Goal: Task Accomplishment & Management: Manage account settings

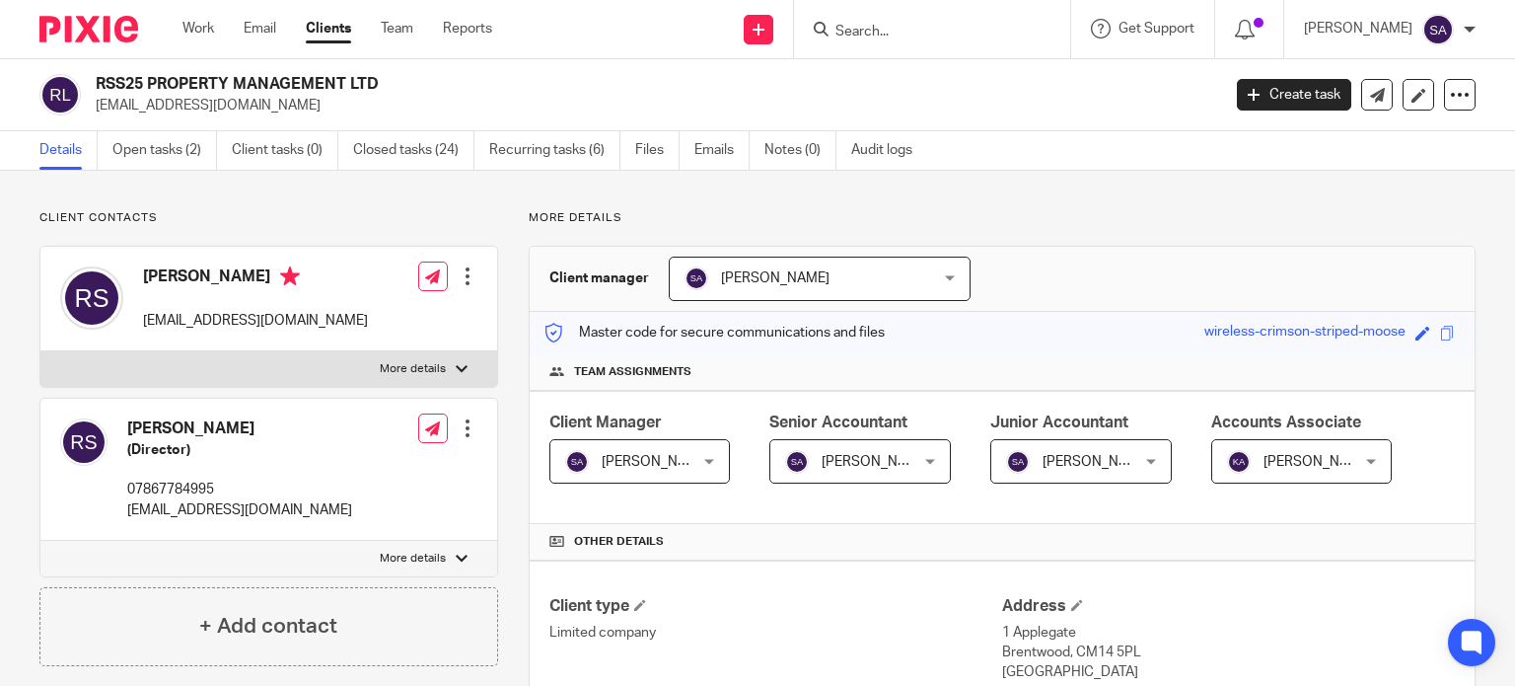
click at [898, 38] on input "Search" at bounding box center [923, 33] width 178 height 18
click at [202, 141] on link "Open tasks (2)" at bounding box center [164, 150] width 105 height 38
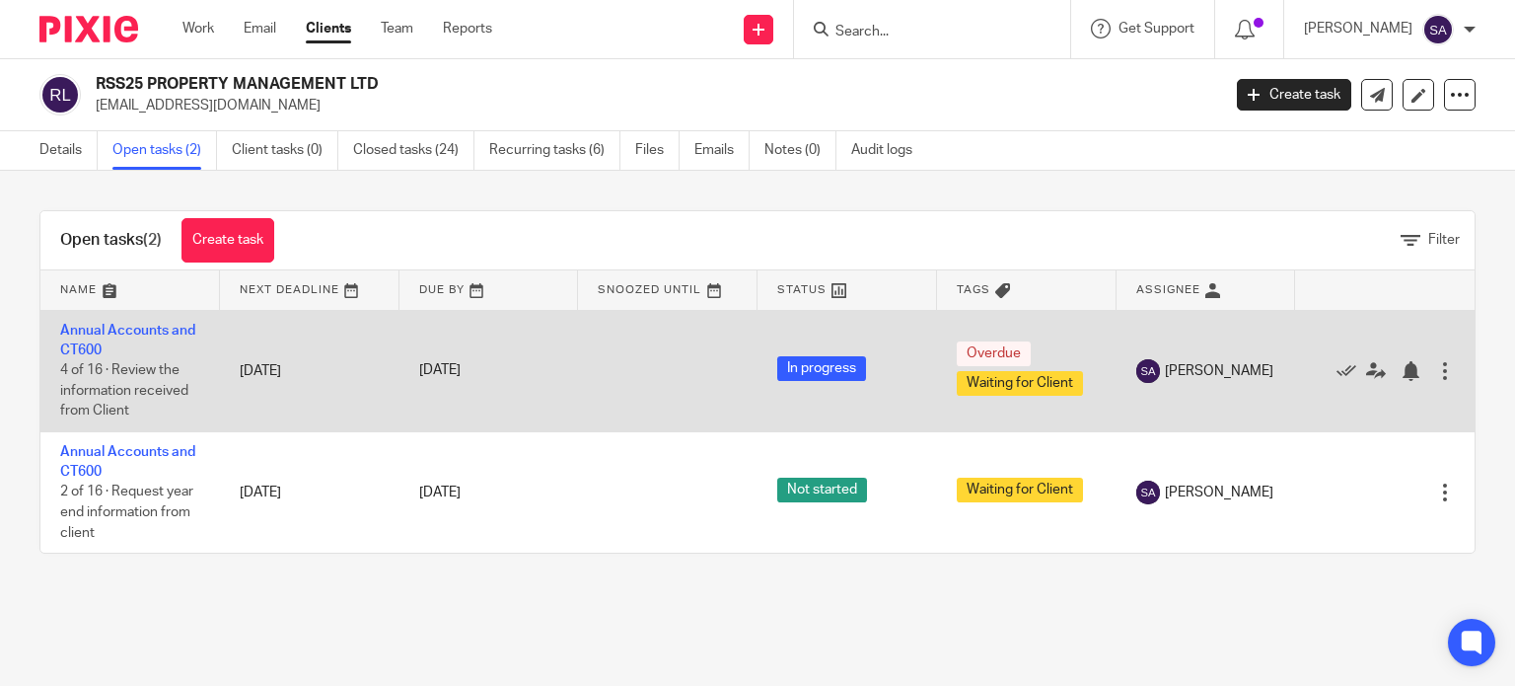
click at [98, 321] on td "Annual Accounts and CT600 4 of 16 · Review the information received from Client" at bounding box center [130, 370] width 180 height 121
click at [100, 330] on link "Annual Accounts and CT600" at bounding box center [127, 341] width 135 height 34
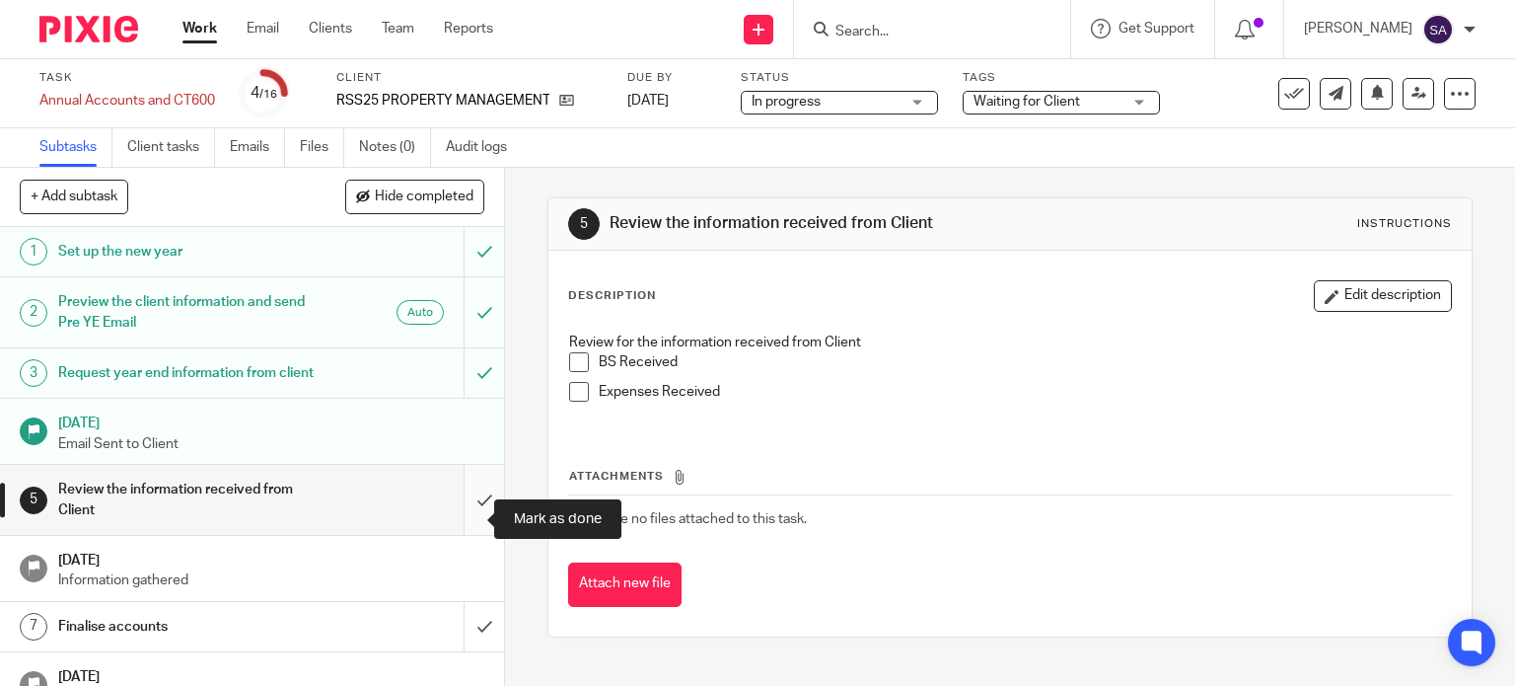
drag, startPoint x: 470, startPoint y: 532, endPoint x: 468, endPoint y: 546, distance: 14.0
click at [468, 535] on input "submit" at bounding box center [252, 500] width 504 height 70
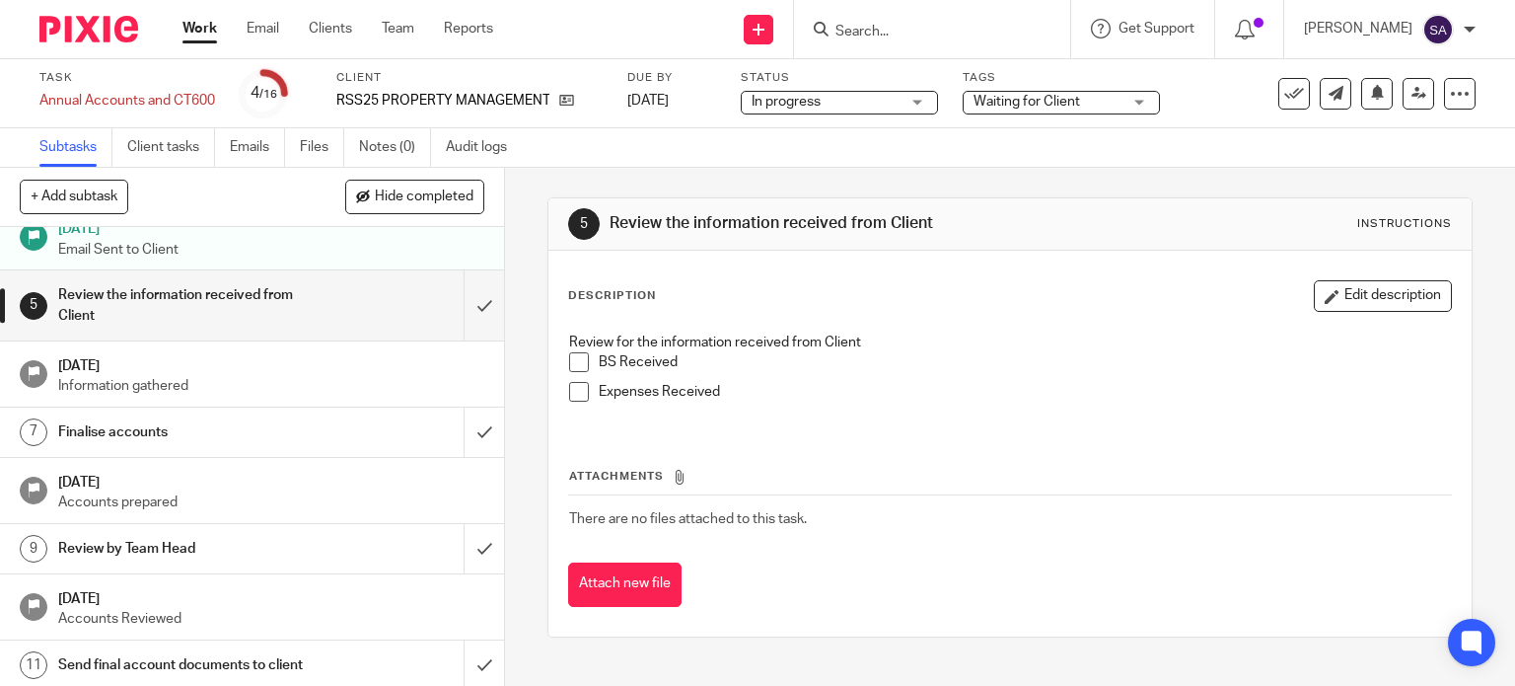
scroll to position [197, 0]
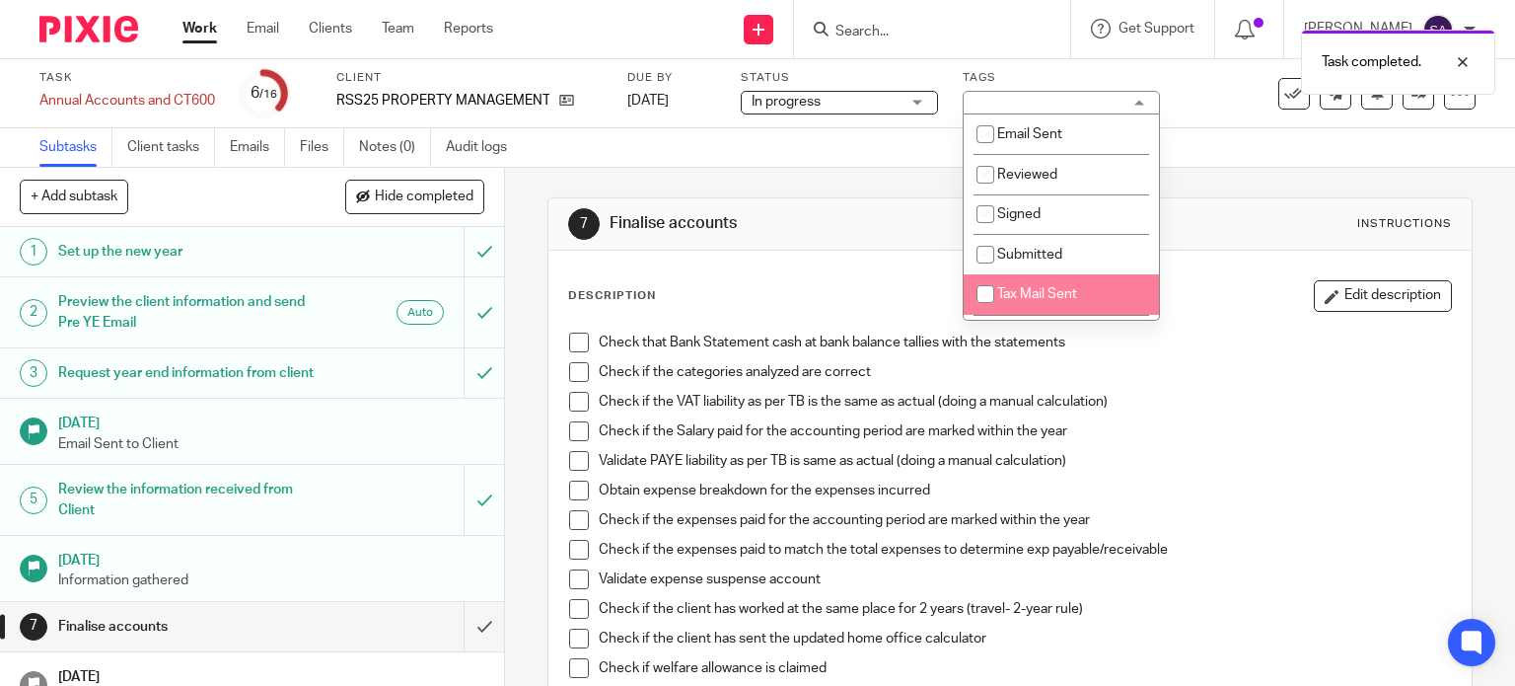
click at [1062, 311] on li "Tax Mail Sent" at bounding box center [1061, 294] width 195 height 40
checkbox input "true"
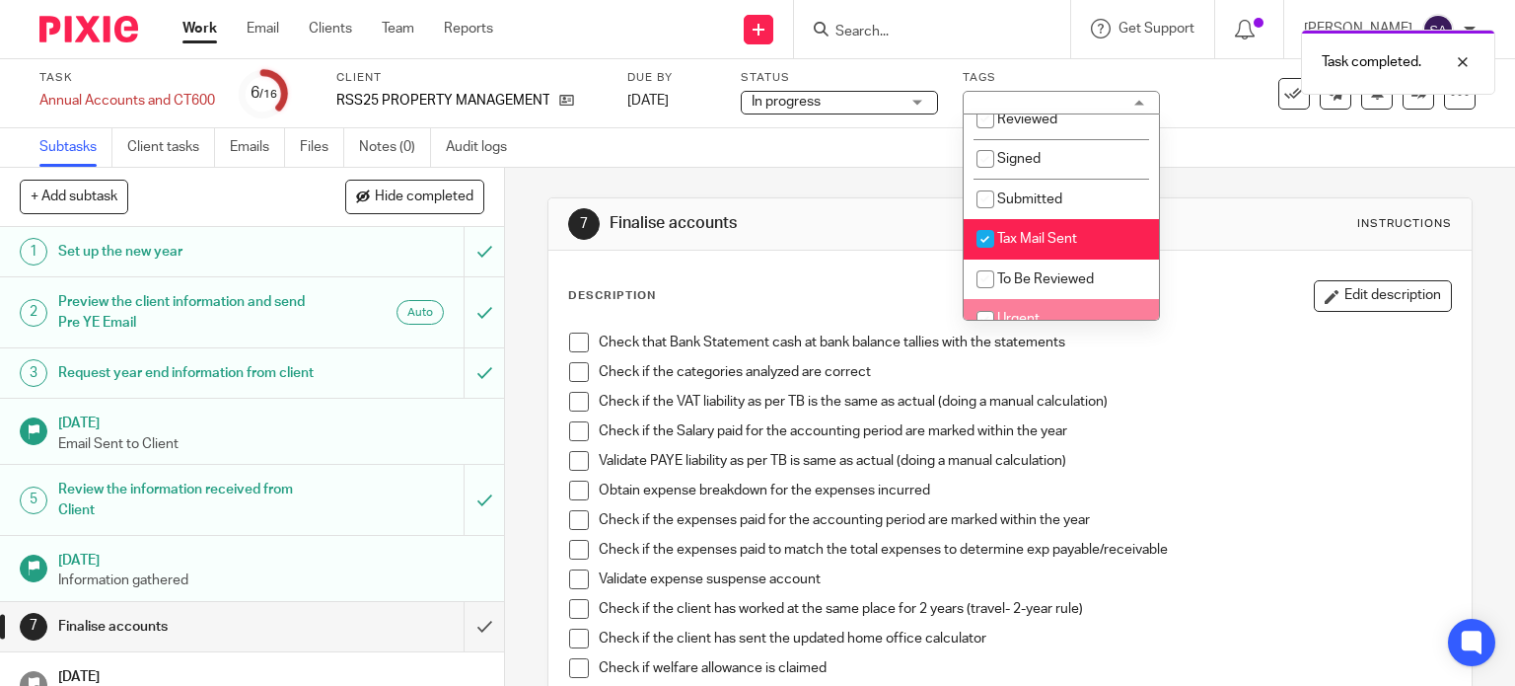
scroll to position [197, 0]
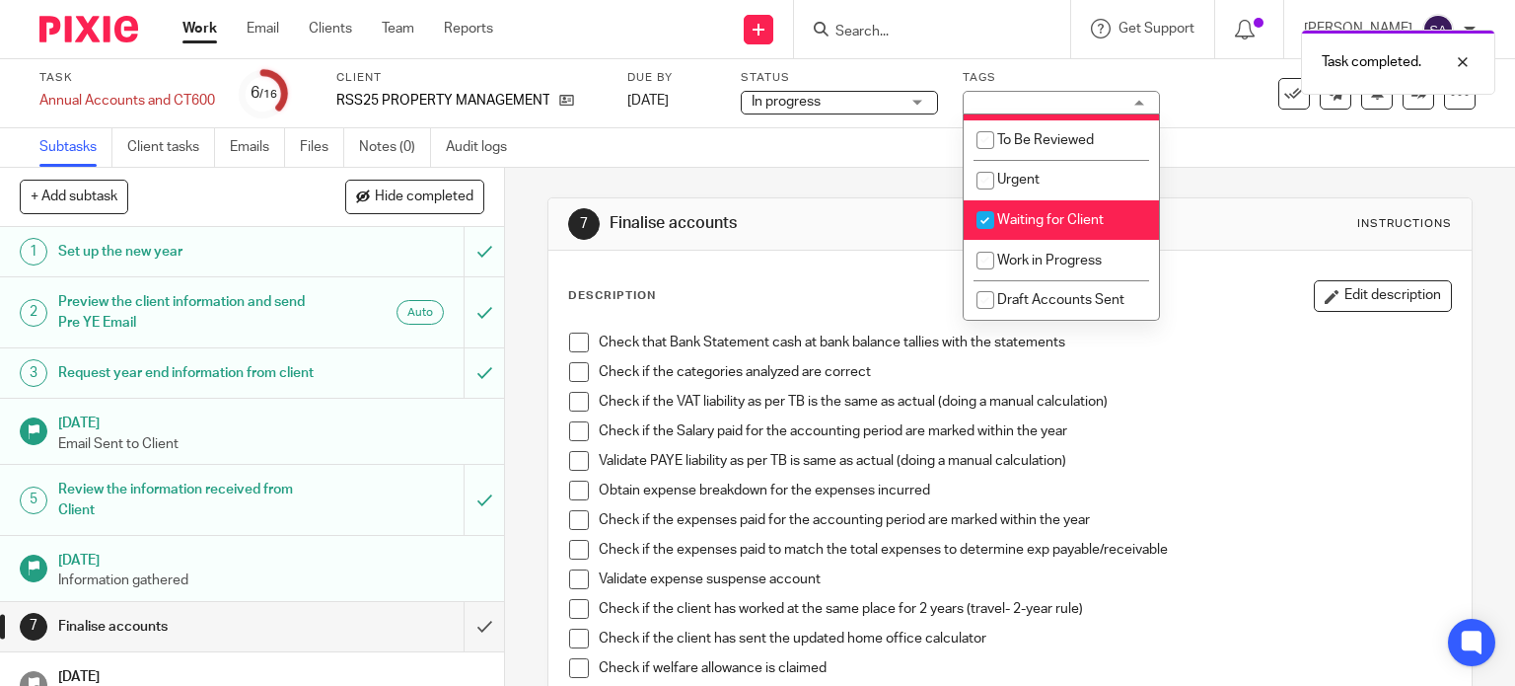
click at [1018, 215] on span "Waiting for Client" at bounding box center [1050, 220] width 107 height 14
checkbox input "false"
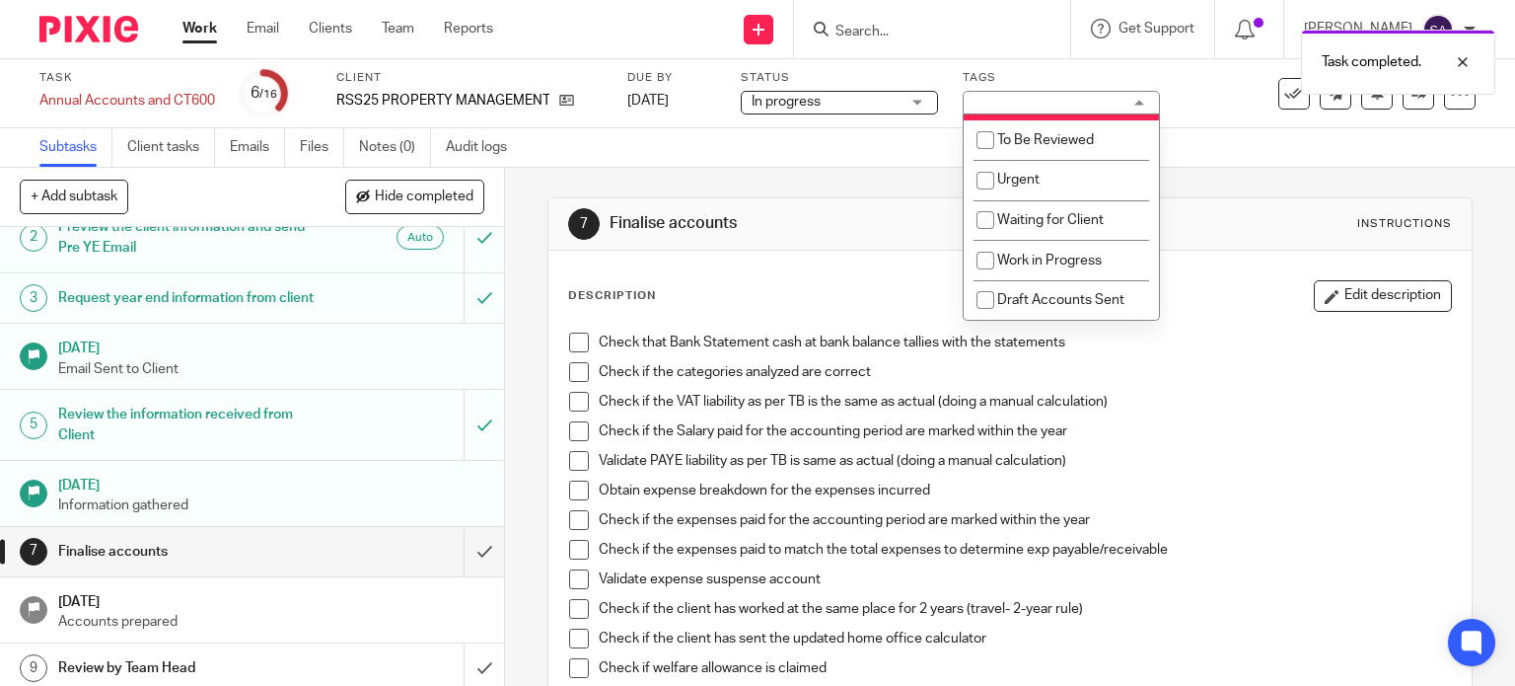
scroll to position [296, 0]
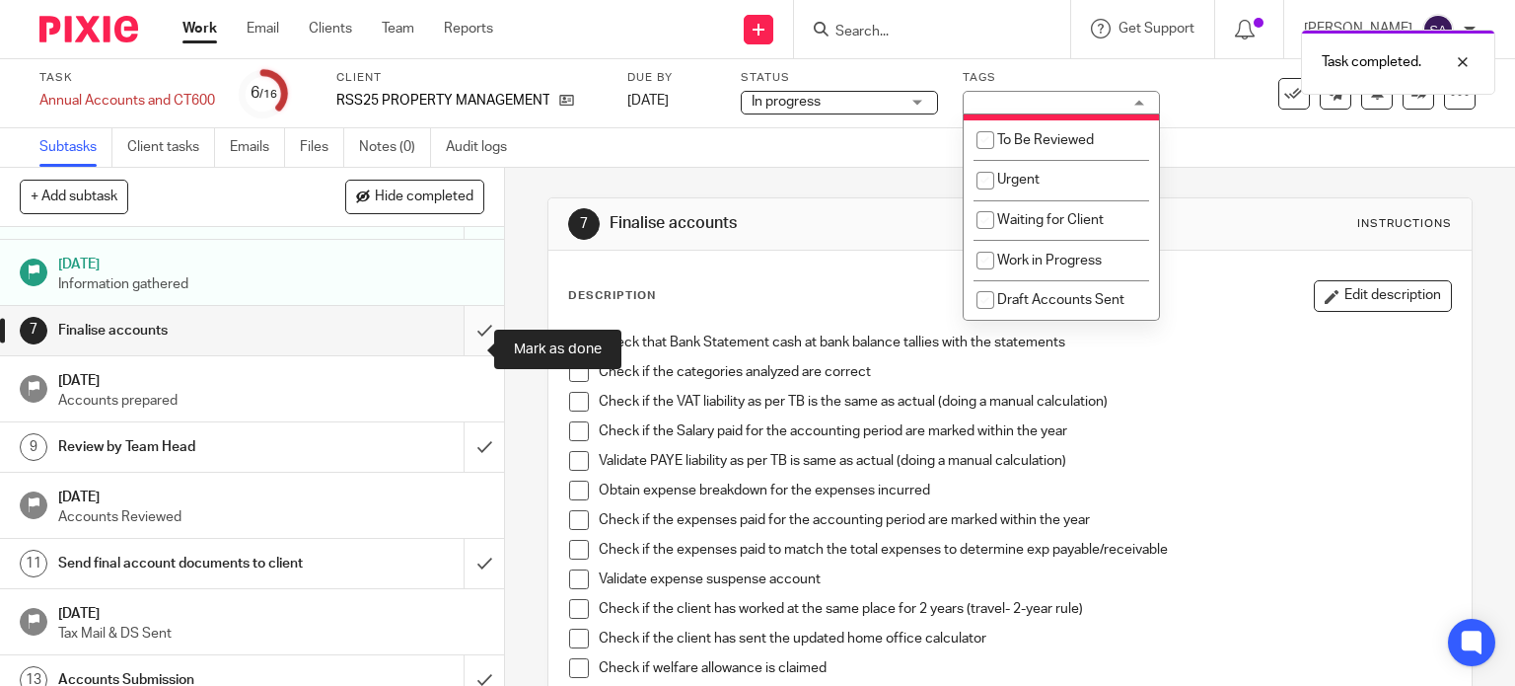
click at [466, 330] on input "submit" at bounding box center [252, 330] width 504 height 49
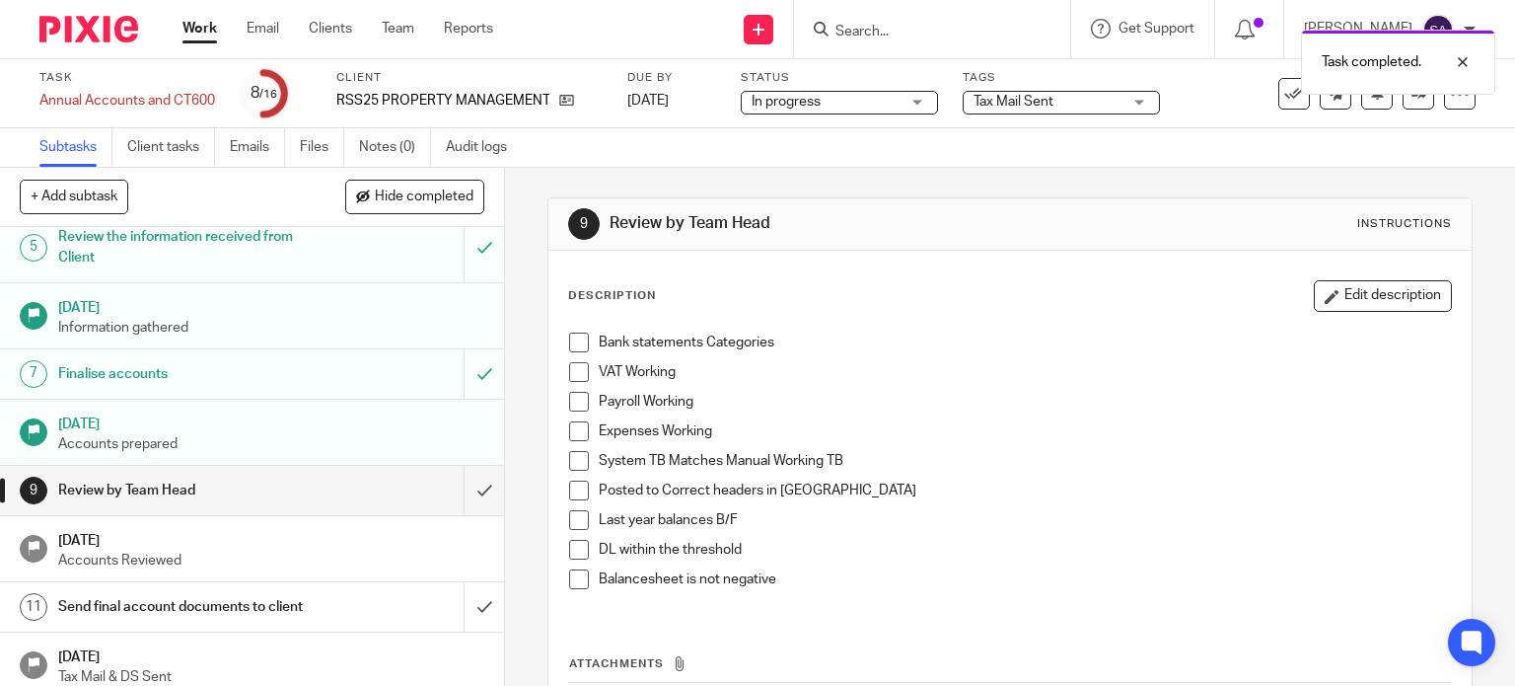
scroll to position [296, 0]
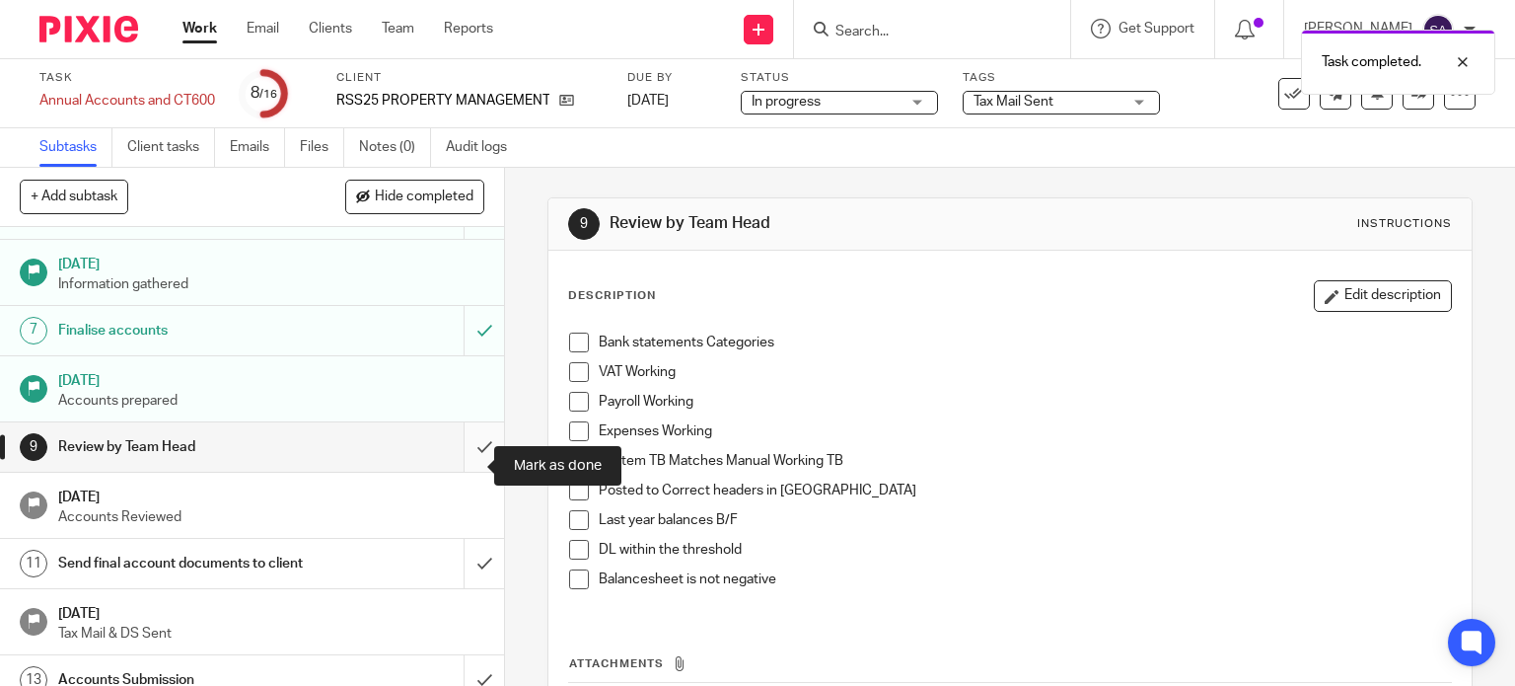
click at [474, 472] on input "submit" at bounding box center [252, 446] width 504 height 49
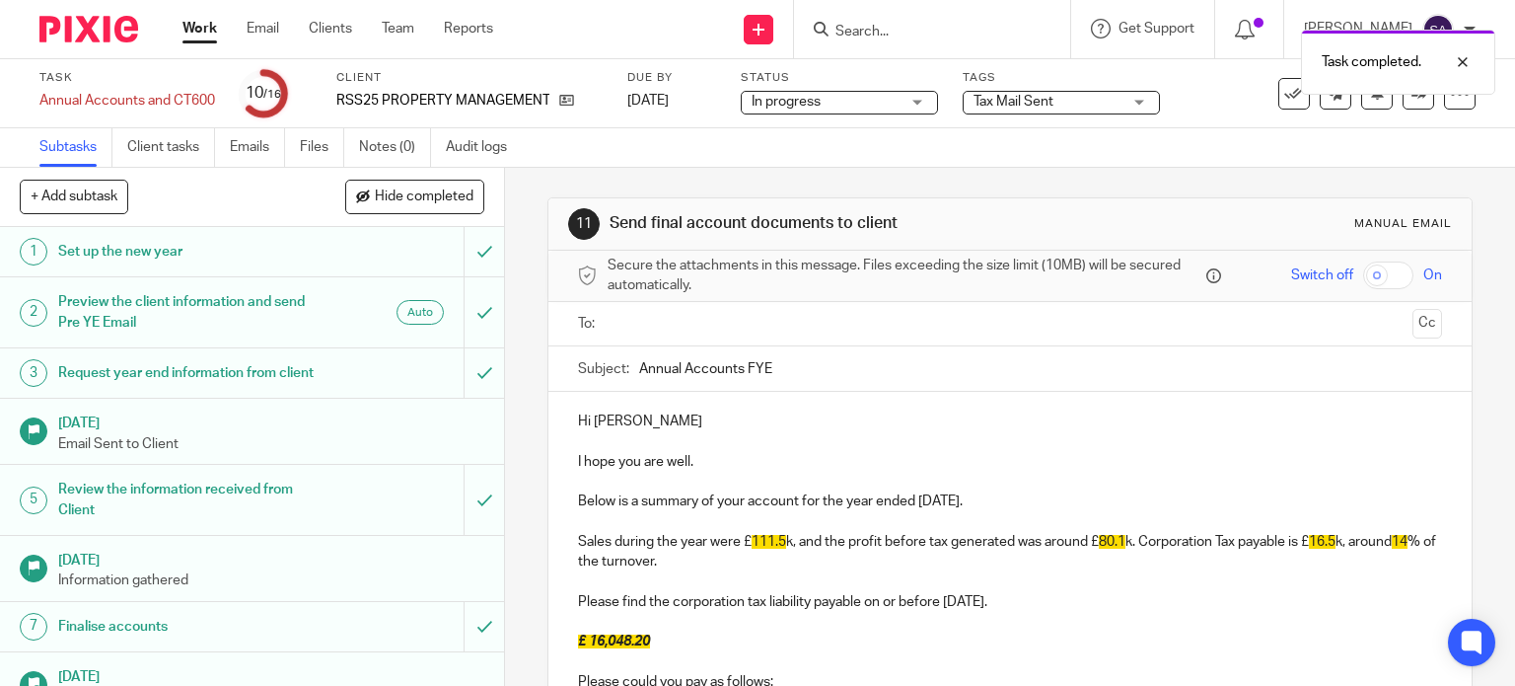
click at [815, 366] on input "Annual Accounts FYE" at bounding box center [1041, 368] width 804 height 44
click at [809, 363] on input "Annual Accounts FYE Sep'25 -" at bounding box center [1041, 368] width 804 height 44
paste input "RSS25 PROPERTY MANAGEMENT LTD"
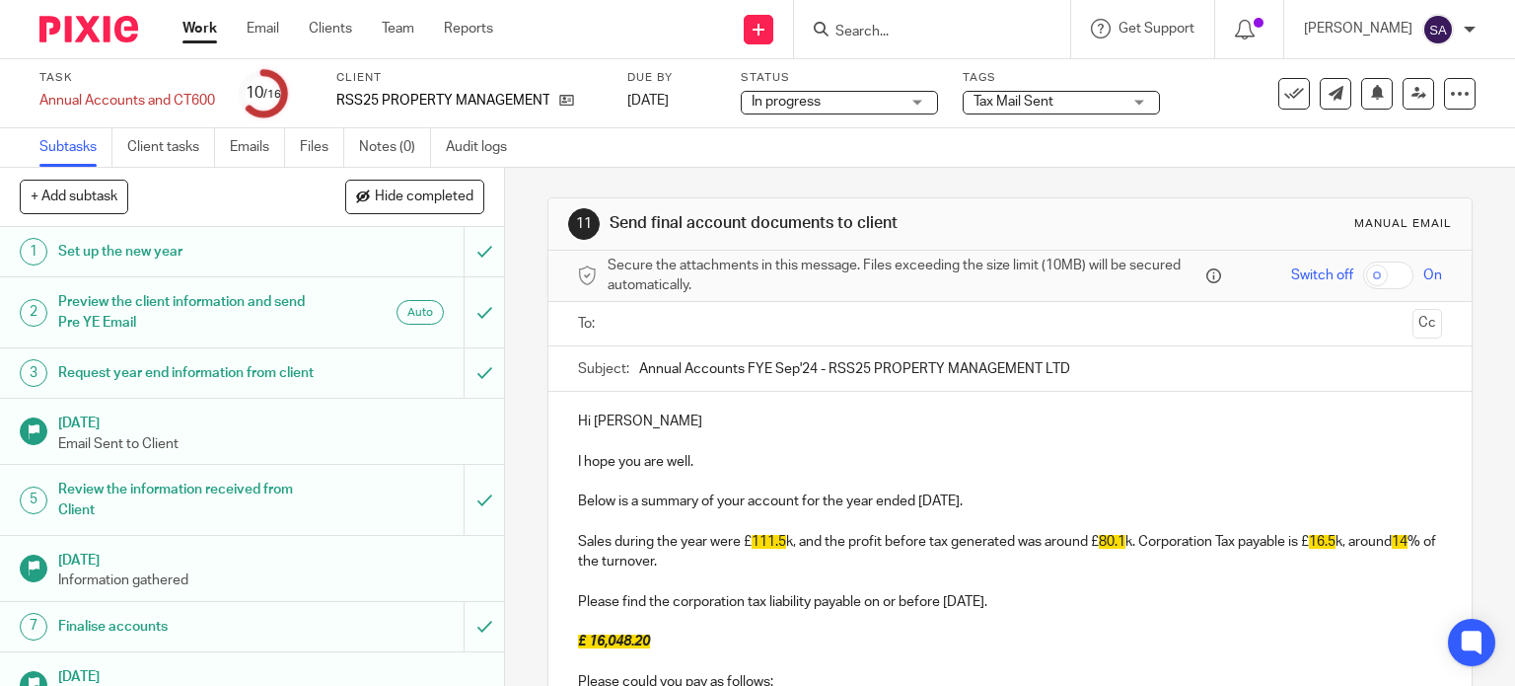
type input "Annual Accounts FYE Sep'24 - RSS25 PROPERTY MANAGEMENT LTD"
click at [805, 319] on input "text" at bounding box center [1010, 324] width 790 height 23
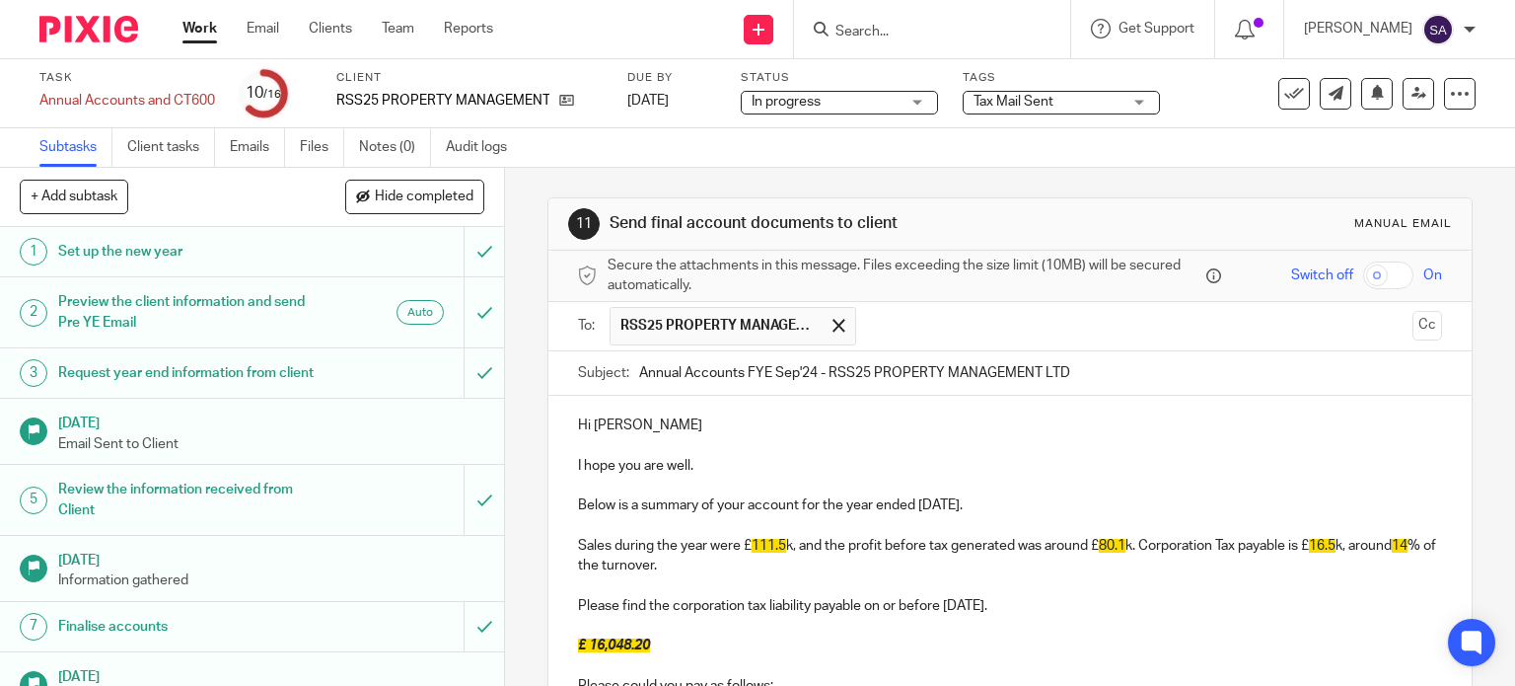
click at [1413, 329] on button "Cc" at bounding box center [1428, 326] width 30 height 30
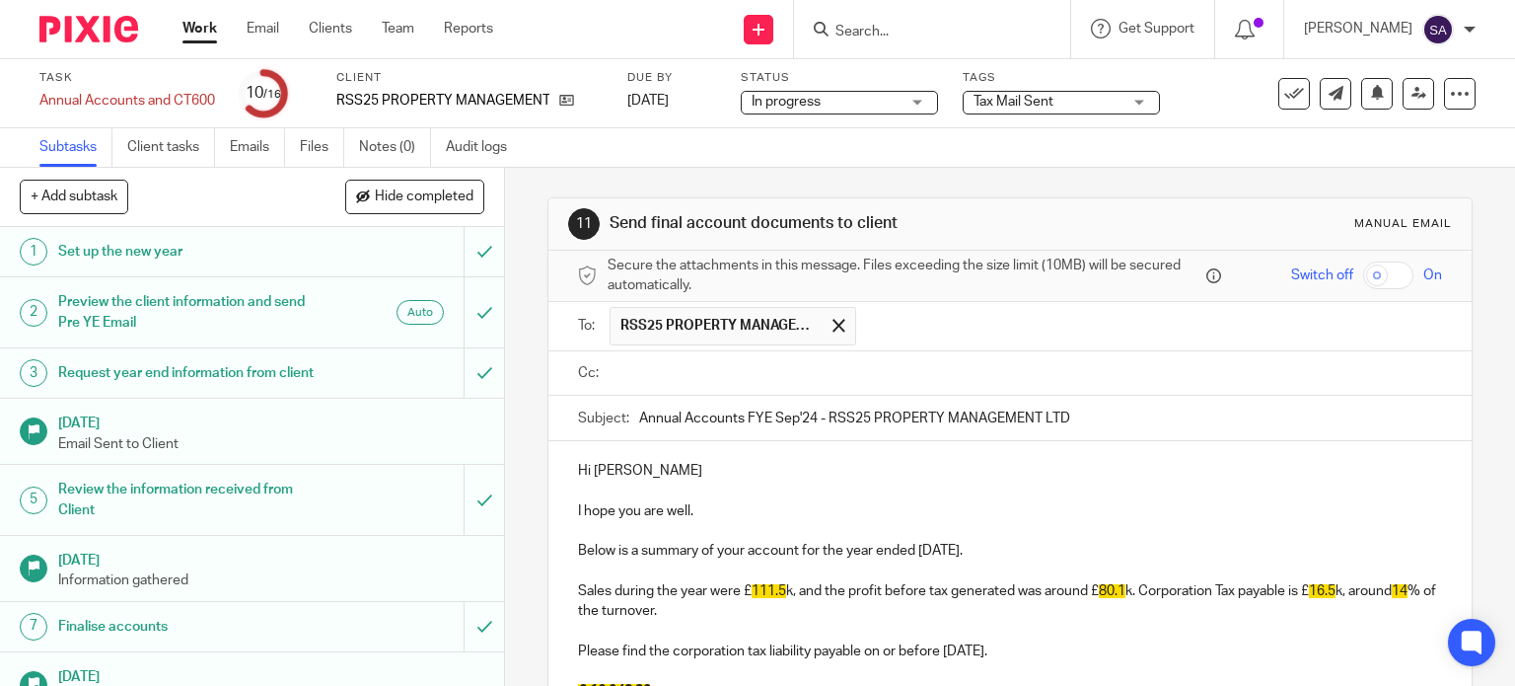
click at [995, 328] on input "text" at bounding box center [1150, 326] width 568 height 38
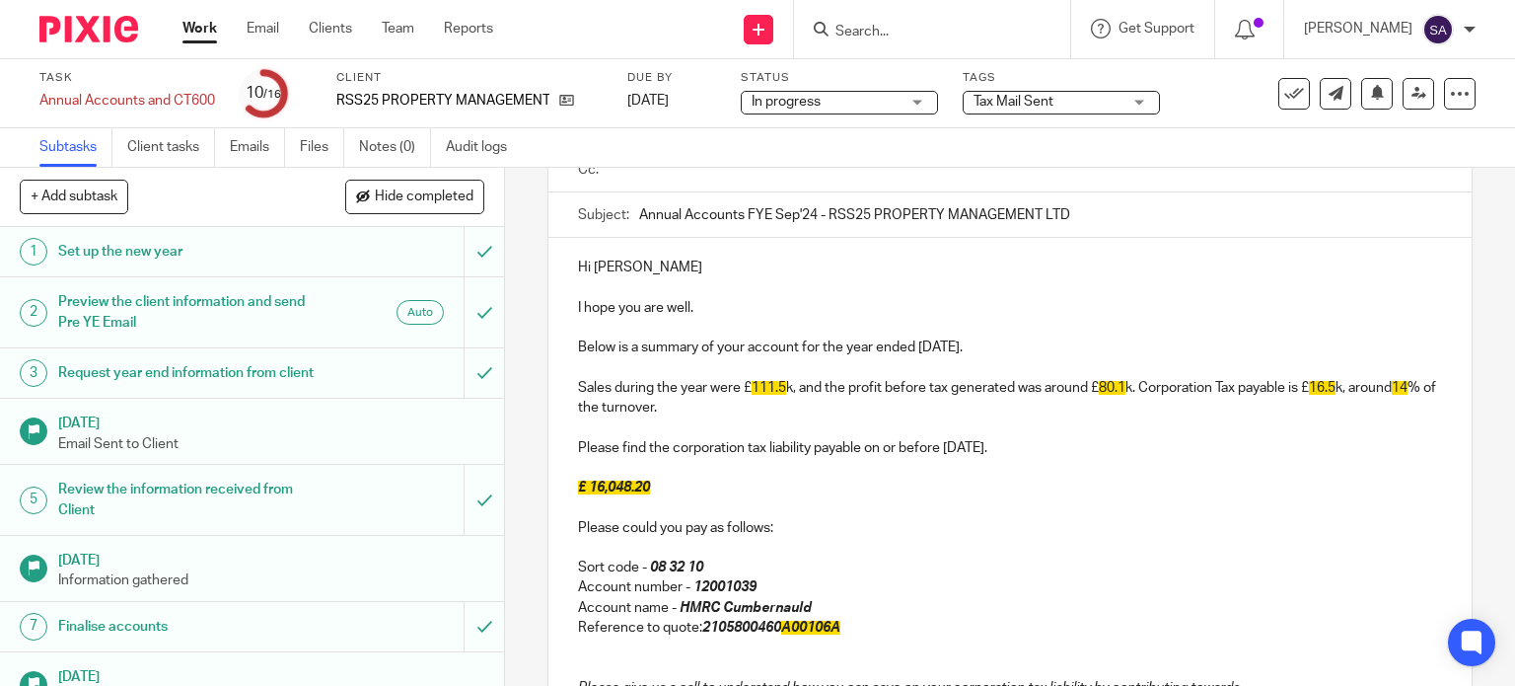
scroll to position [188, 0]
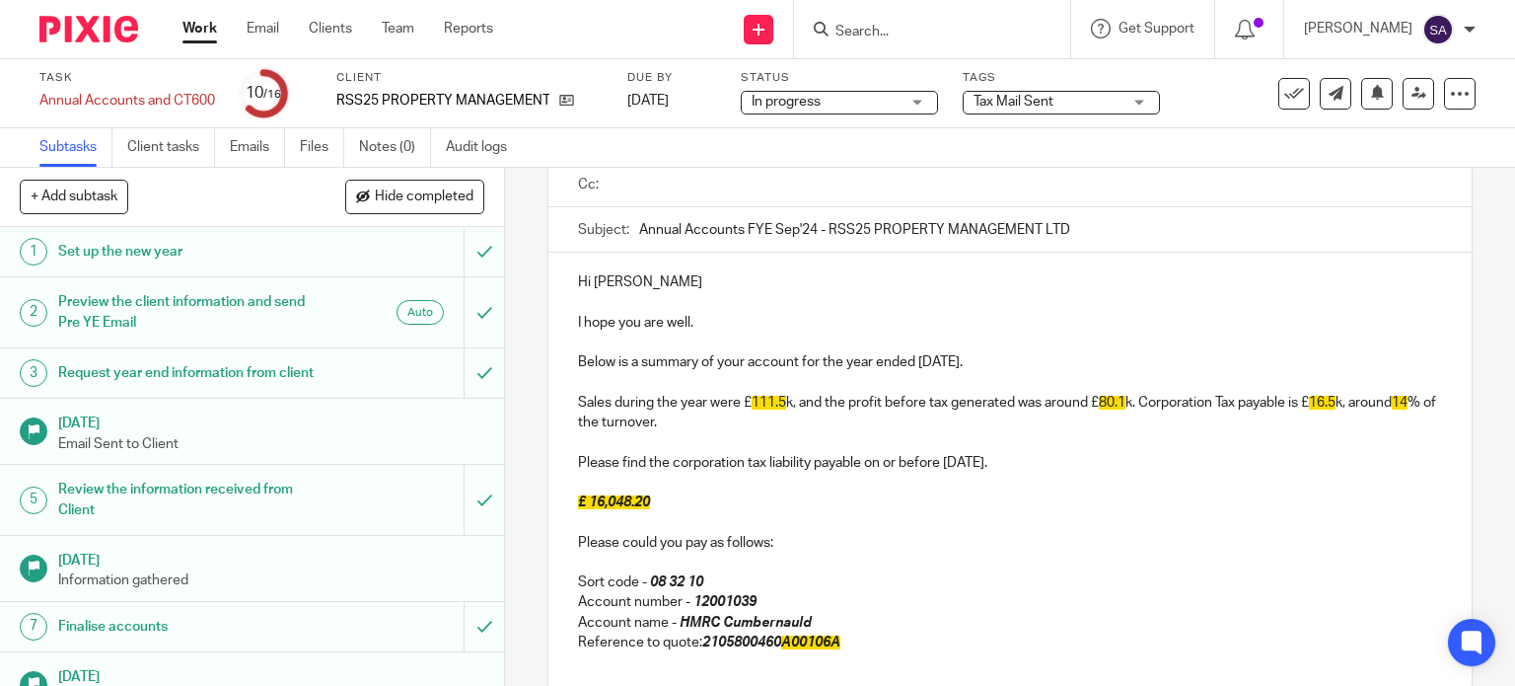
click at [777, 415] on p "Sales during the year were £ 111.5 k, and the profit before tax generated was a…" at bounding box center [1010, 413] width 865 height 40
click at [786, 398] on p "Sales during the year were £ 111.5 k, and the profit before tax generated was a…" at bounding box center [1010, 413] width 865 height 40
click at [783, 398] on p "Sales during the year were £ 111.5 k, and the profit before tax generated was a…" at bounding box center [1010, 413] width 865 height 40
click at [1116, 403] on p "Sales during the year were £23.2k, and the profit before tax generated was arou…" at bounding box center [1010, 413] width 865 height 40
click at [1108, 393] on p "Sales during the year were £23.2k, and the profit before tax generated was arou…" at bounding box center [1010, 413] width 865 height 40
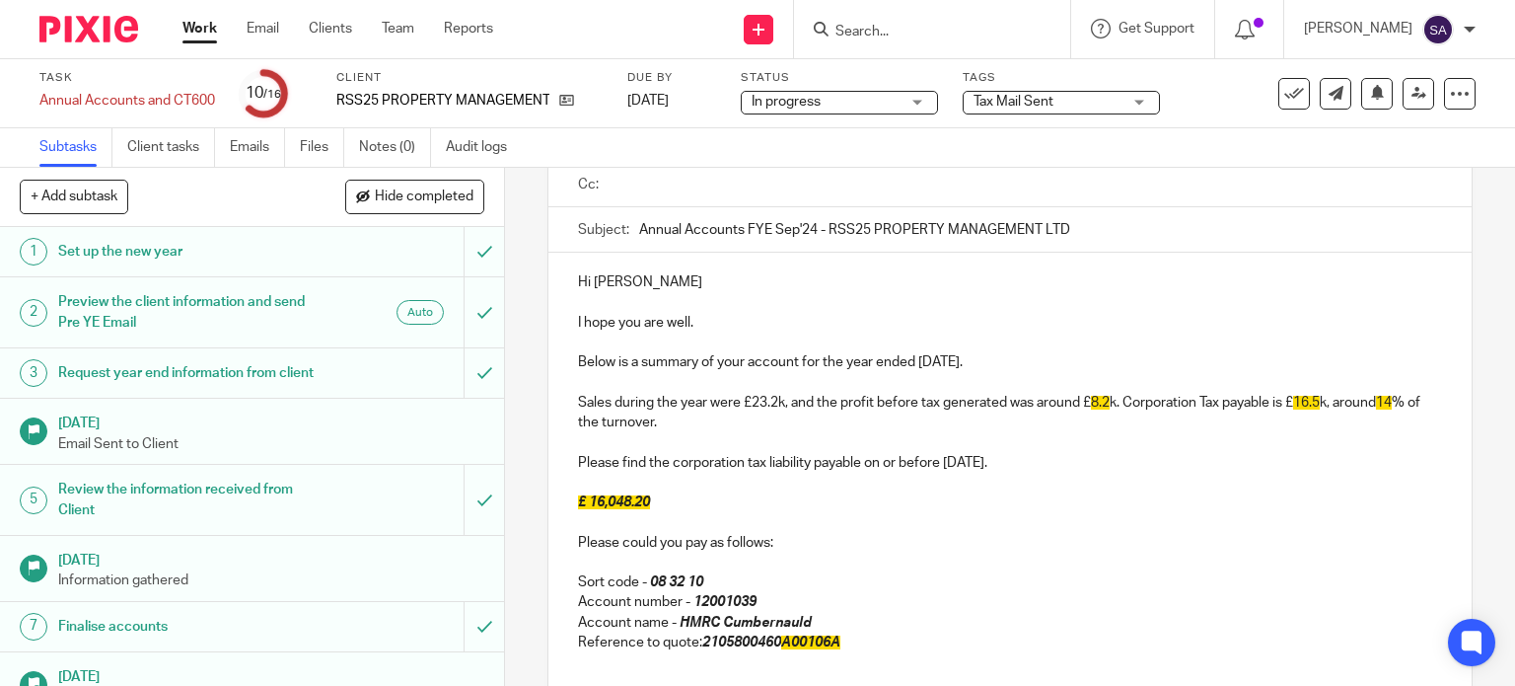
click at [1330, 402] on p "Sales during the year were £23.2k, and the profit before tax generated was arou…" at bounding box center [1010, 413] width 865 height 40
click at [1320, 406] on span "16.5" at bounding box center [1306, 403] width 27 height 14
click at [1393, 397] on p "Sales during the year were £23.2k, and the profit before tax generated was arou…" at bounding box center [1010, 413] width 865 height 40
drag, startPoint x: 1013, startPoint y: 379, endPoint x: 1227, endPoint y: 388, distance: 214.3
click at [1227, 388] on p at bounding box center [1010, 383] width 865 height 20
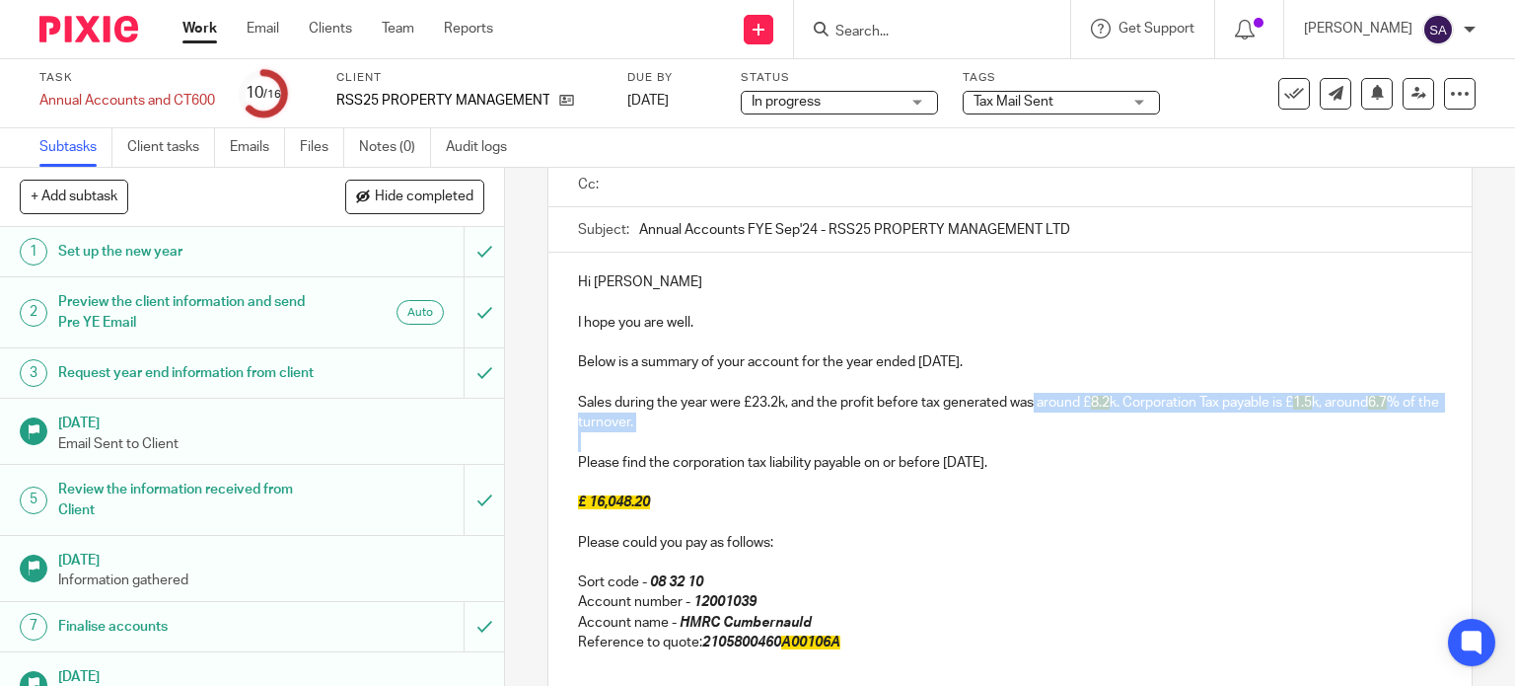
drag, startPoint x: 1038, startPoint y: 391, endPoint x: 1225, endPoint y: 440, distance: 193.8
click at [1228, 444] on div "Hi Reshan I hope you are well. Below is a summary of your account for the year …" at bounding box center [1011, 580] width 924 height 654
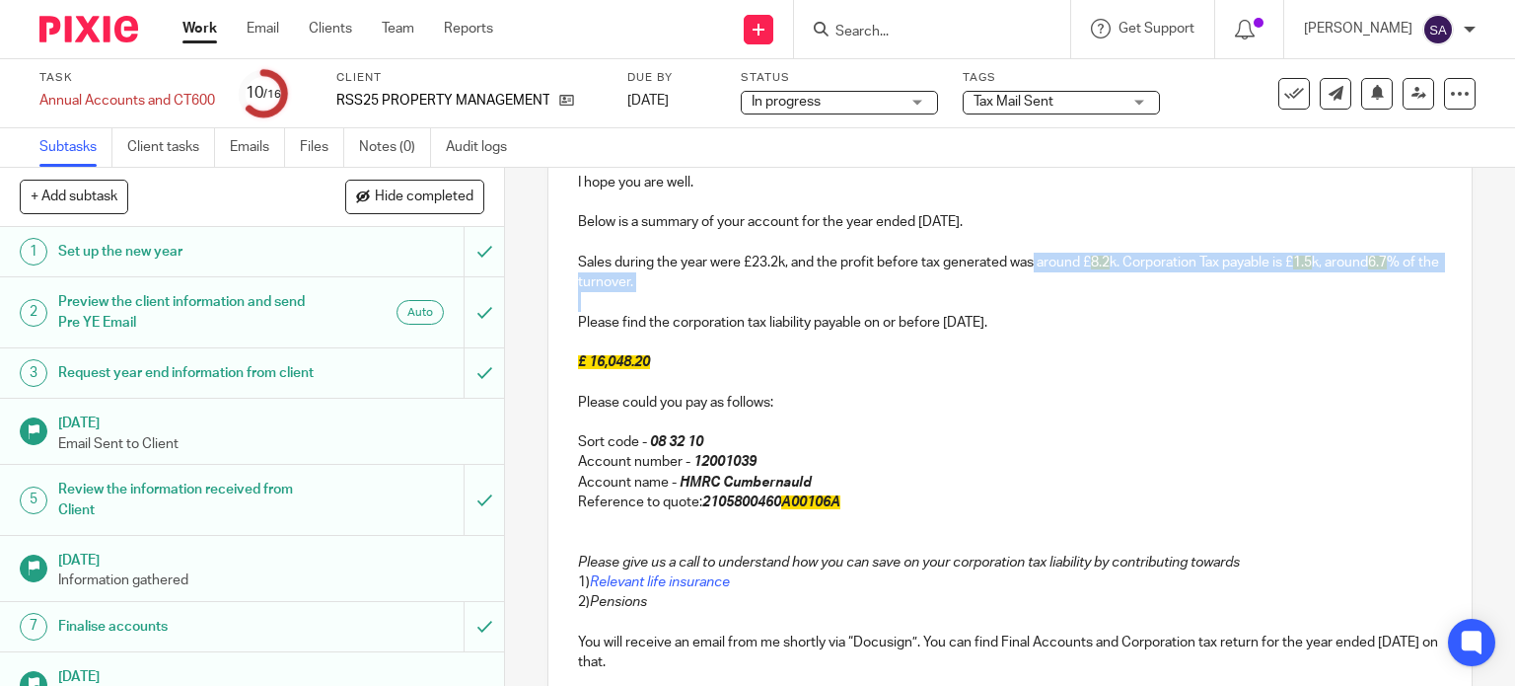
scroll to position [583, 0]
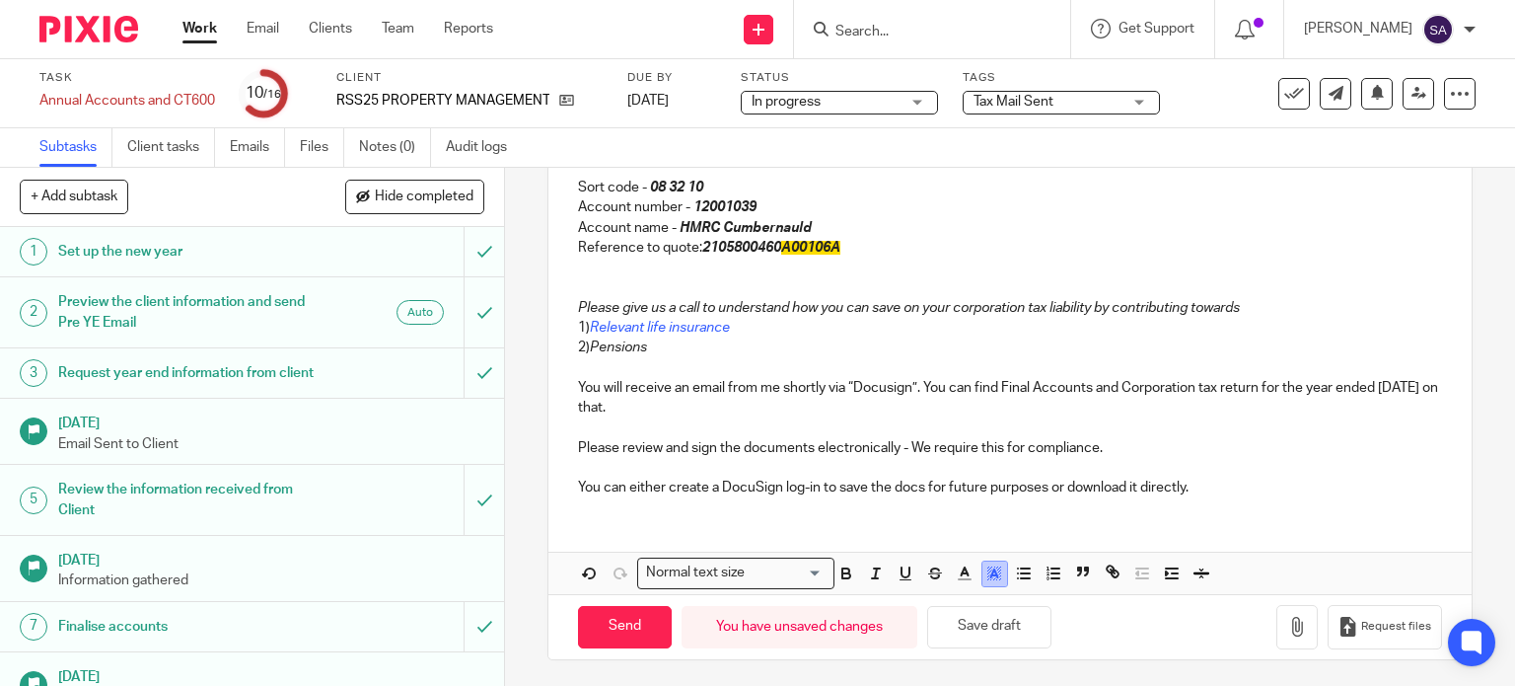
click at [986, 568] on icon "button" at bounding box center [995, 573] width 18 height 18
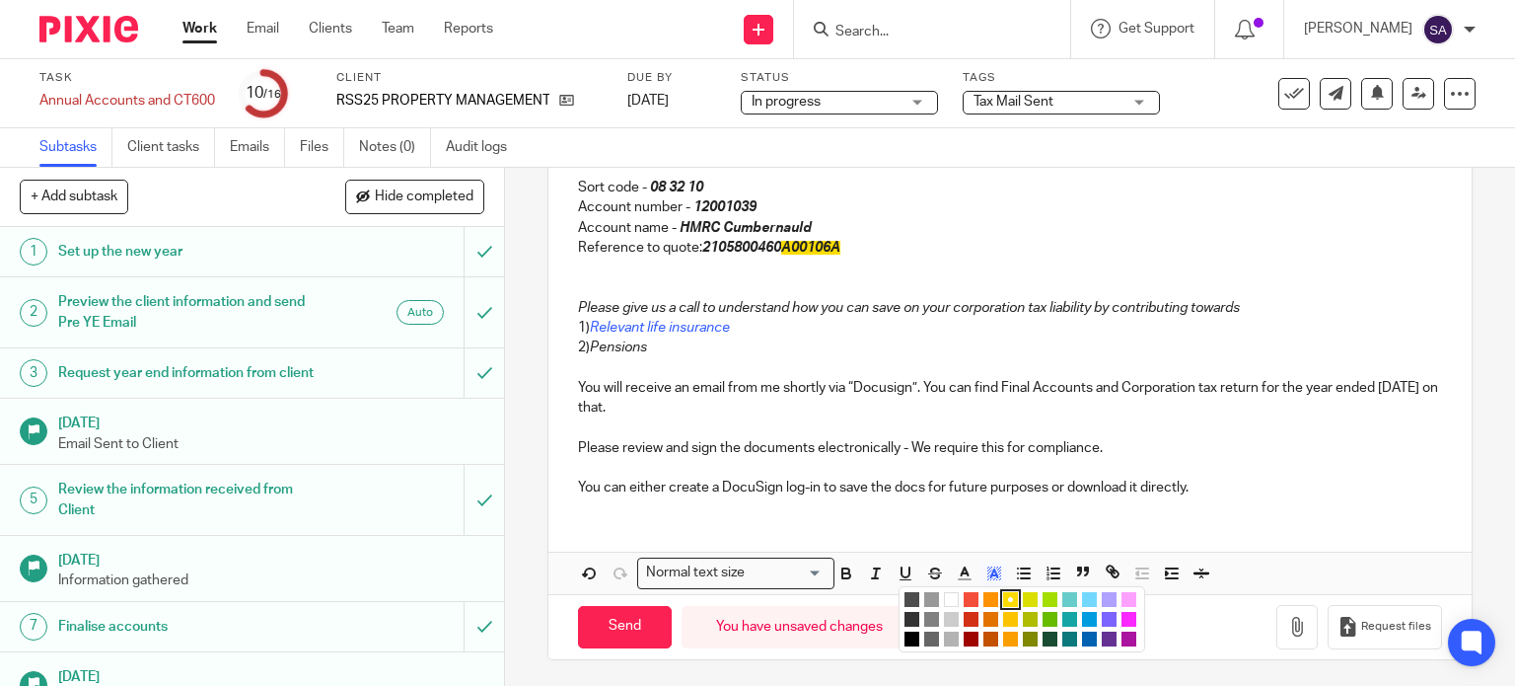
click at [951, 592] on ul "Compact color picker" at bounding box center [1025, 621] width 240 height 59
click at [950, 592] on li "color:#FFFFFF" at bounding box center [951, 599] width 15 height 15
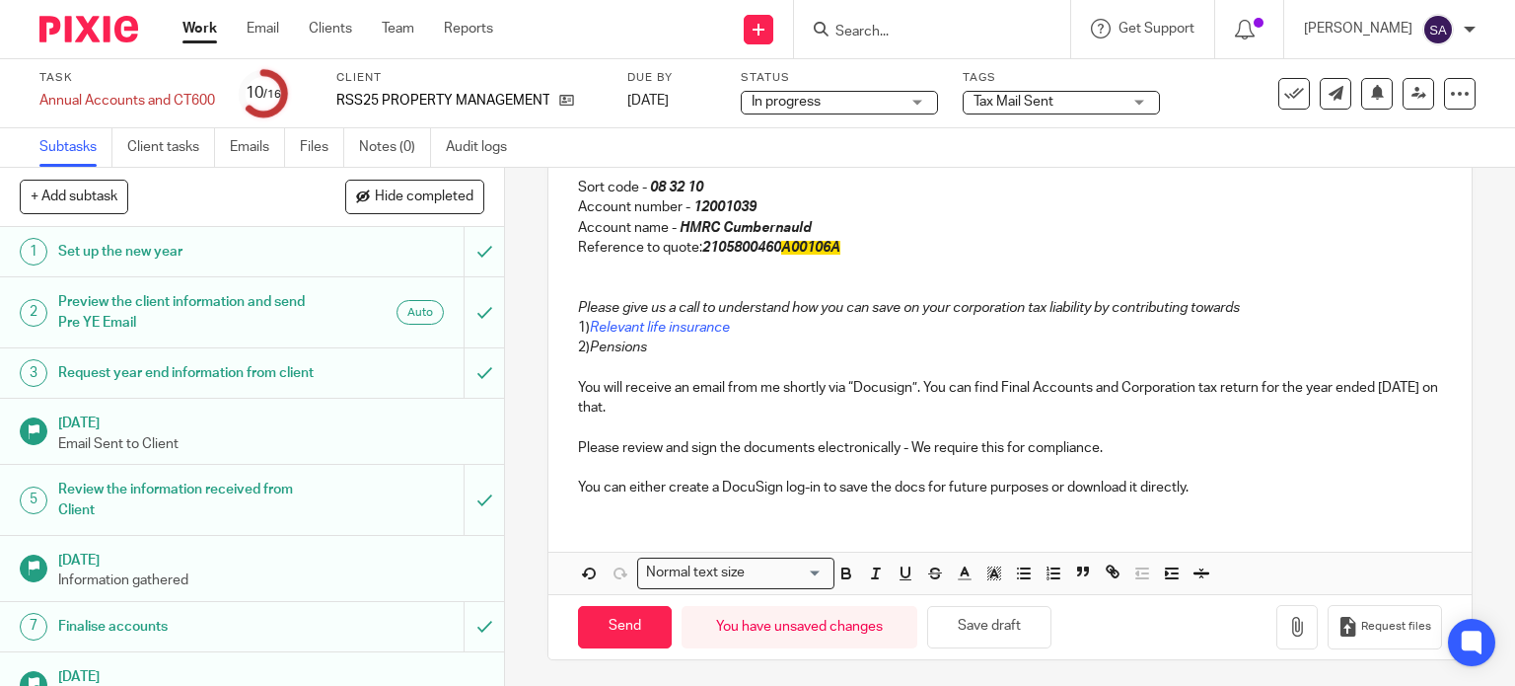
drag, startPoint x: 1119, startPoint y: 224, endPoint x: 1132, endPoint y: 216, distance: 15.1
click at [1124, 222] on p "Account name - HMRC Cumbernauld" at bounding box center [1010, 228] width 865 height 20
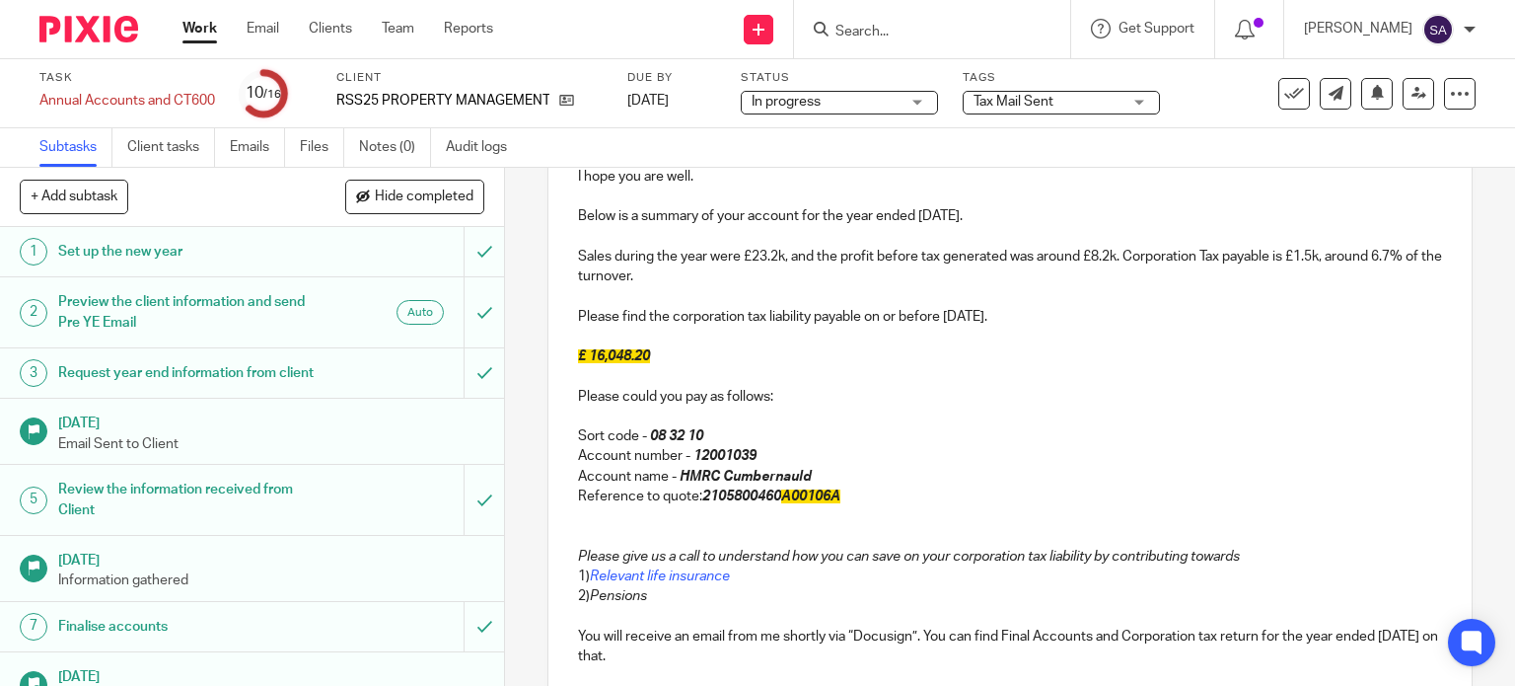
scroll to position [287, 0]
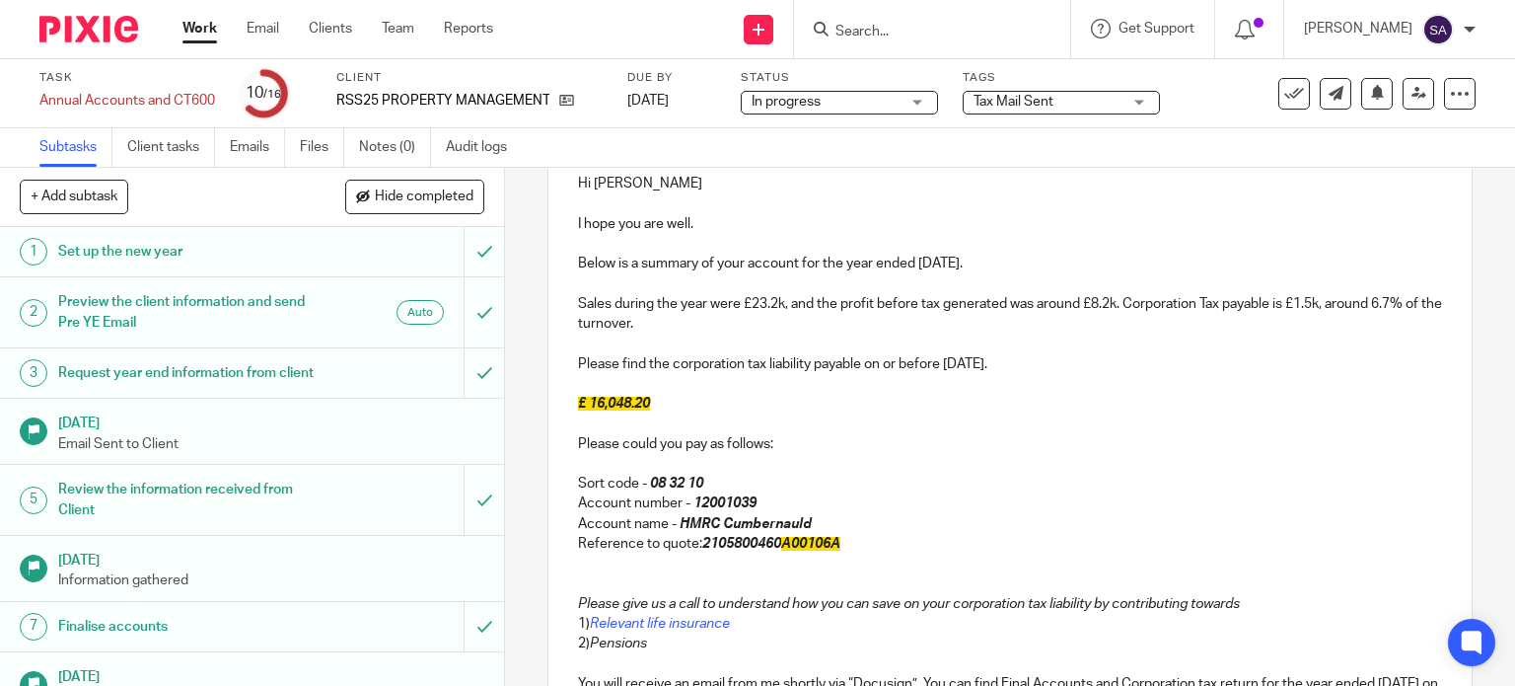
click at [589, 394] on p "£ 16,048.20" at bounding box center [1010, 404] width 865 height 20
drag, startPoint x: 583, startPoint y: 400, endPoint x: 661, endPoint y: 394, distance: 78.2
click at [661, 394] on p "£ 16,048.20" at bounding box center [1010, 404] width 865 height 20
drag, startPoint x: 655, startPoint y: 406, endPoint x: 504, endPoint y: 410, distance: 151.0
click at [505, 410] on div "11 Send final account documents to client Manual email Secure the attachments i…" at bounding box center [1010, 427] width 1010 height 518
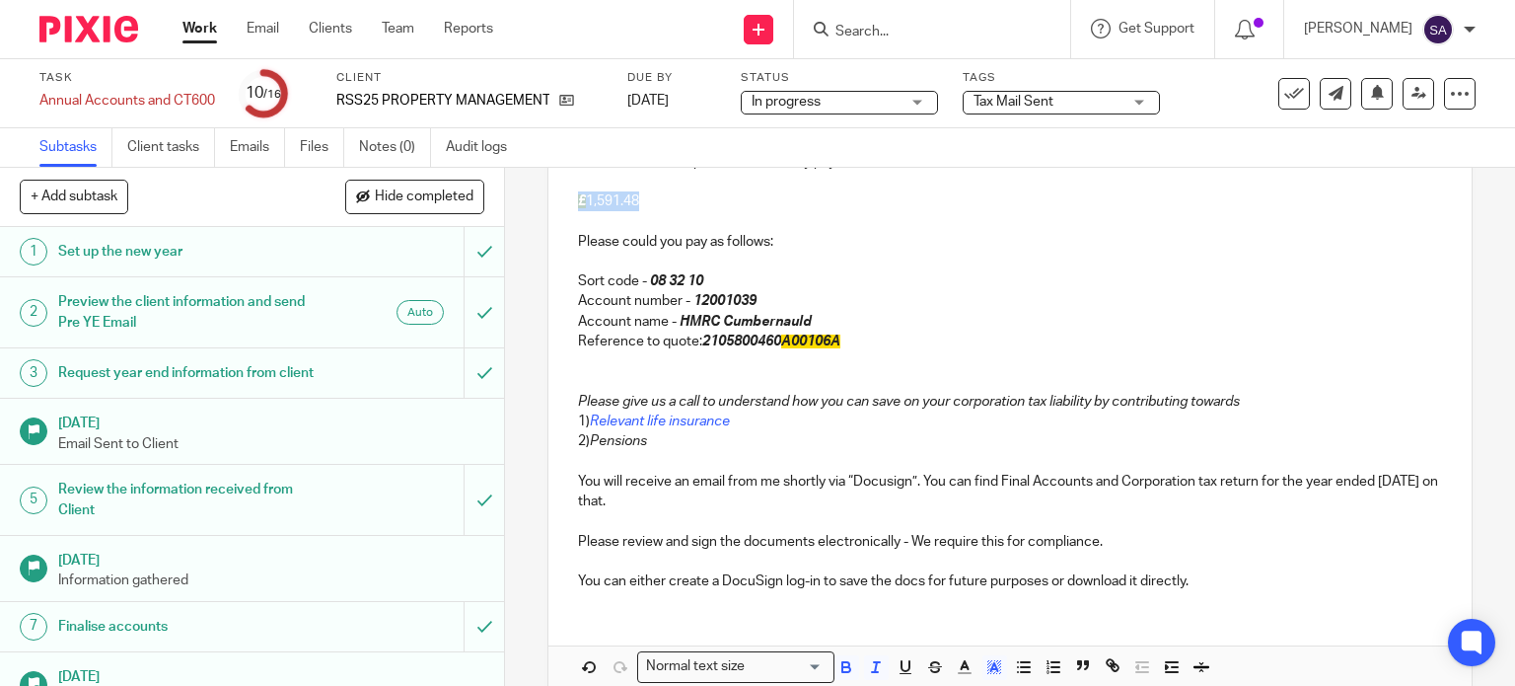
scroll to position [583, 0]
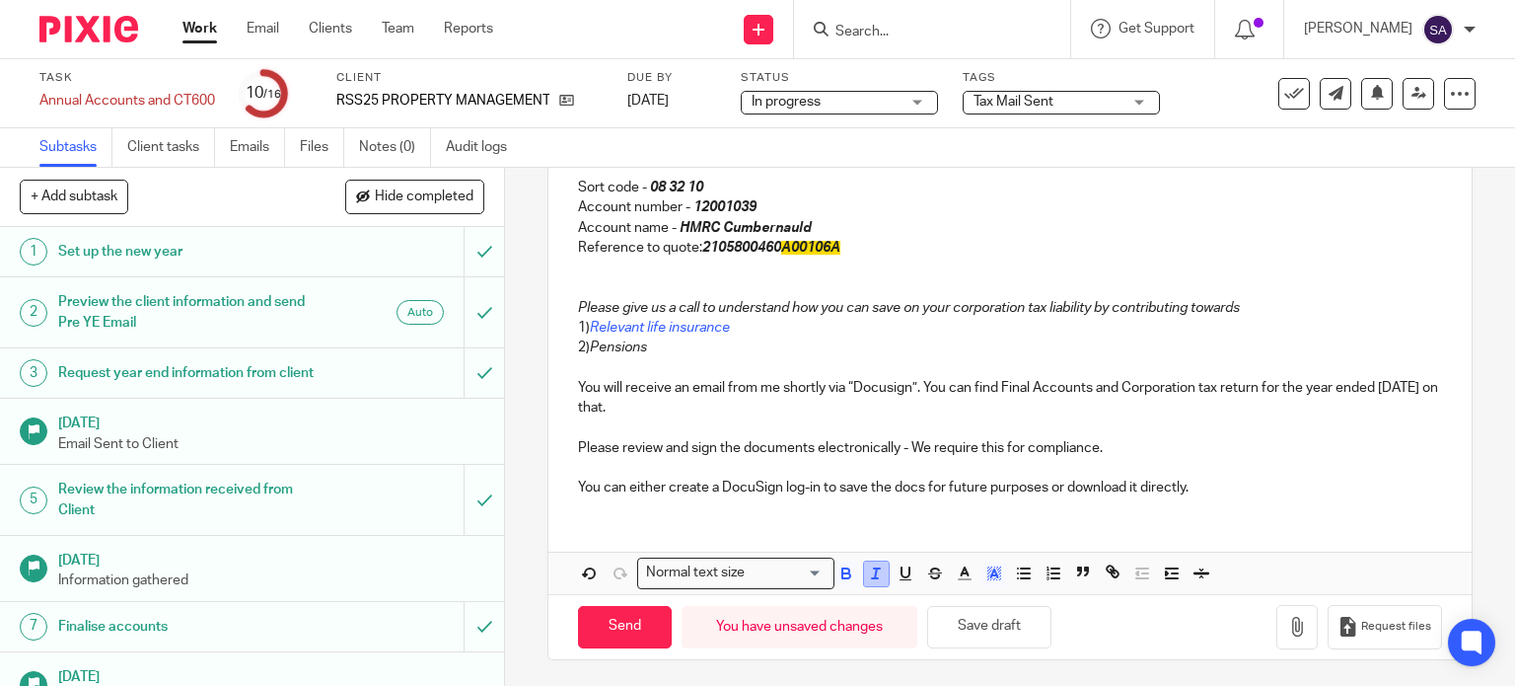
click at [871, 570] on icon "button" at bounding box center [876, 573] width 18 height 18
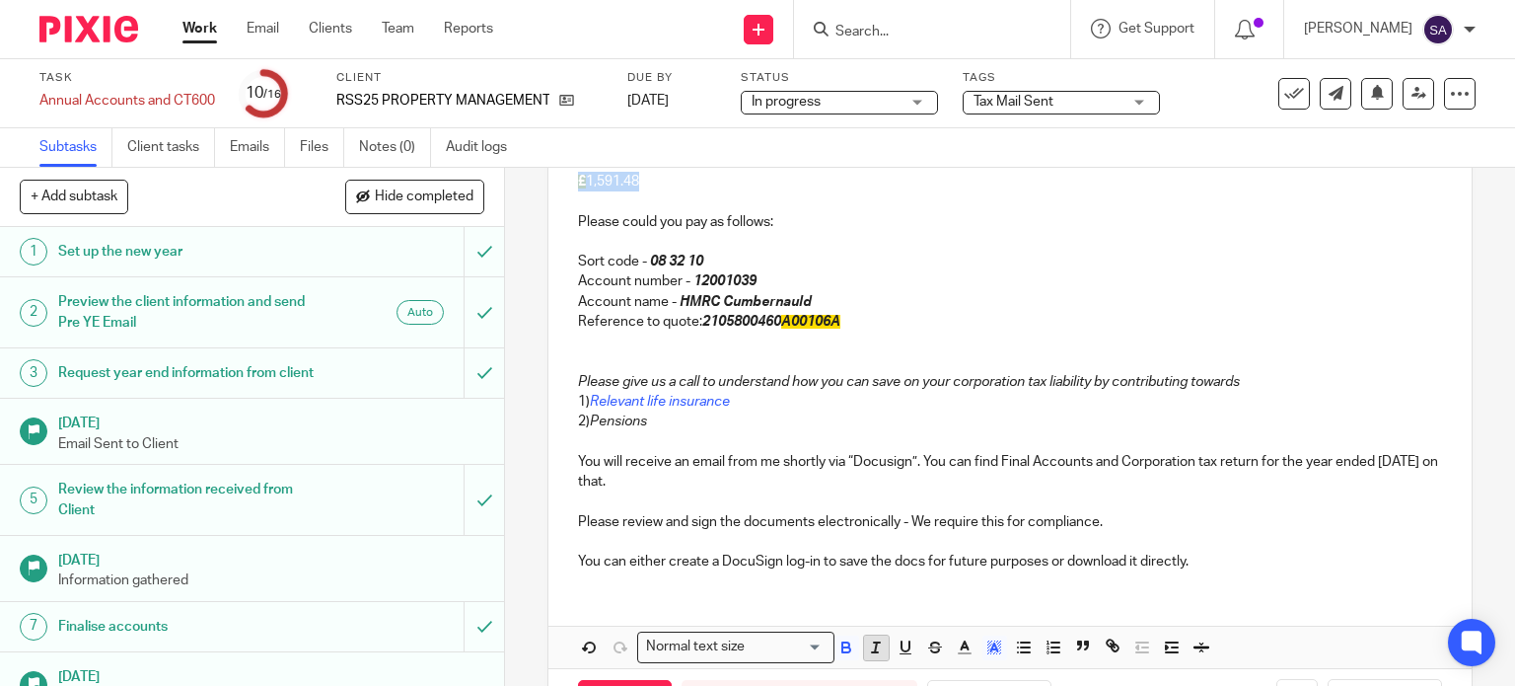
click at [868, 650] on icon "button" at bounding box center [876, 647] width 18 height 18
click at [987, 635] on button "button" at bounding box center [995, 647] width 25 height 25
click at [944, 672] on li "color:#FFFFFF" at bounding box center [951, 673] width 15 height 15
click at [845, 642] on icon "button" at bounding box center [847, 647] width 18 height 18
click at [845, 641] on icon "button" at bounding box center [847, 647] width 18 height 18
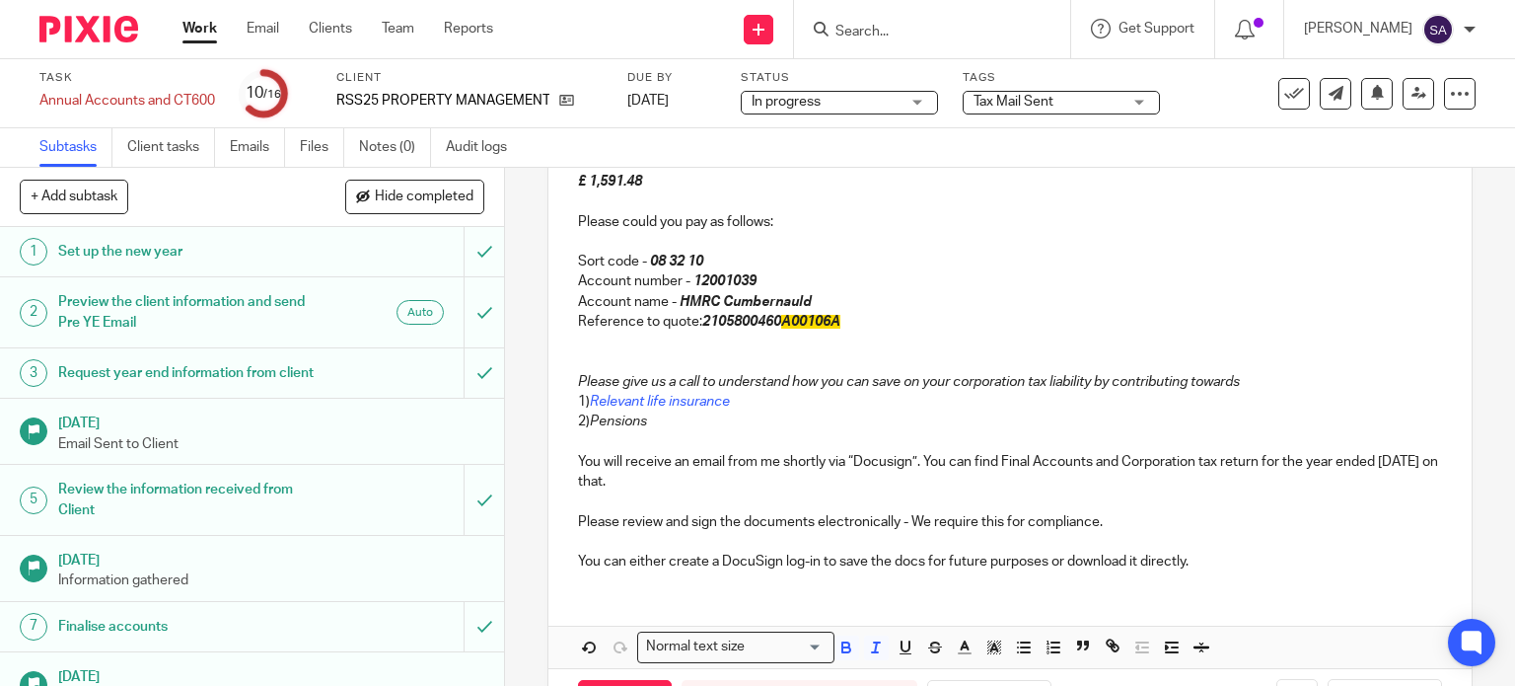
click at [813, 342] on p at bounding box center [1010, 342] width 865 height 20
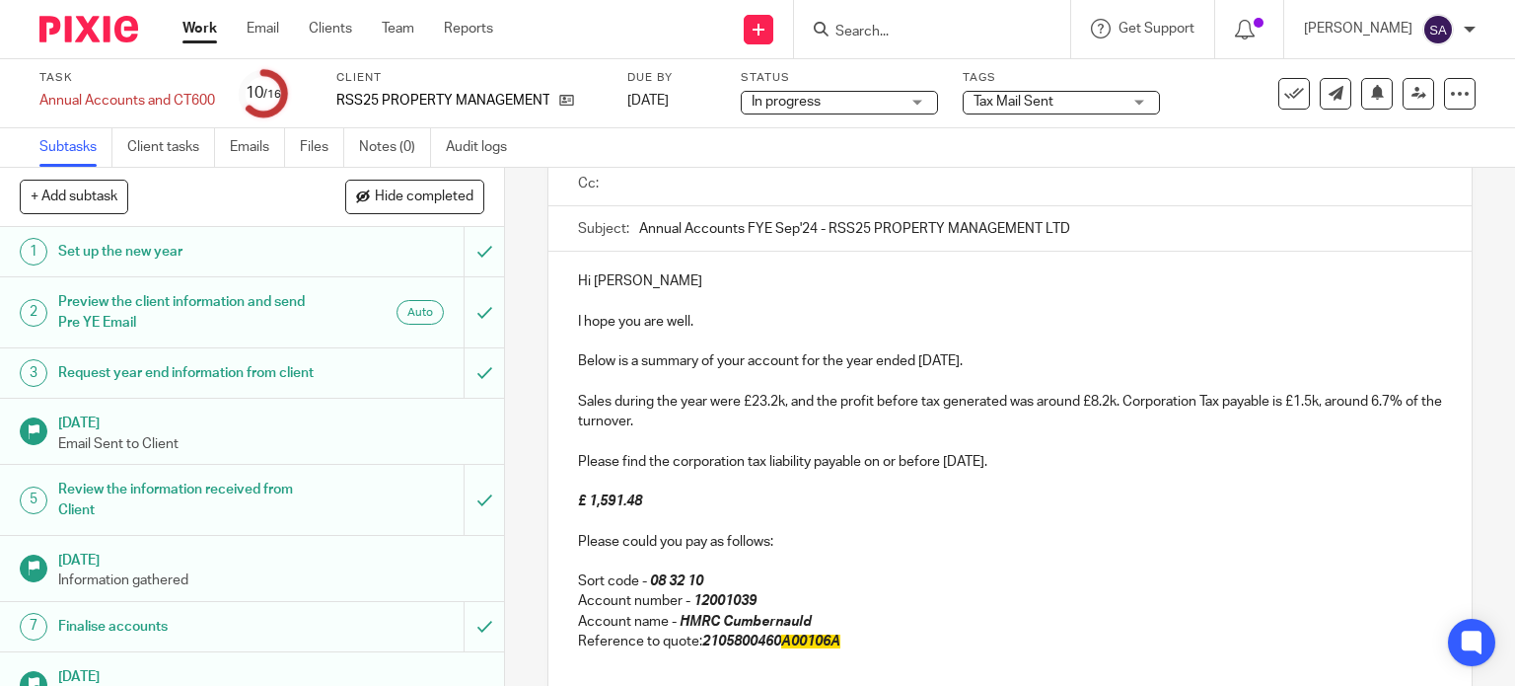
scroll to position [188, 0]
click at [955, 458] on p "Please find the corporation tax liability payable on or before 29 Jun 2025." at bounding box center [1010, 463] width 865 height 20
drag, startPoint x: 696, startPoint y: 638, endPoint x: 839, endPoint y: 642, distance: 143.1
click at [839, 642] on p "Reference to quote: 2105800460 A00106A" at bounding box center [1010, 642] width 865 height 20
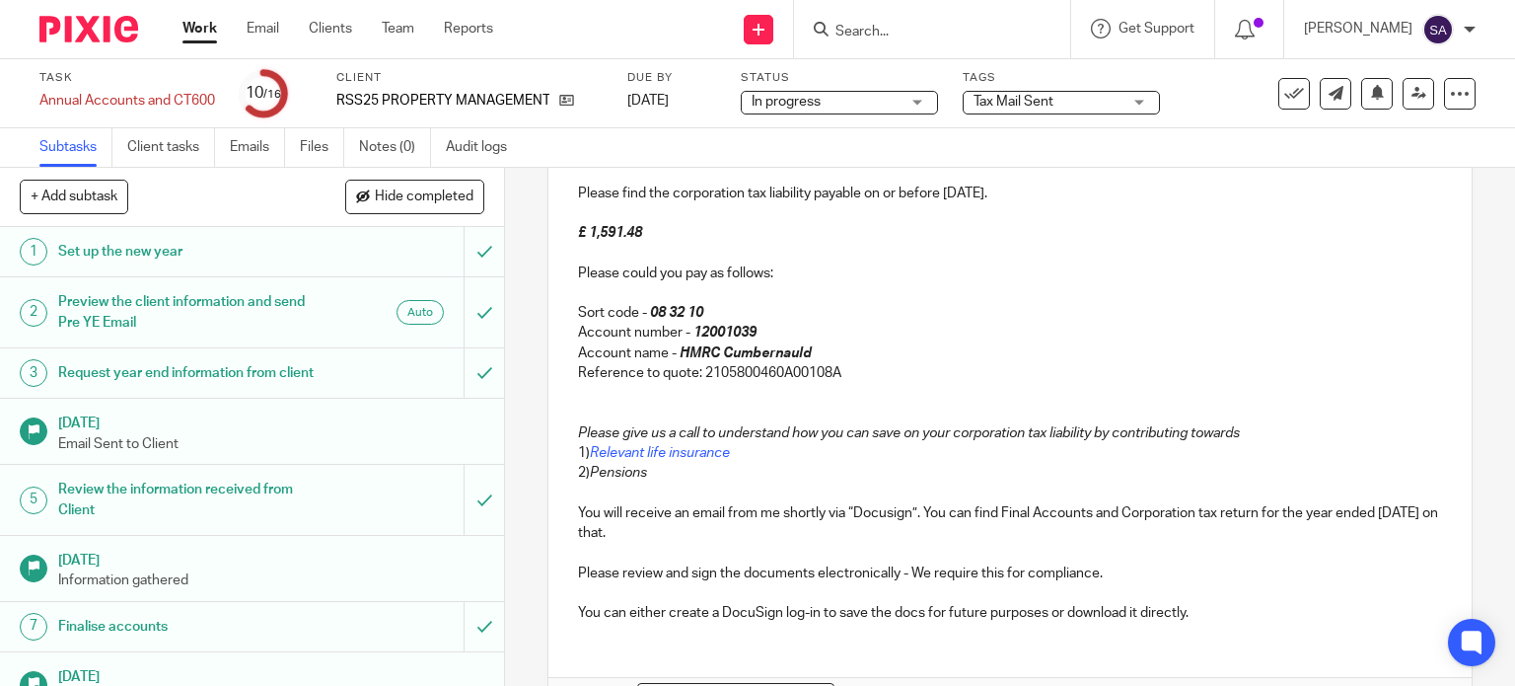
scroll to position [484, 0]
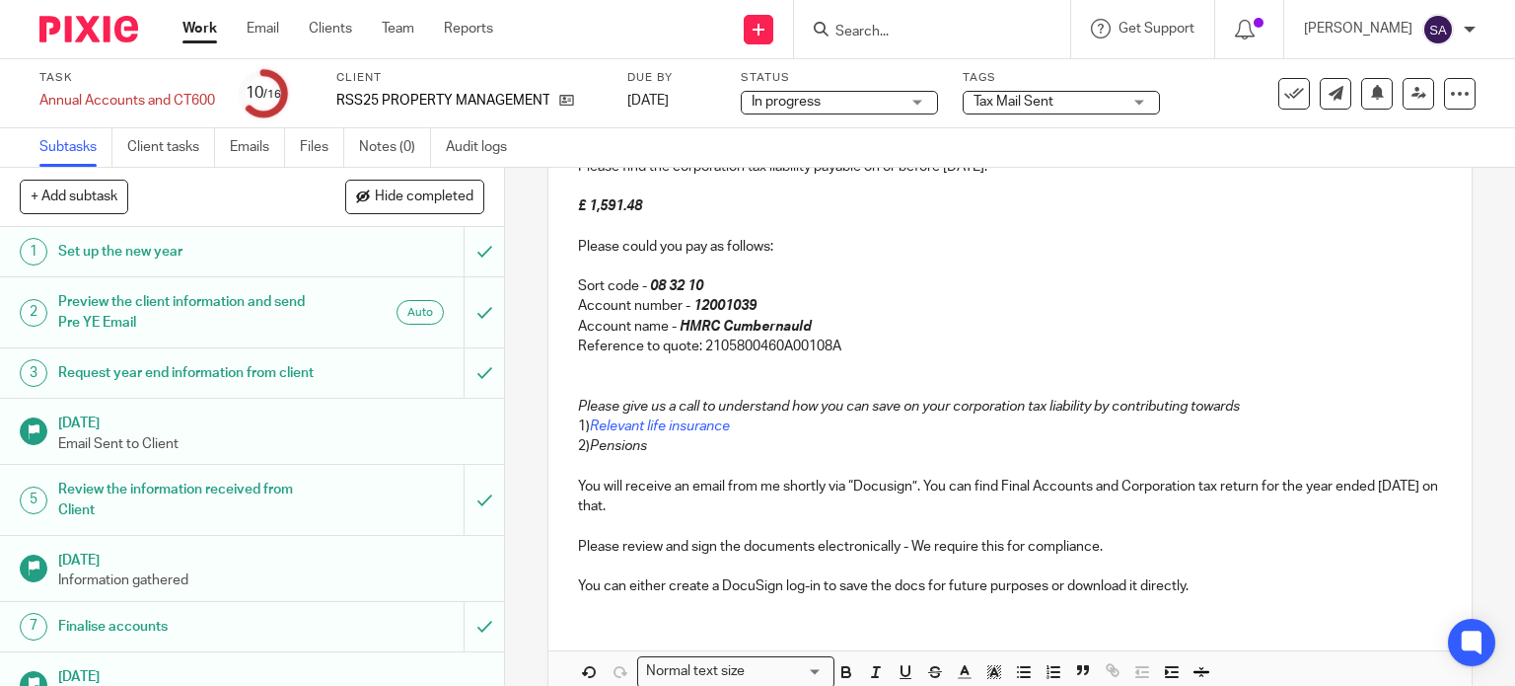
click at [769, 336] on p "Reference to quote: 2105800460A00108A" at bounding box center [1010, 346] width 865 height 20
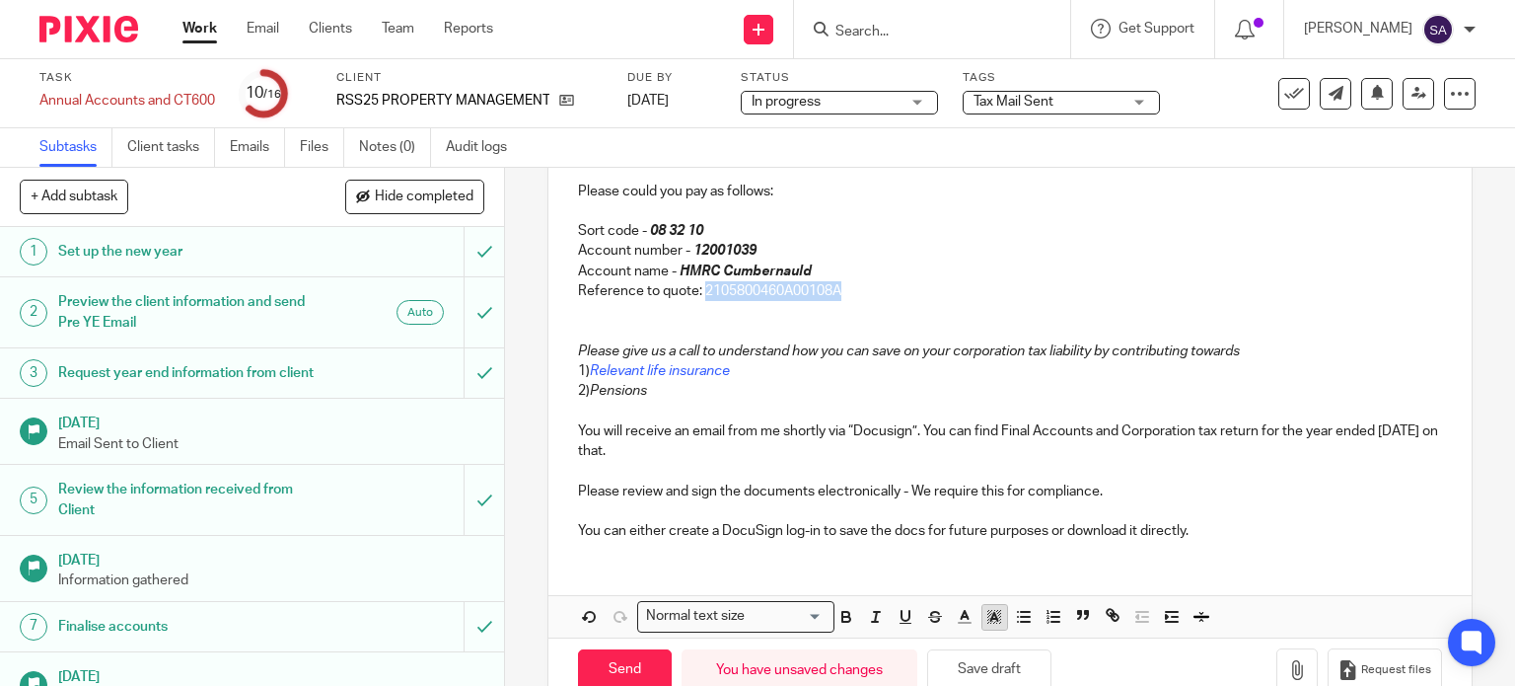
scroll to position [583, 0]
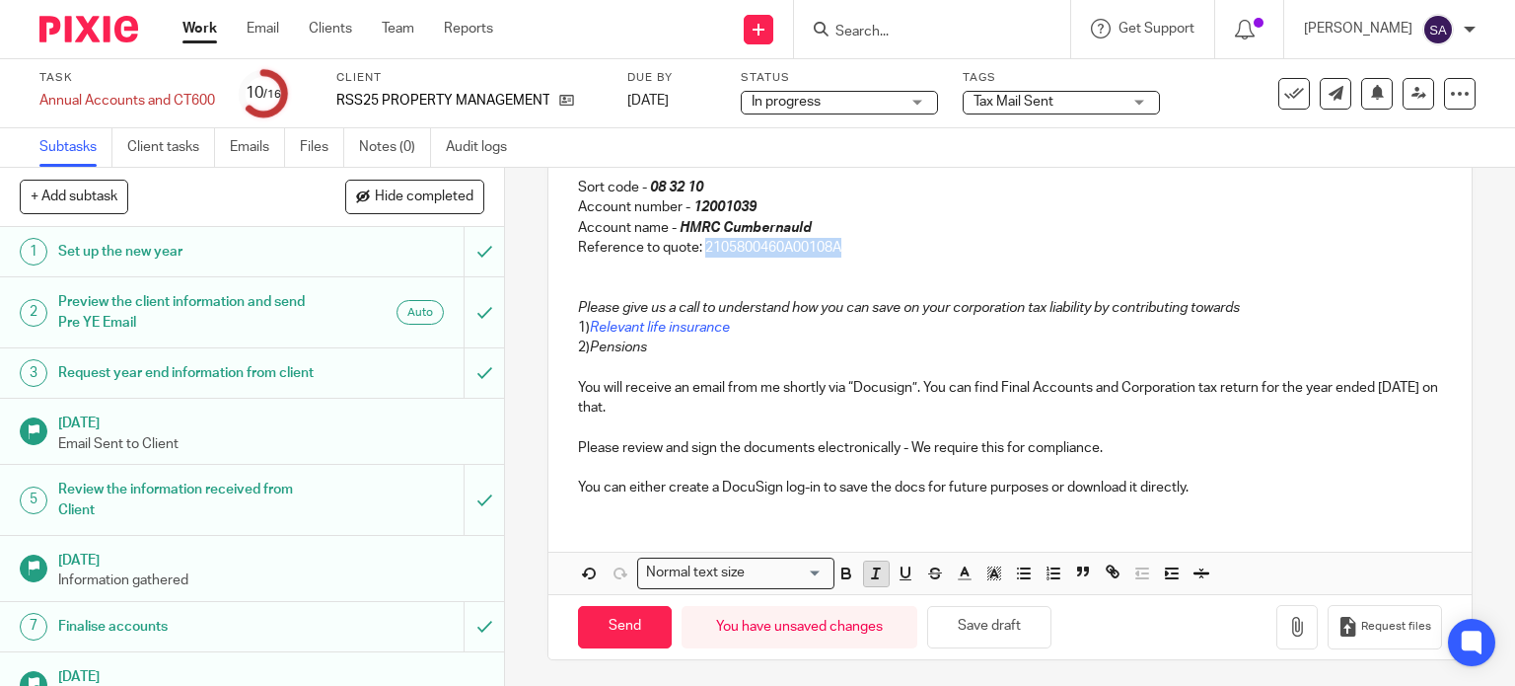
click at [875, 575] on line "button" at bounding box center [876, 573] width 2 height 10
click at [726, 358] on p at bounding box center [1010, 368] width 865 height 20
click at [756, 242] on em "2105800460A00108A" at bounding box center [770, 248] width 136 height 14
click at [838, 579] on icon "button" at bounding box center [847, 573] width 18 height 18
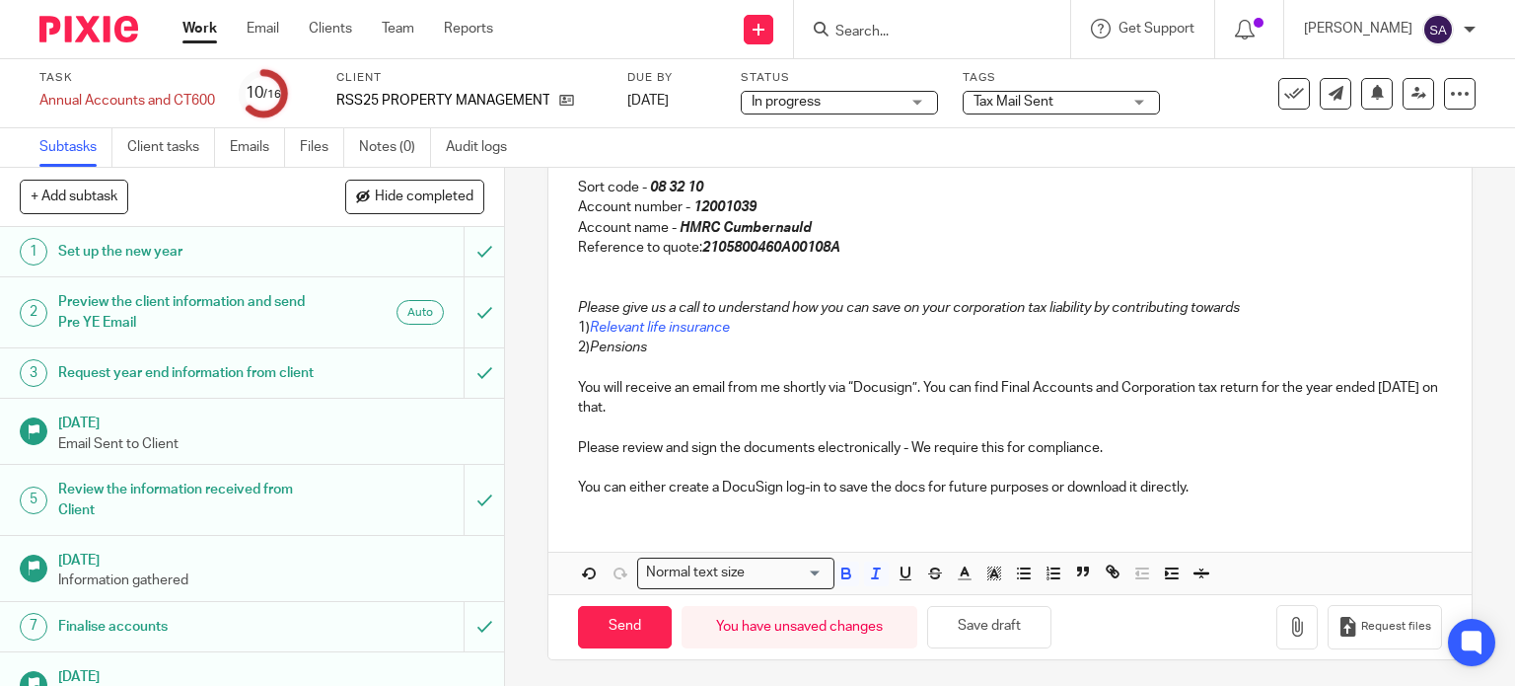
click at [825, 358] on p at bounding box center [1010, 368] width 865 height 20
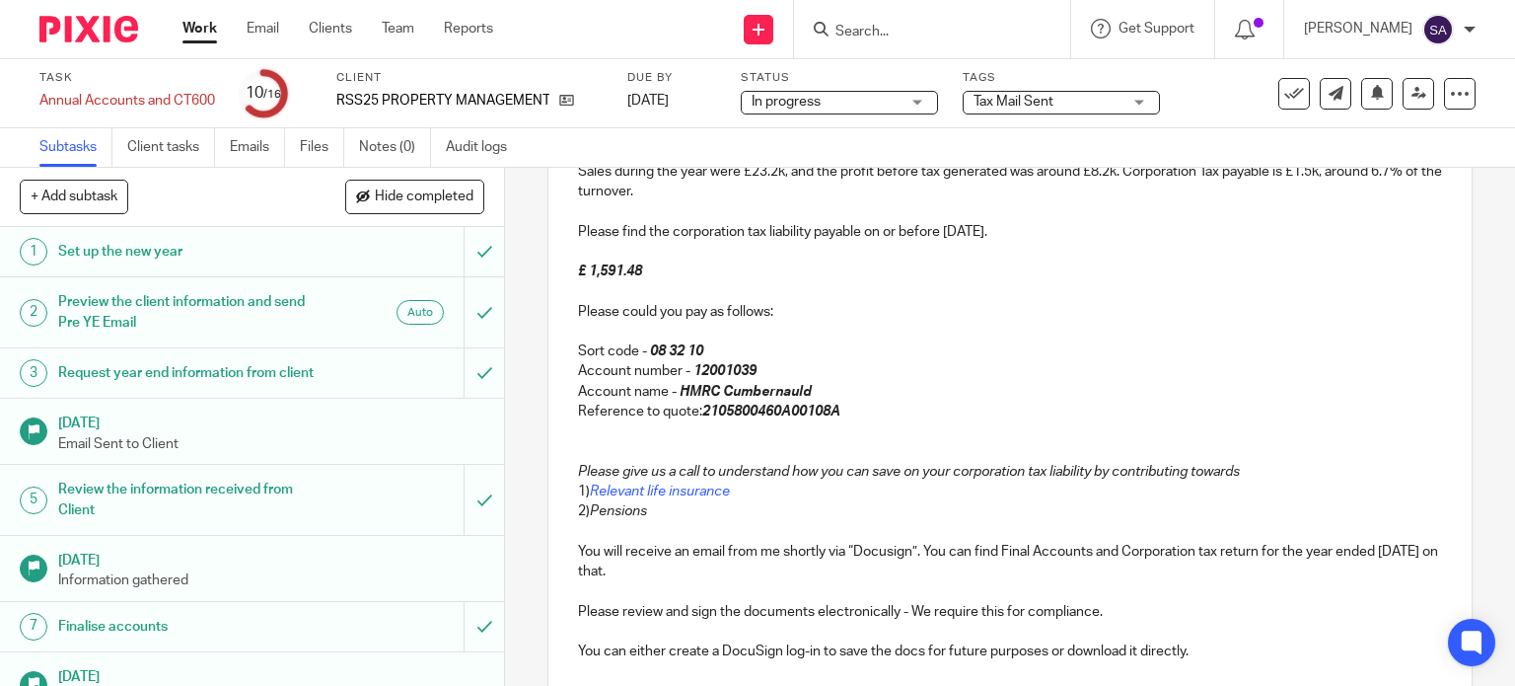
scroll to position [386, 0]
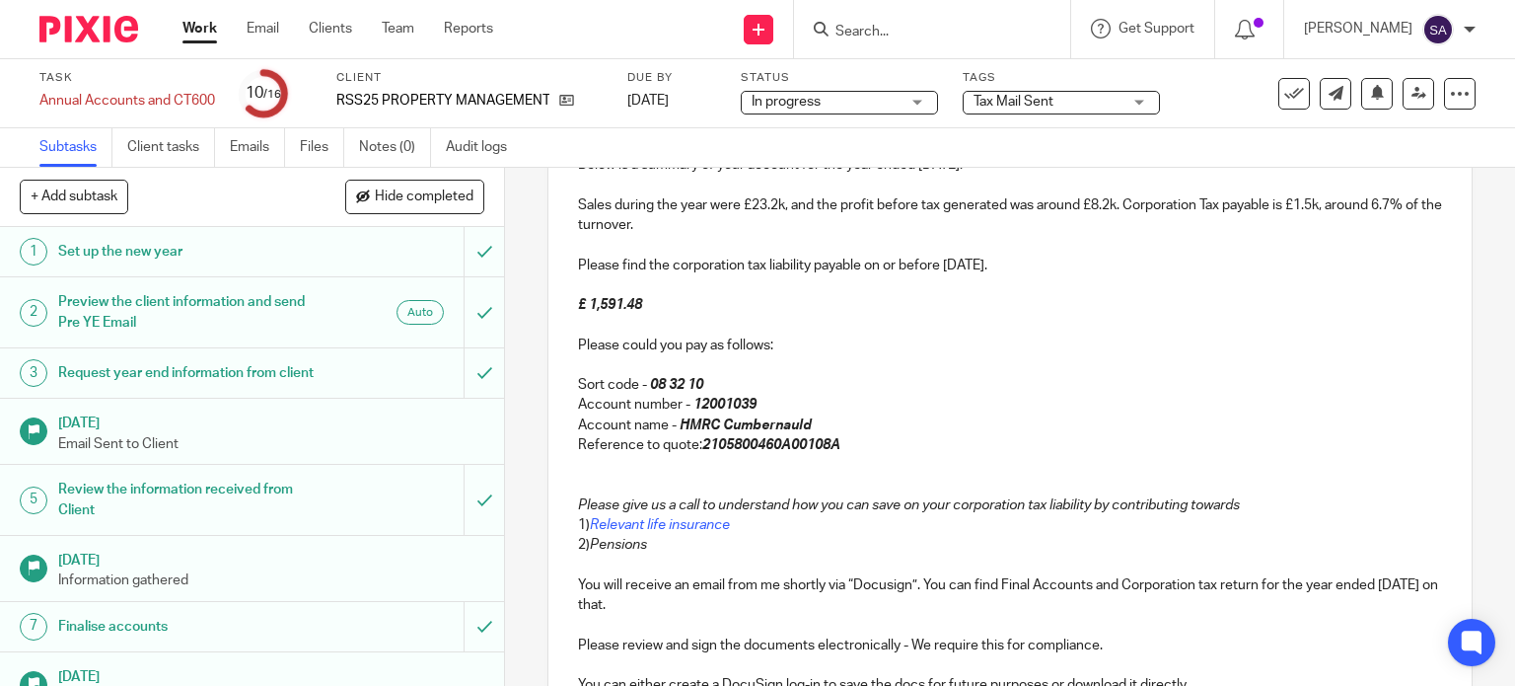
drag, startPoint x: 665, startPoint y: 551, endPoint x: 587, endPoint y: 547, distance: 78.0
click at [587, 547] on p "2) Pensions" at bounding box center [1010, 545] width 865 height 20
click at [748, 566] on p at bounding box center [1010, 565] width 865 height 20
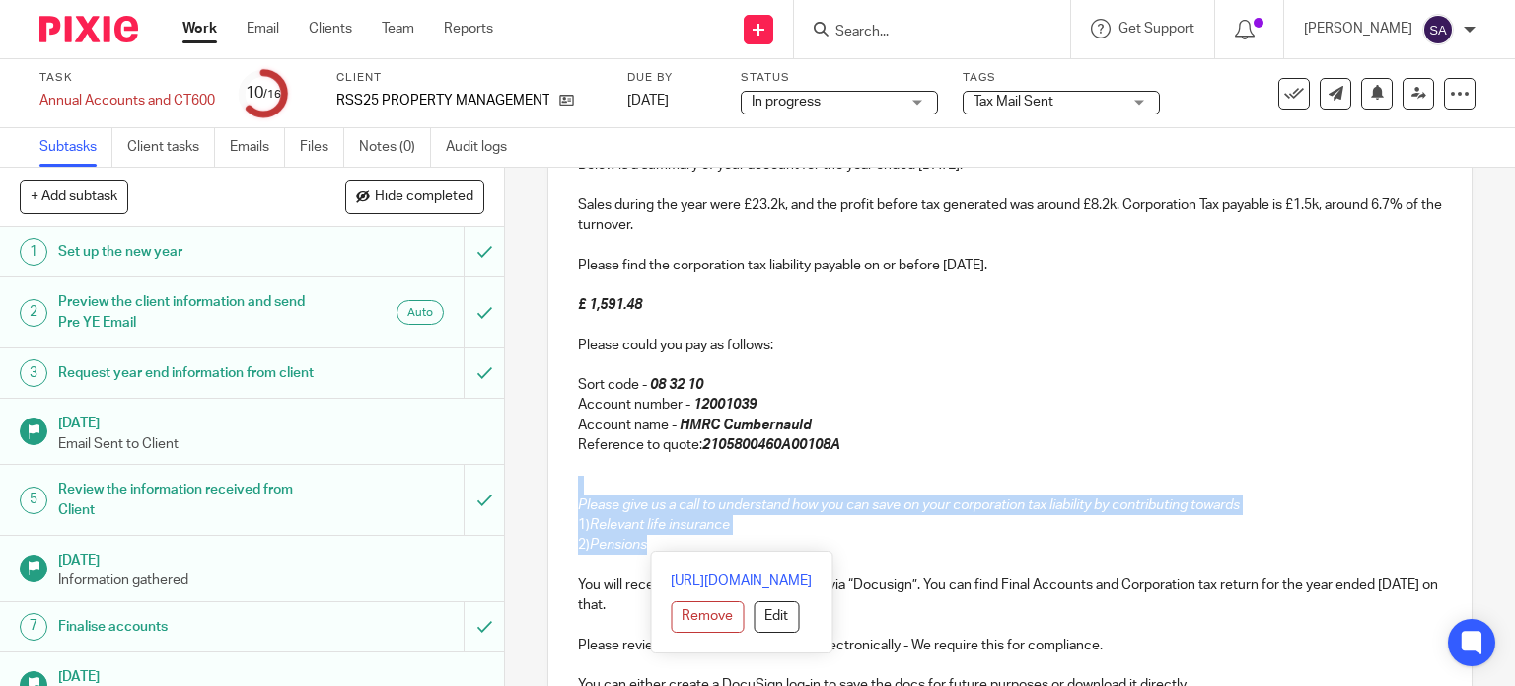
drag, startPoint x: 683, startPoint y: 542, endPoint x: 533, endPoint y: 491, distance: 158.2
click at [533, 491] on div "11 Send final account documents to client Manual email Secure the attachments i…" at bounding box center [1010, 427] width 1010 height 518
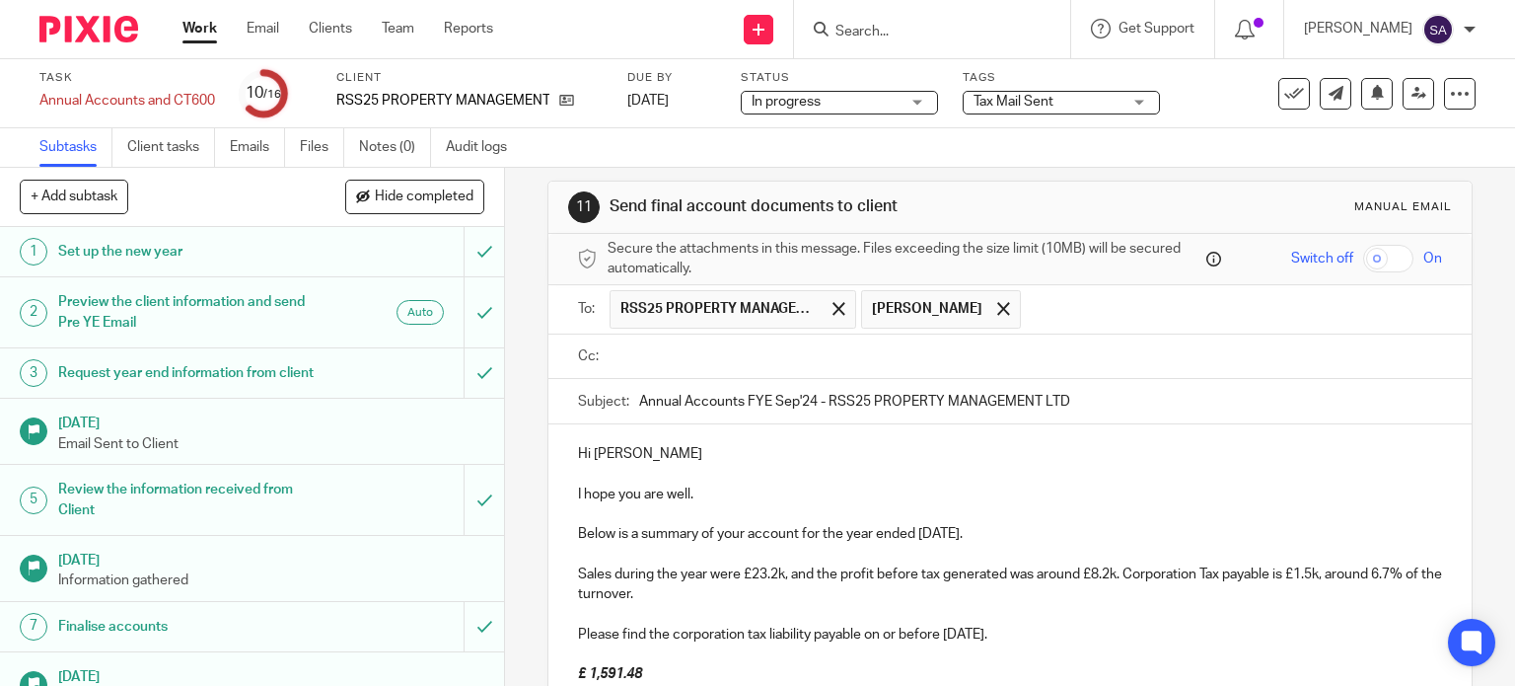
scroll to position [0, 0]
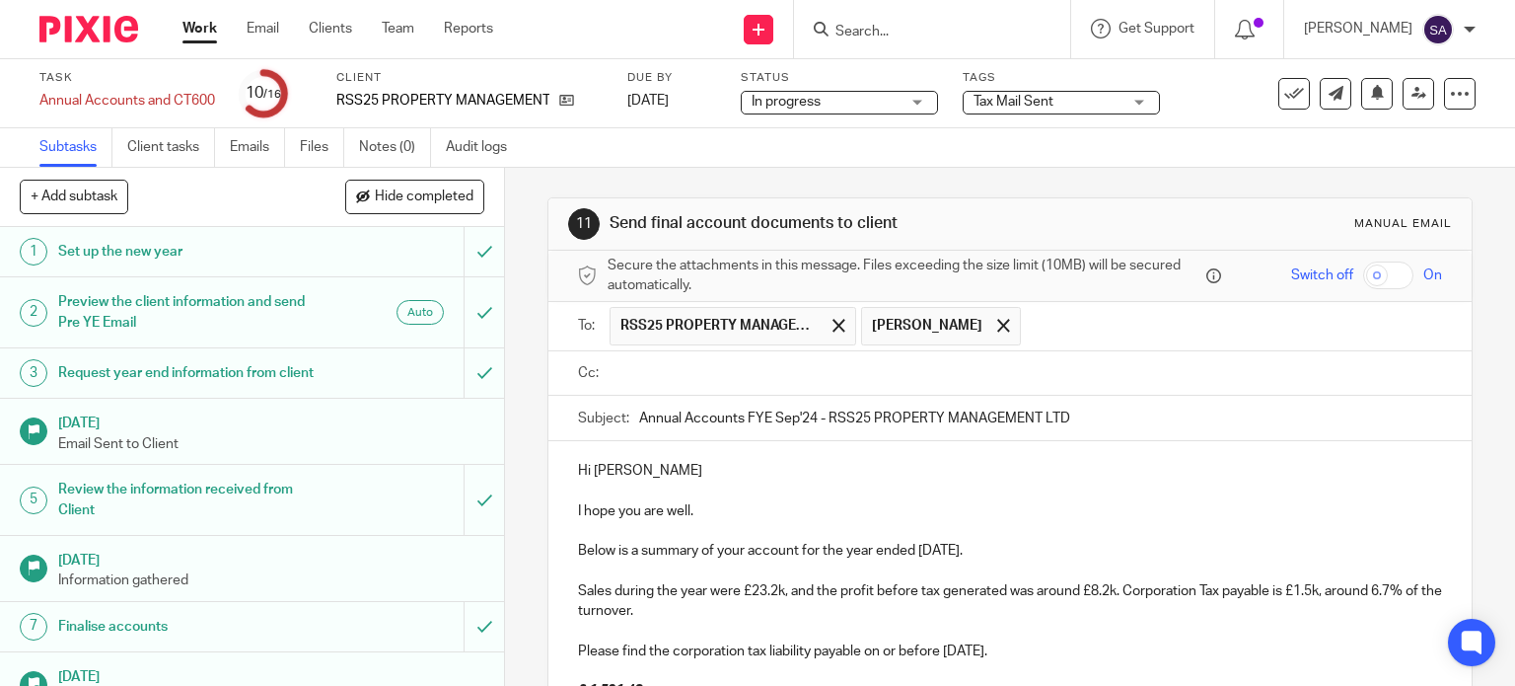
drag, startPoint x: 801, startPoint y: 377, endPoint x: 692, endPoint y: 349, distance: 112.9
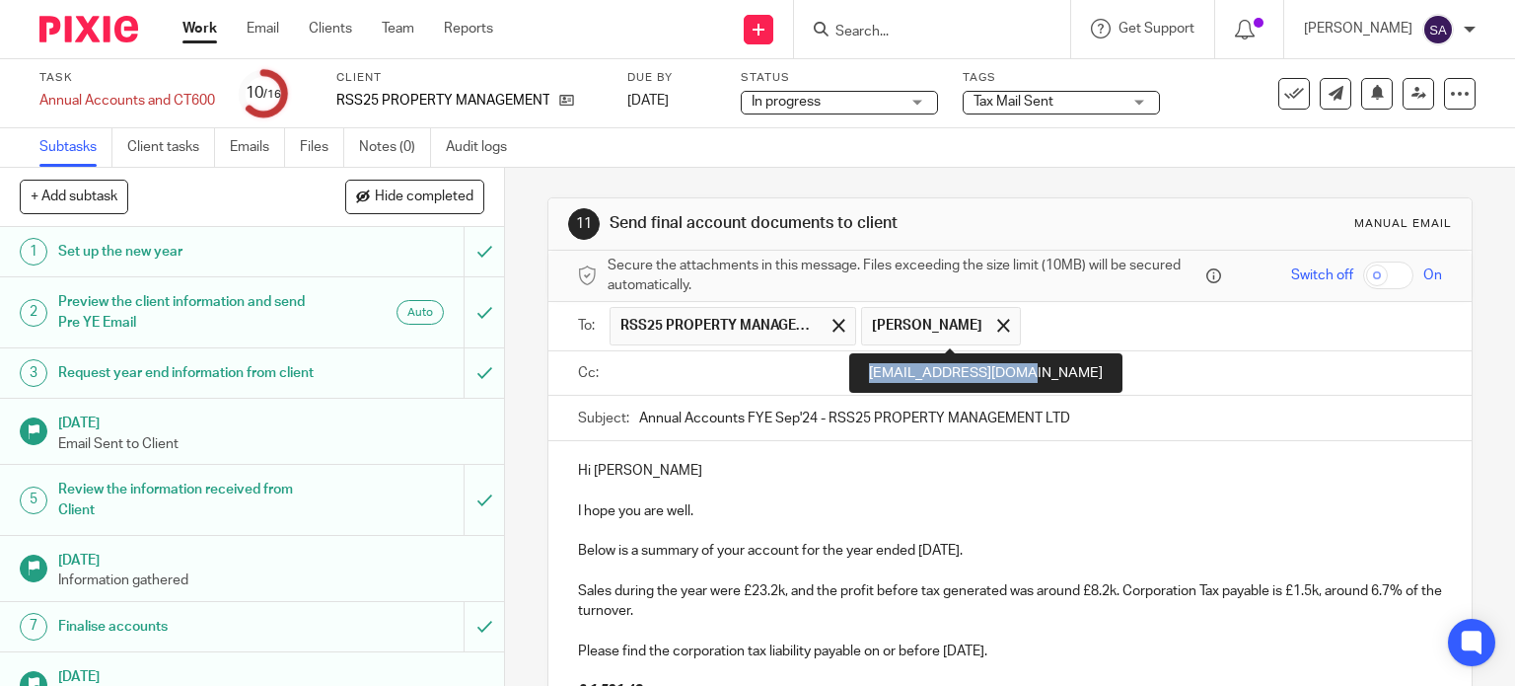
drag, startPoint x: 867, startPoint y: 384, endPoint x: 1028, endPoint y: 379, distance: 160.9
click at [1028, 379] on div "suresh_s25@yahoo.com" at bounding box center [986, 372] width 273 height 39
copy div "suresh_s25@yahoo.com"
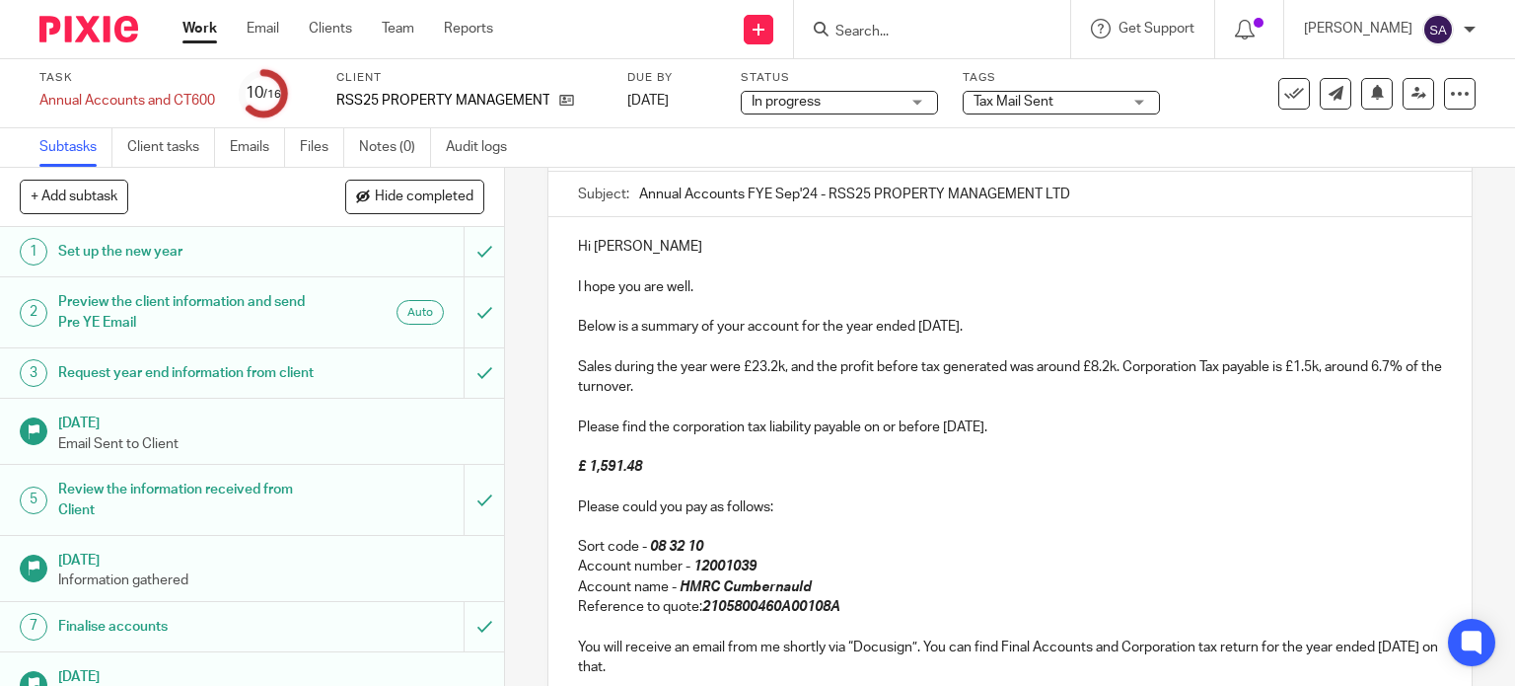
scroll to position [482, 0]
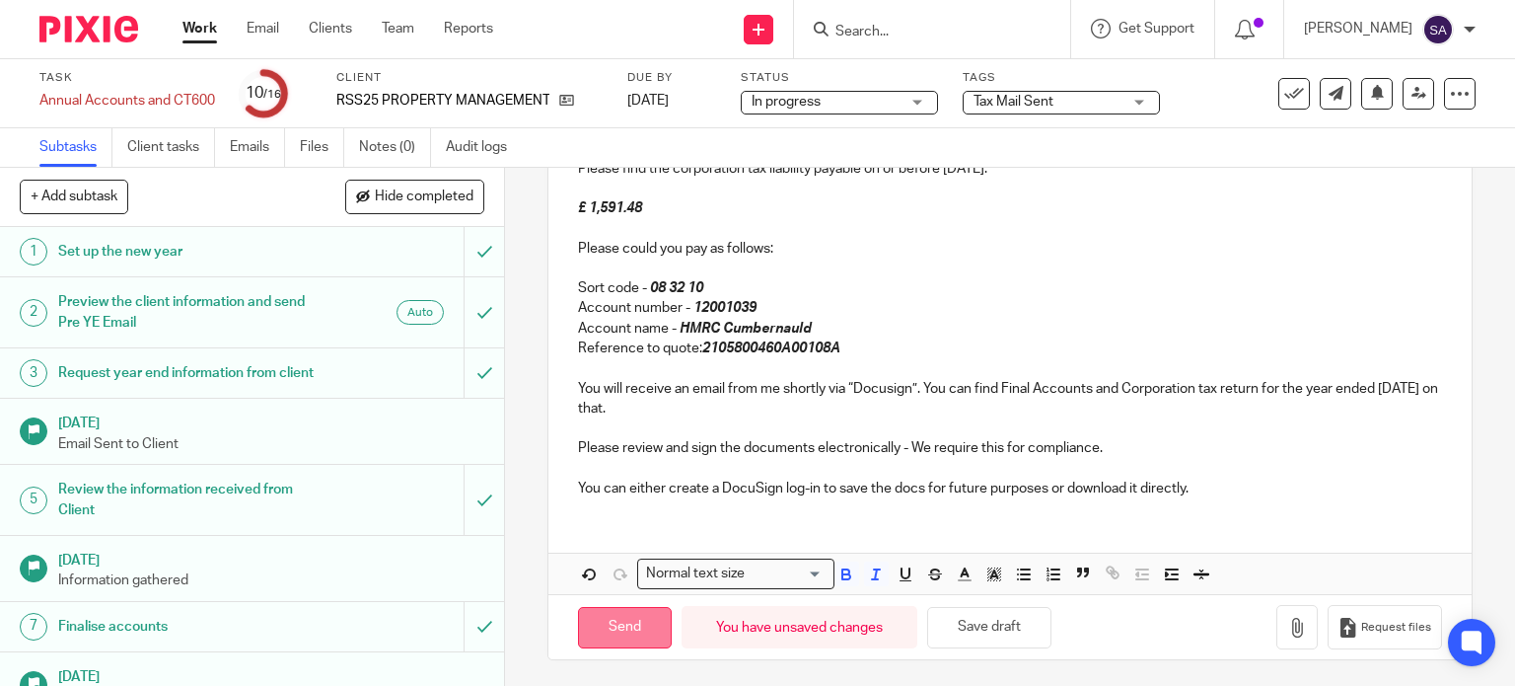
drag, startPoint x: 614, startPoint y: 624, endPoint x: 615, endPoint y: 612, distance: 11.9
click at [612, 623] on input "Send" at bounding box center [625, 628] width 94 height 42
type input "Sent"
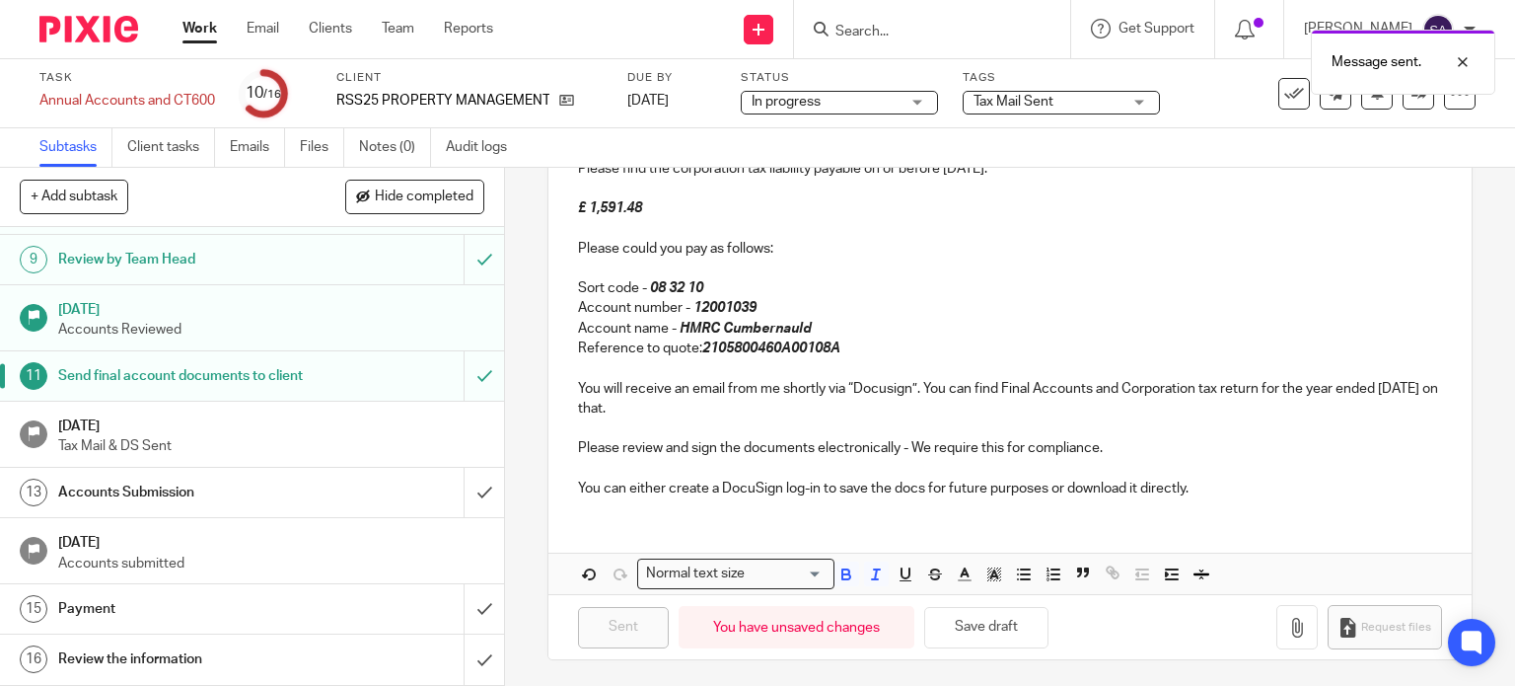
scroll to position [520, 0]
click at [876, 23] on div "Message sent." at bounding box center [1127, 57] width 738 height 75
click at [868, 37] on div "Message sent." at bounding box center [1127, 57] width 738 height 75
click at [862, 33] on input "Search" at bounding box center [923, 33] width 178 height 18
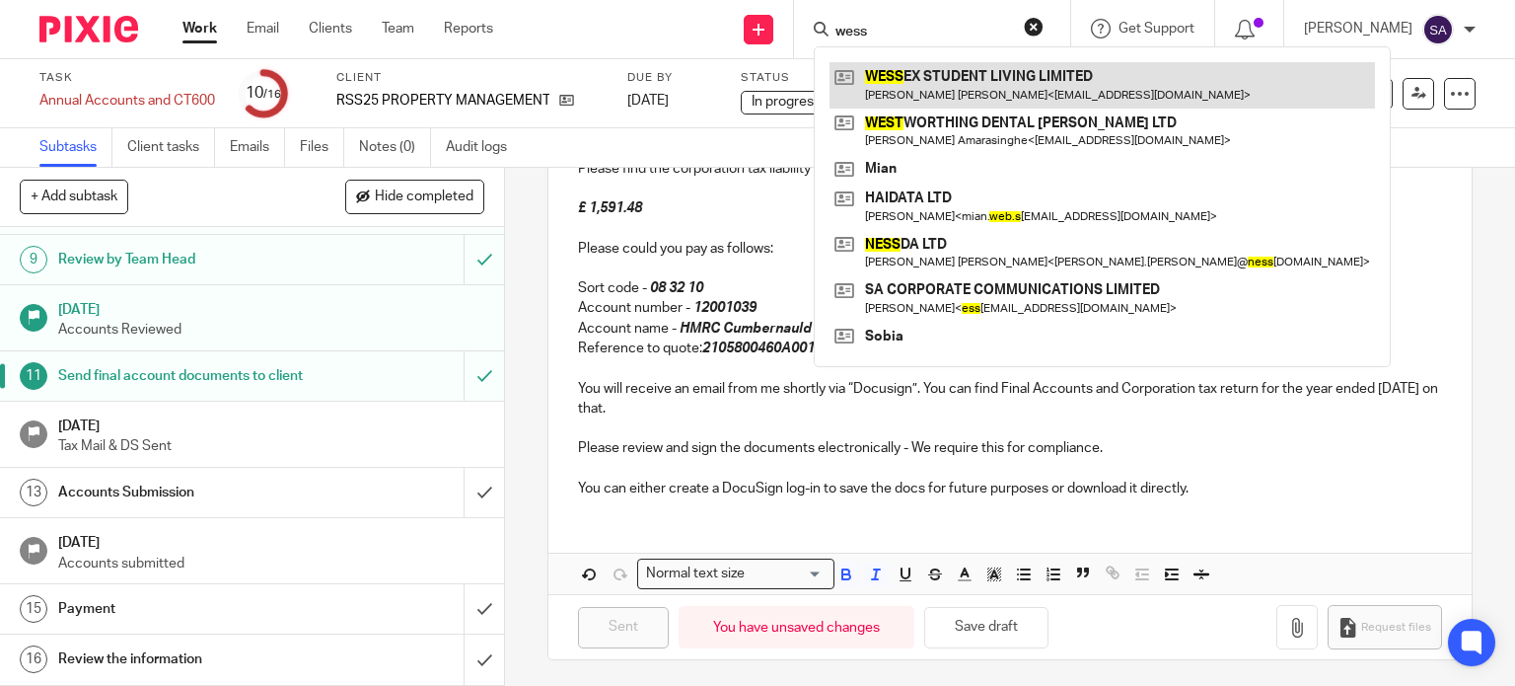
type input "wess"
click at [902, 86] on link at bounding box center [1103, 84] width 546 height 45
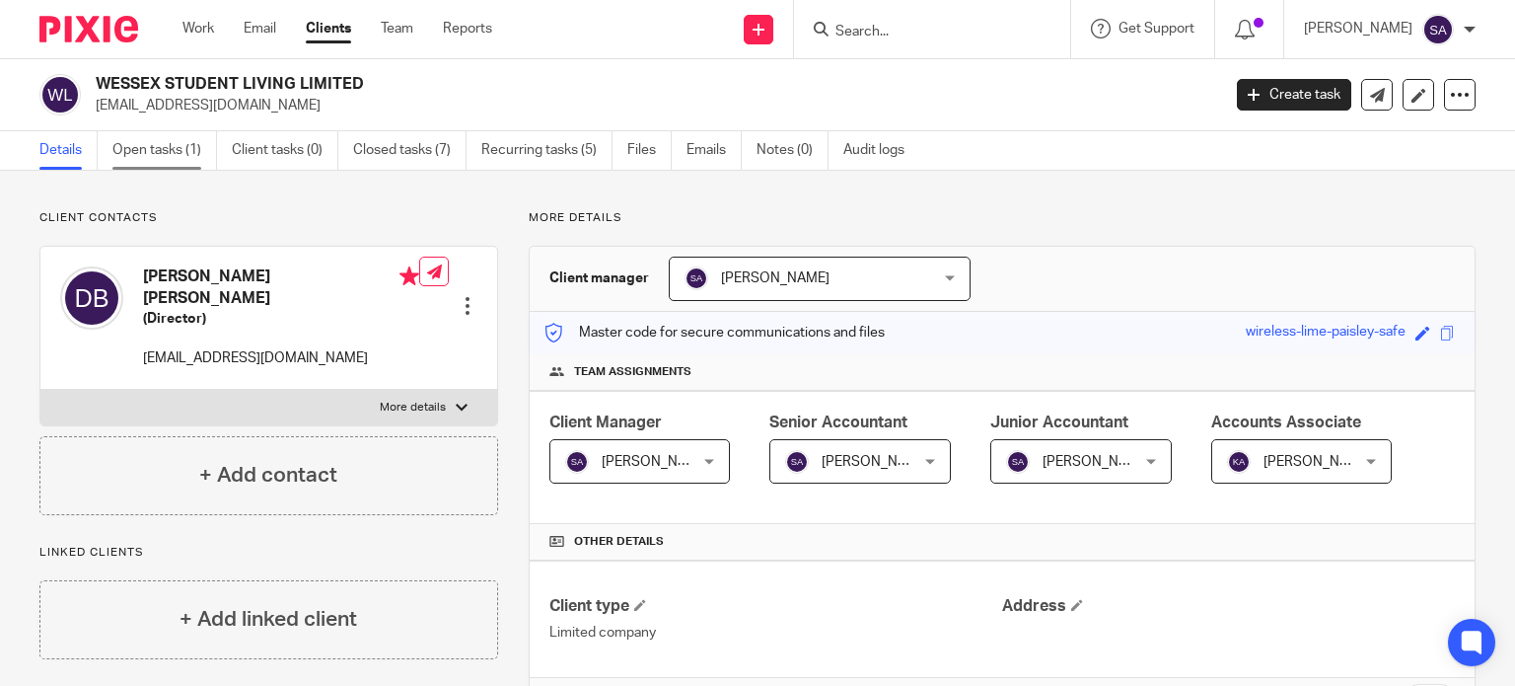
click at [131, 147] on link "Open tasks (1)" at bounding box center [164, 150] width 105 height 38
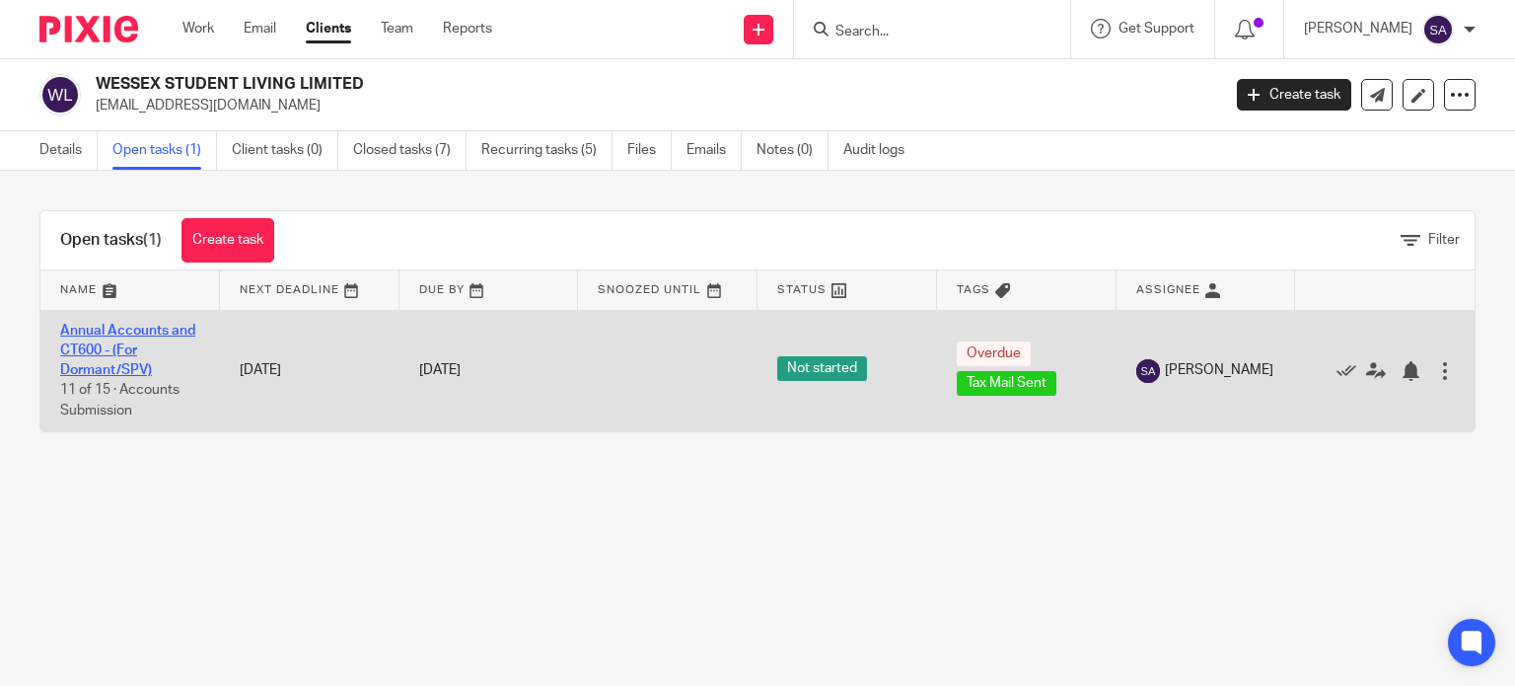
click at [137, 324] on link "Annual Accounts and CT600 - (For Dormant/SPV)" at bounding box center [127, 351] width 135 height 54
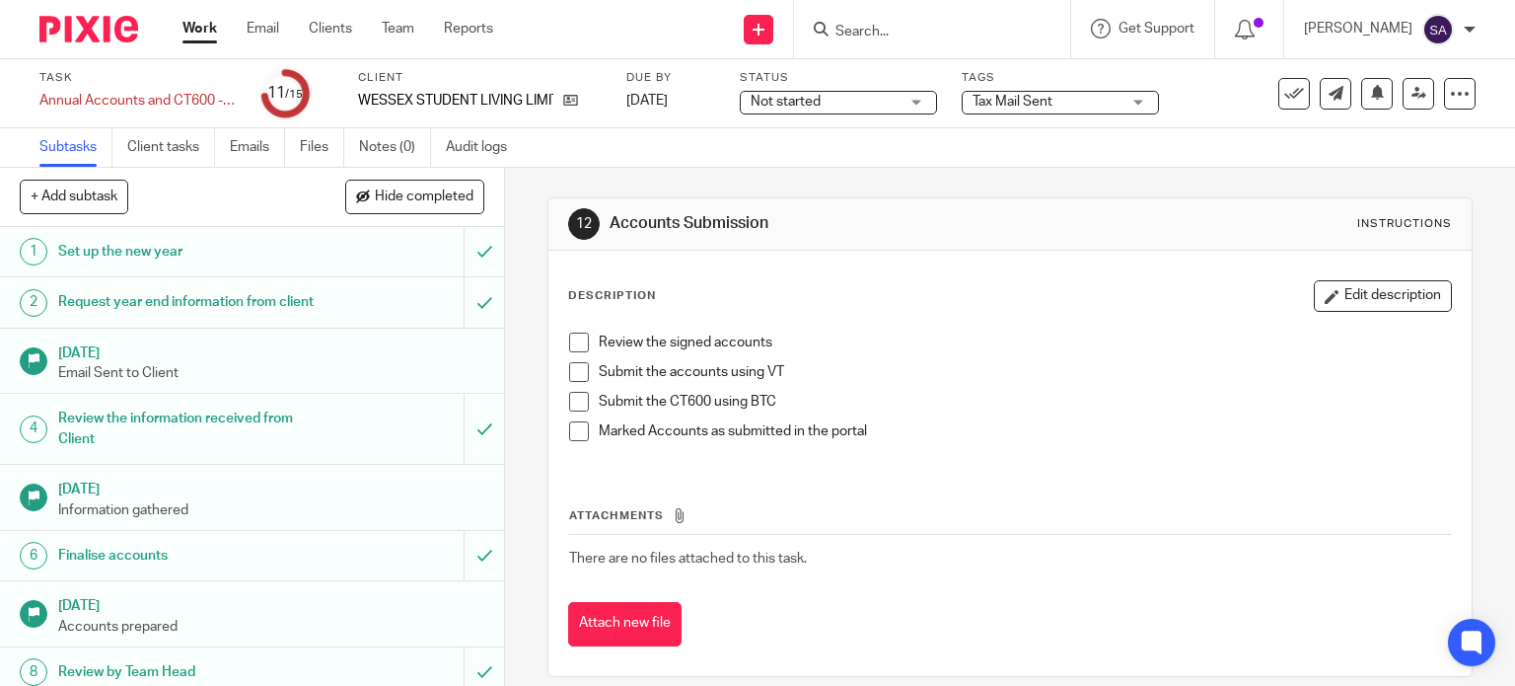
click at [1086, 106] on span "Tax Mail Sent" at bounding box center [1047, 102] width 148 height 21
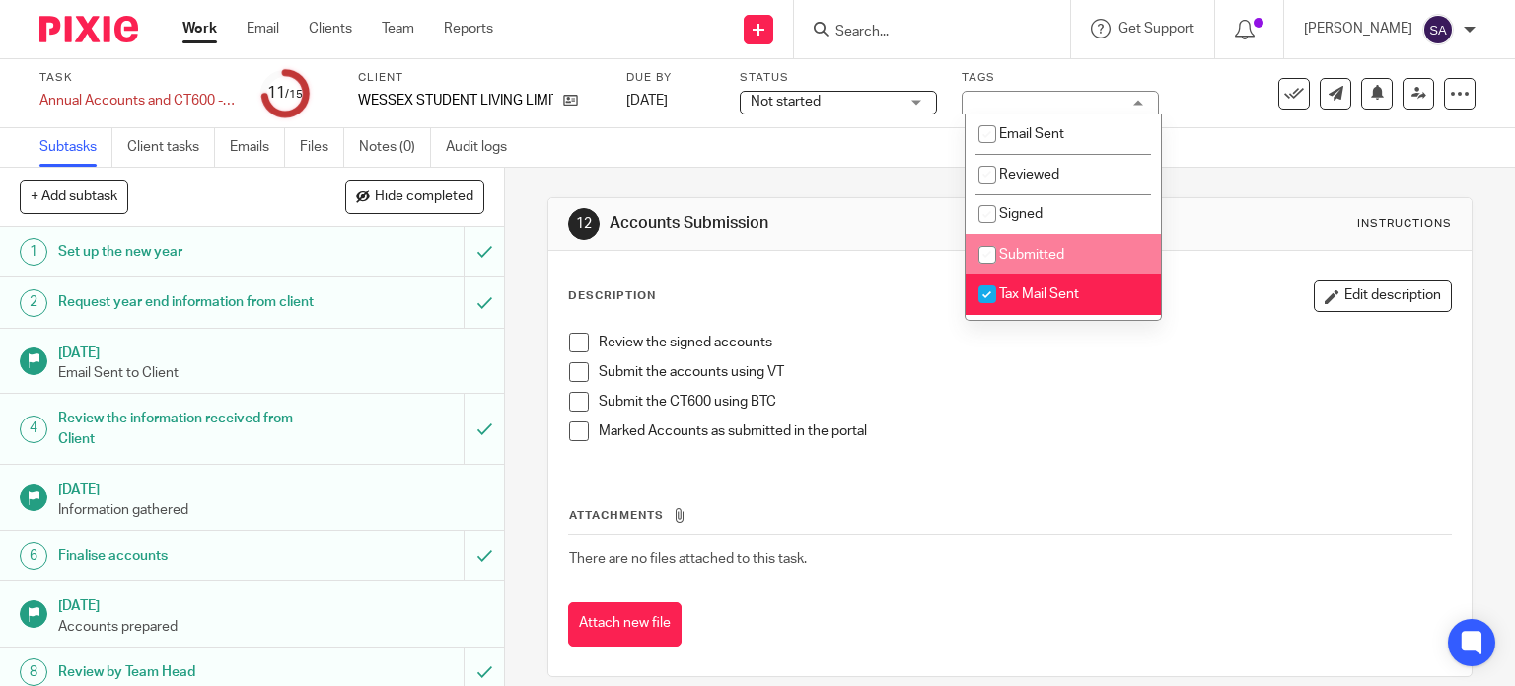
click at [1022, 244] on li "Submitted" at bounding box center [1063, 254] width 195 height 40
checkbox input "true"
drag, startPoint x: 980, startPoint y: 298, endPoint x: 935, endPoint y: 248, distance: 67.1
click at [974, 295] on input "checkbox" at bounding box center [987, 293] width 37 height 37
checkbox input "false"
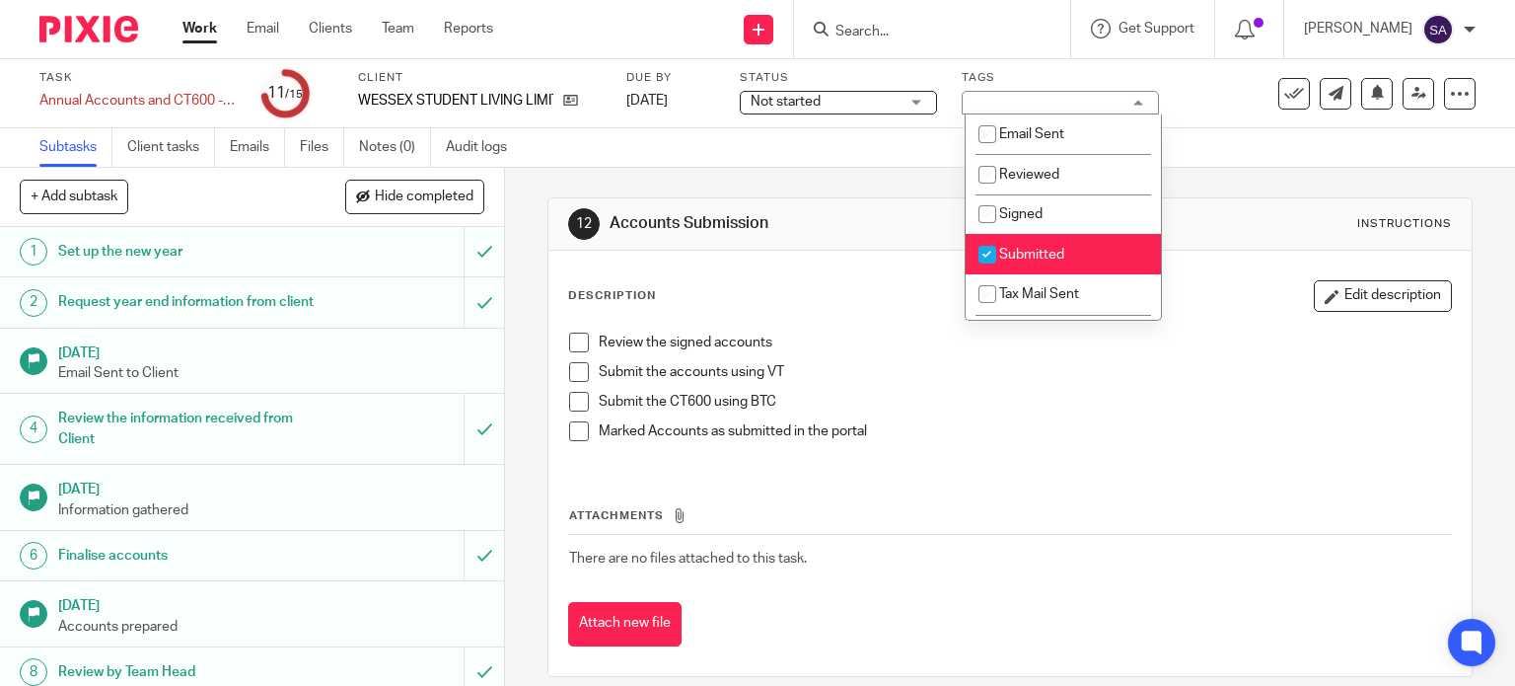
click at [896, 110] on span "Not started" at bounding box center [825, 102] width 148 height 21
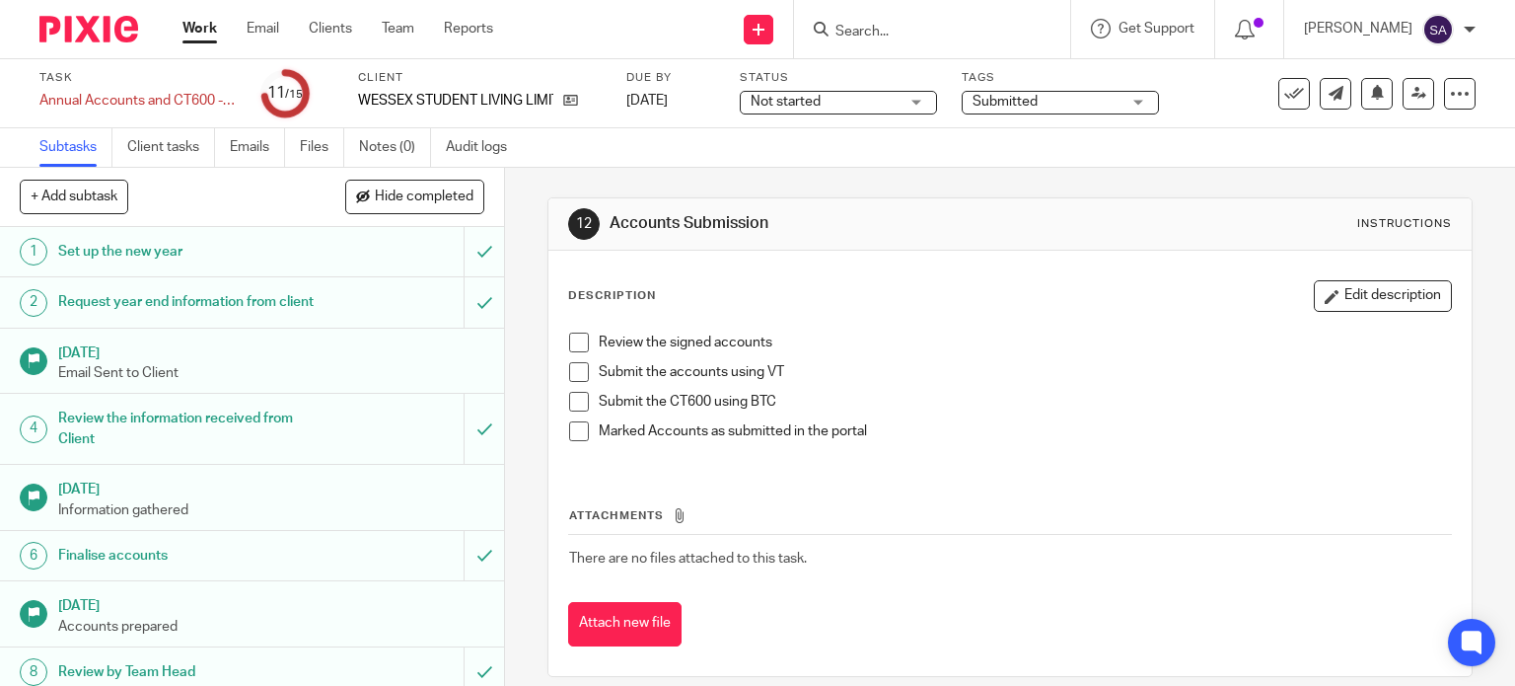
drag, startPoint x: 1016, startPoint y: 153, endPoint x: 906, endPoint y: 150, distance: 110.5
click at [1015, 153] on div "Subtasks Client tasks Emails Files Notes (0) Audit logs" at bounding box center [757, 147] width 1515 height 39
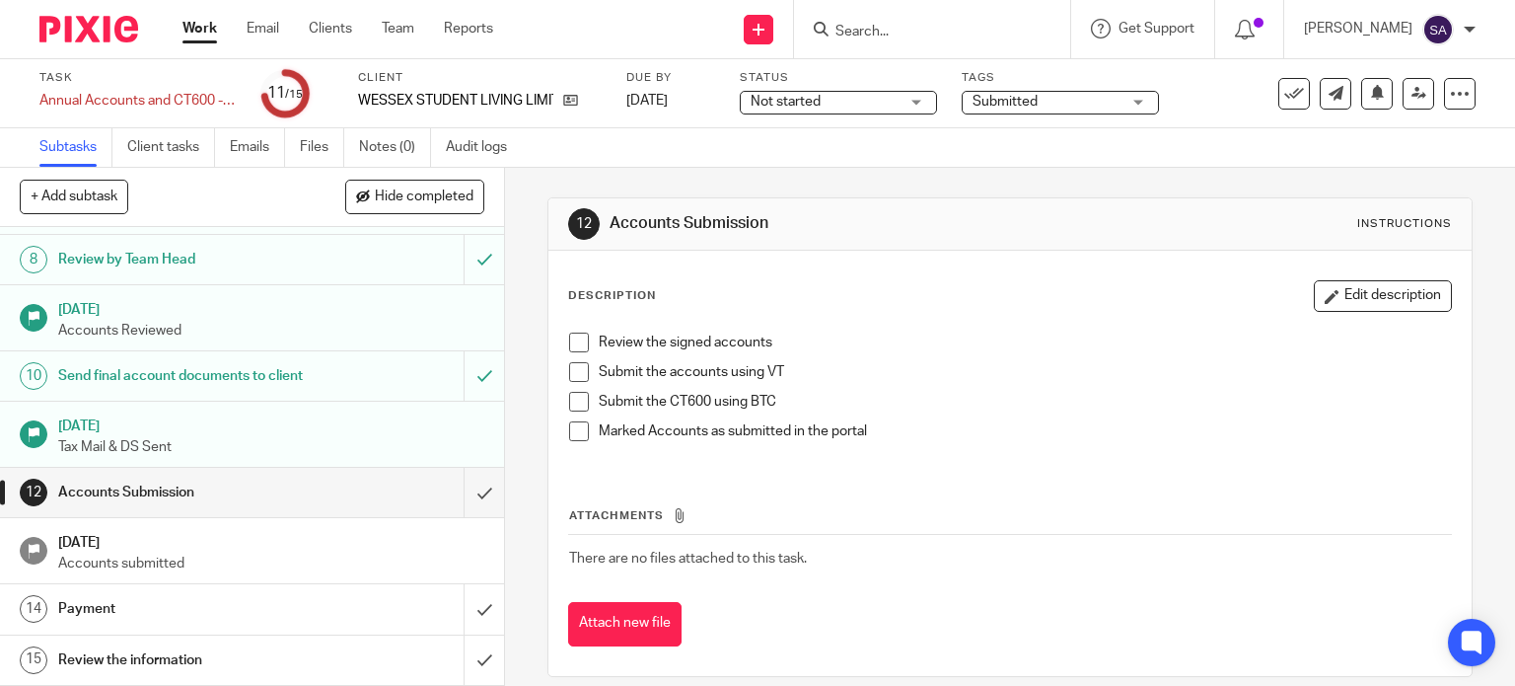
scroll to position [449, 0]
click at [452, 514] on input "submit" at bounding box center [252, 492] width 504 height 49
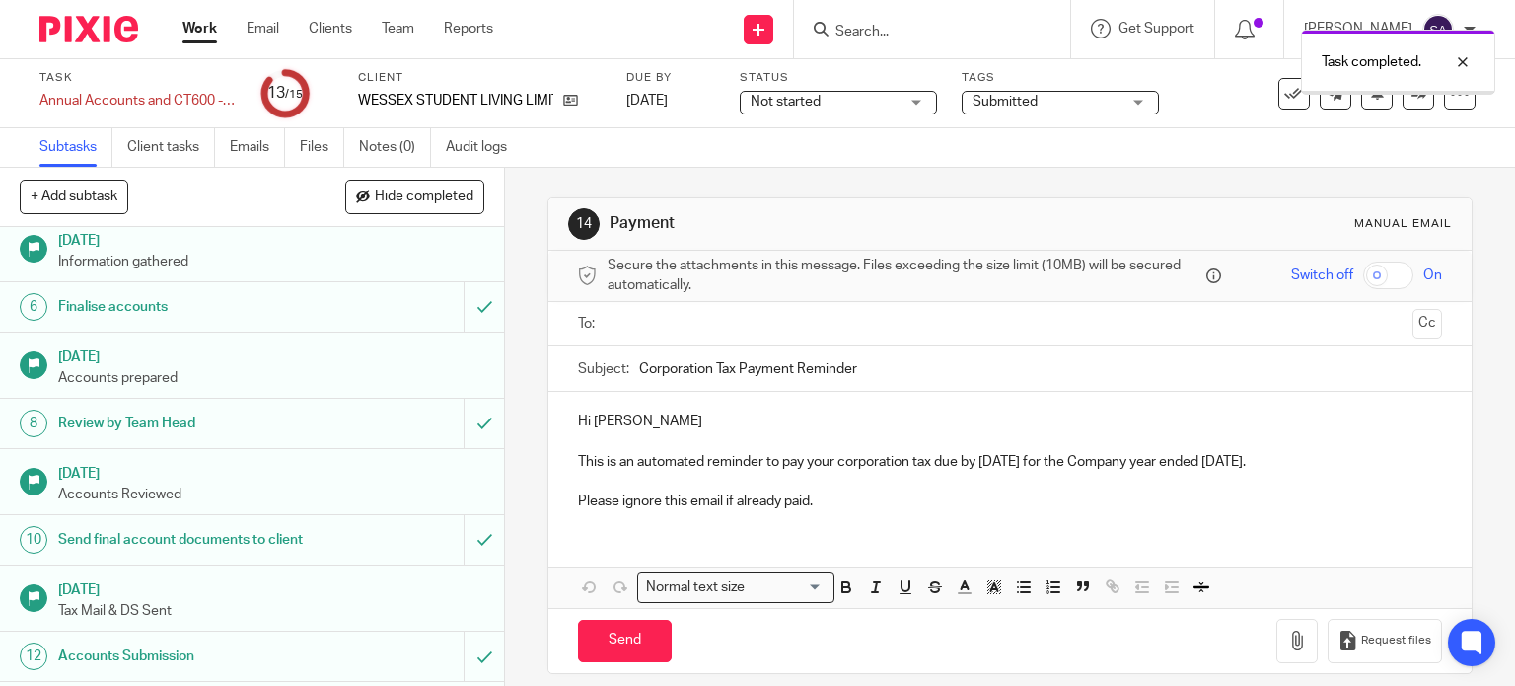
scroll to position [449, 0]
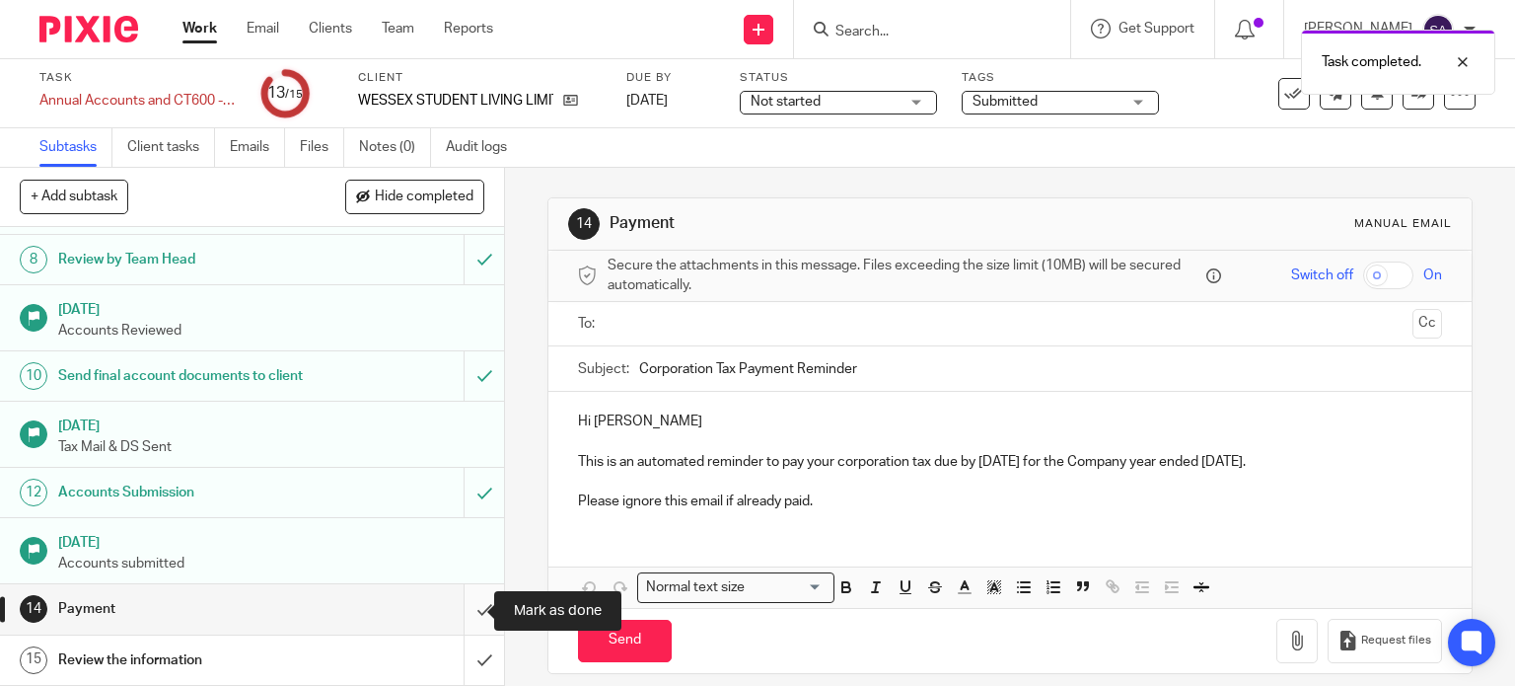
click at [469, 621] on input "submit" at bounding box center [252, 608] width 504 height 49
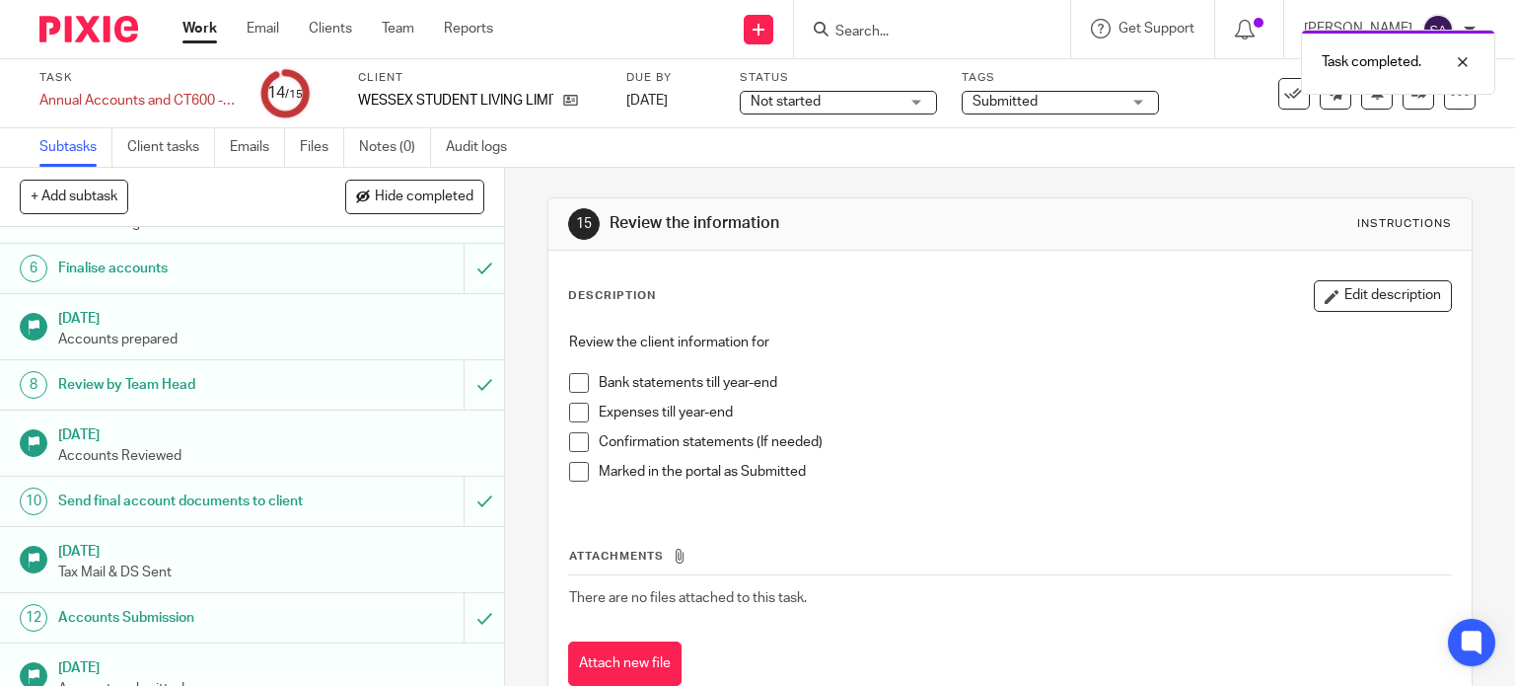
scroll to position [449, 0]
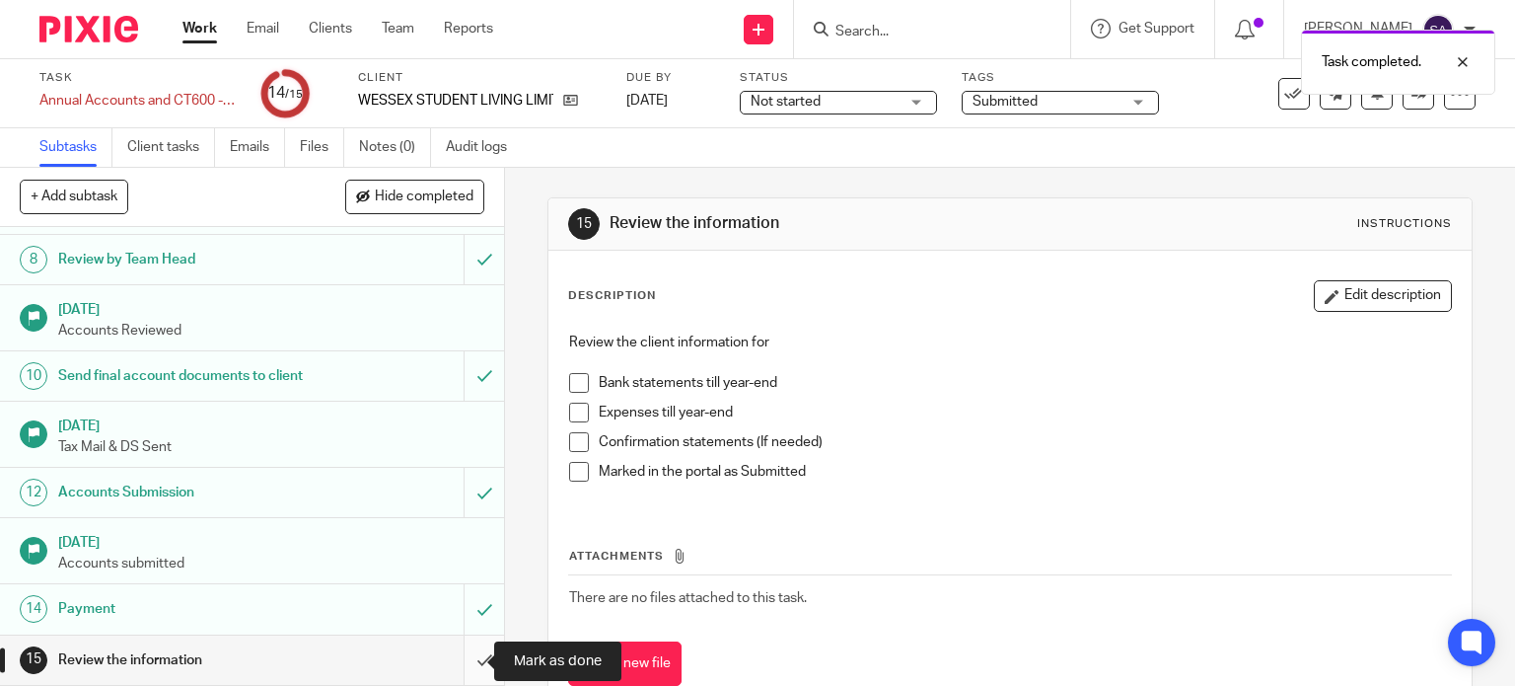
click at [467, 655] on input "submit" at bounding box center [252, 659] width 504 height 49
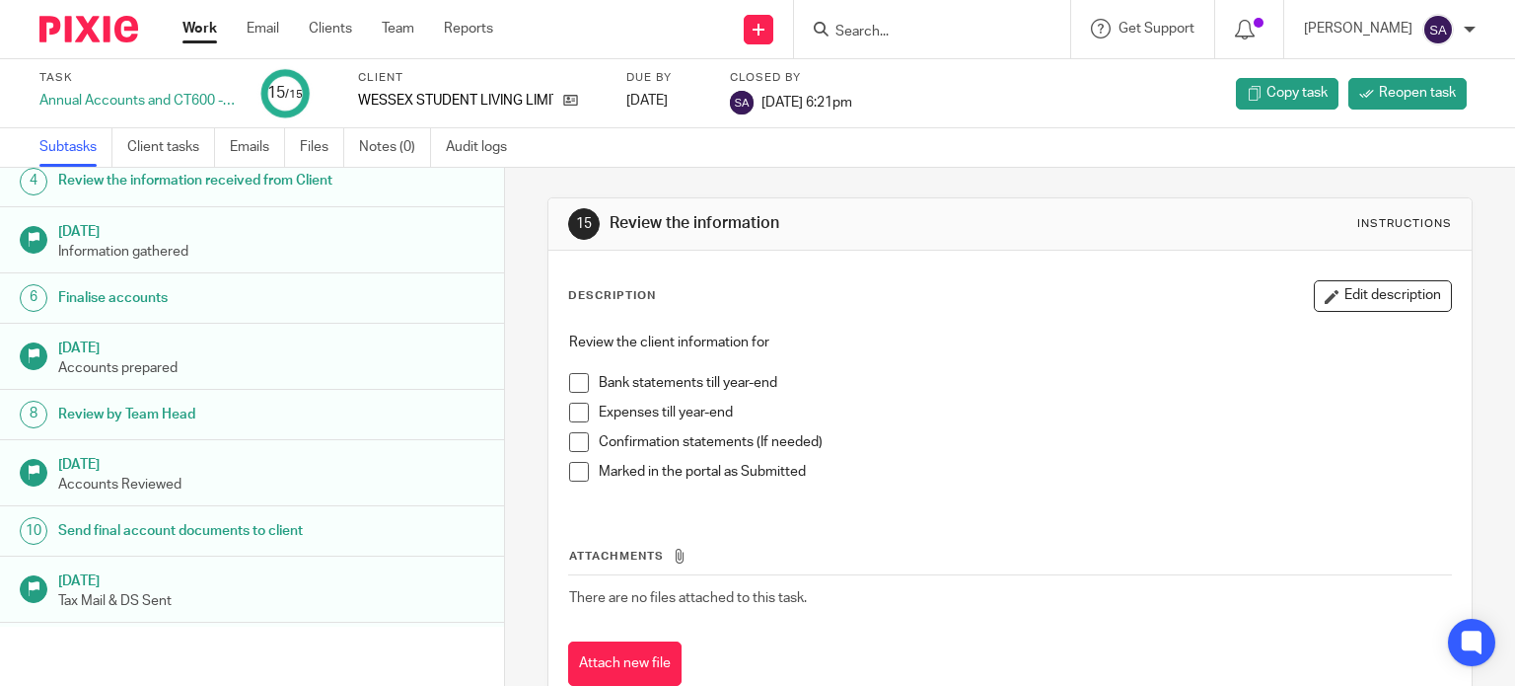
scroll to position [395, 0]
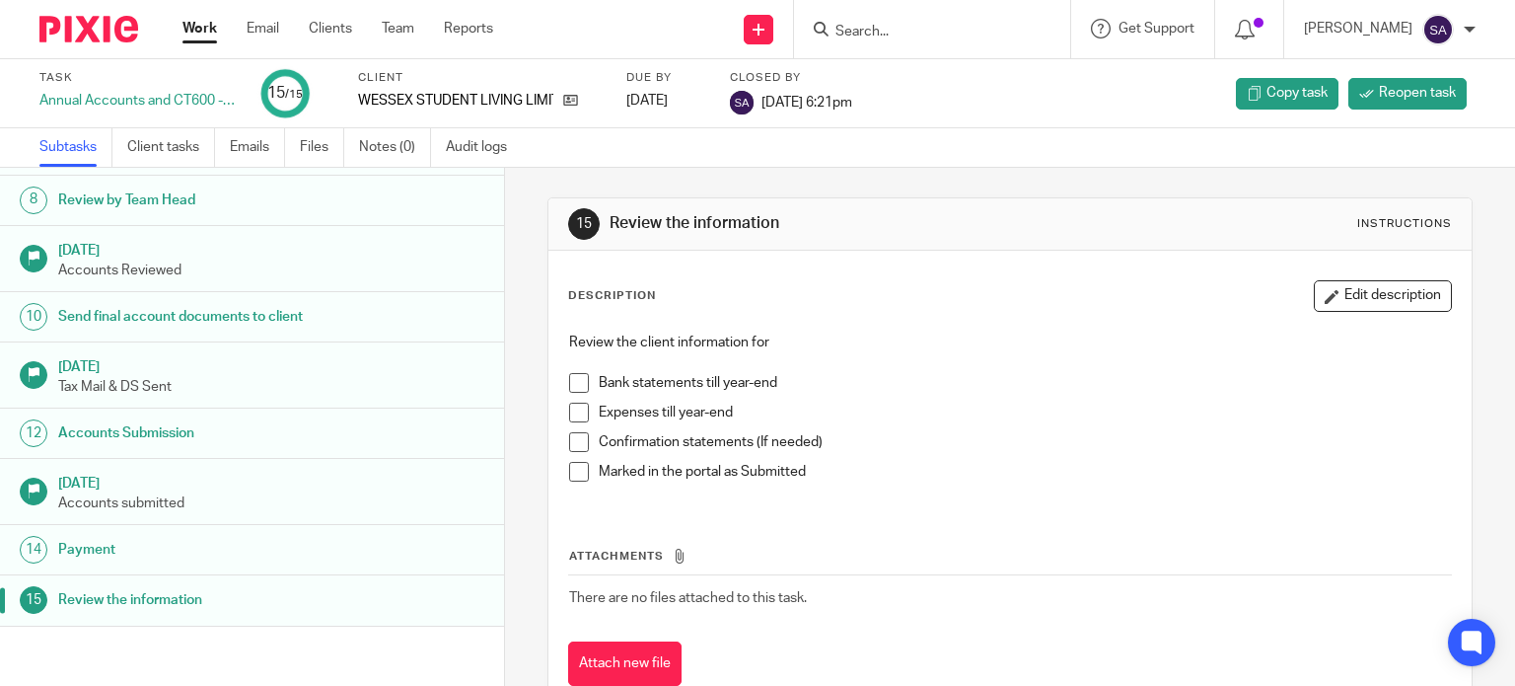
click at [742, 606] on td "There are no files attached to this task." at bounding box center [1010, 597] width 885 height 47
click at [194, 31] on link "Work" at bounding box center [200, 29] width 35 height 20
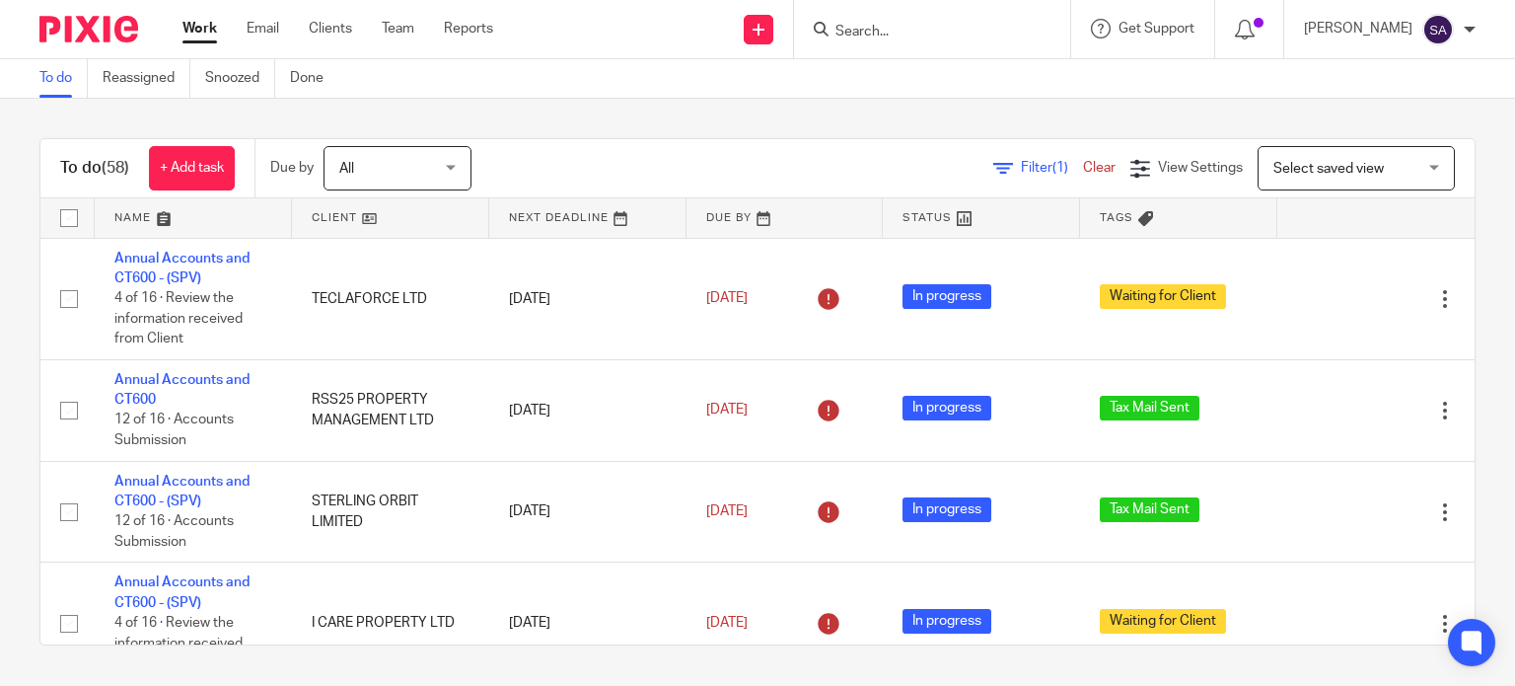
click at [852, 31] on input "Search" at bounding box center [923, 33] width 178 height 18
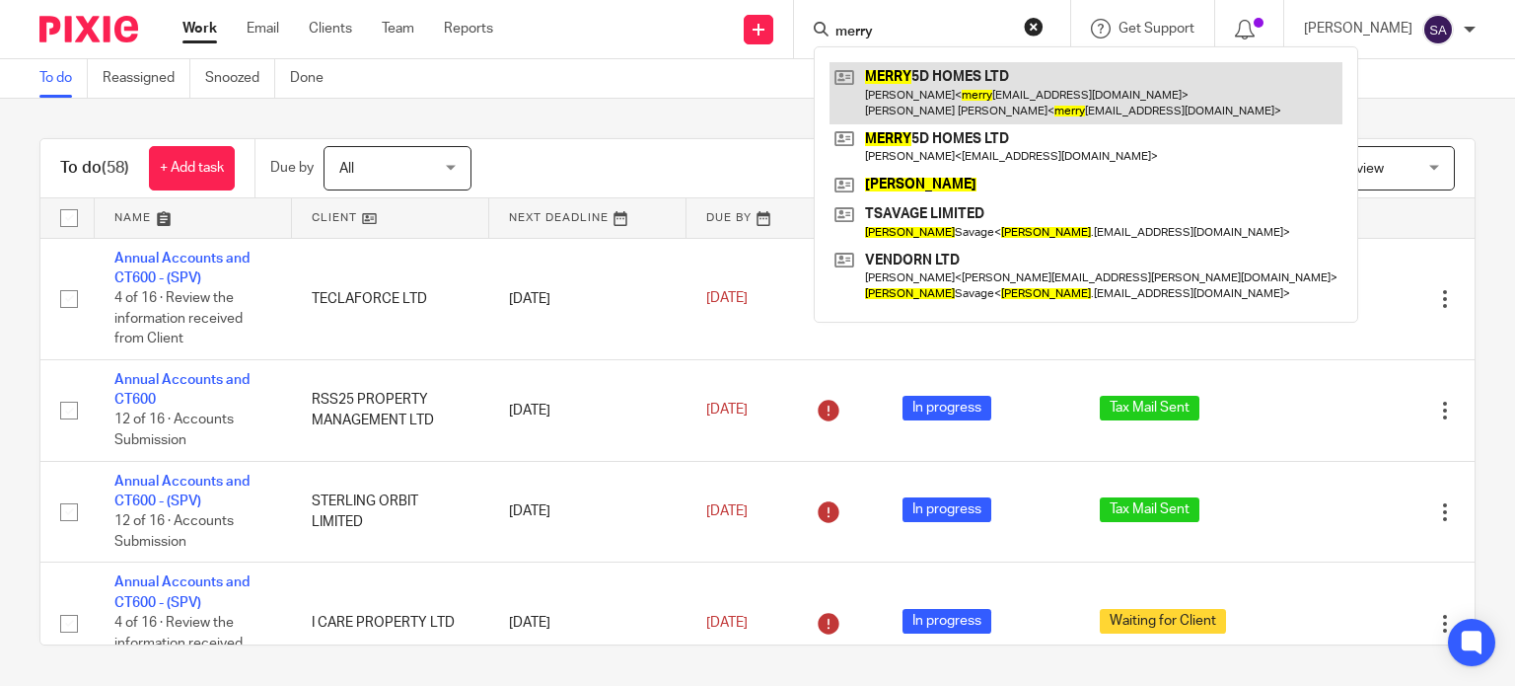
type input "merry"
click at [882, 93] on link at bounding box center [1086, 92] width 513 height 61
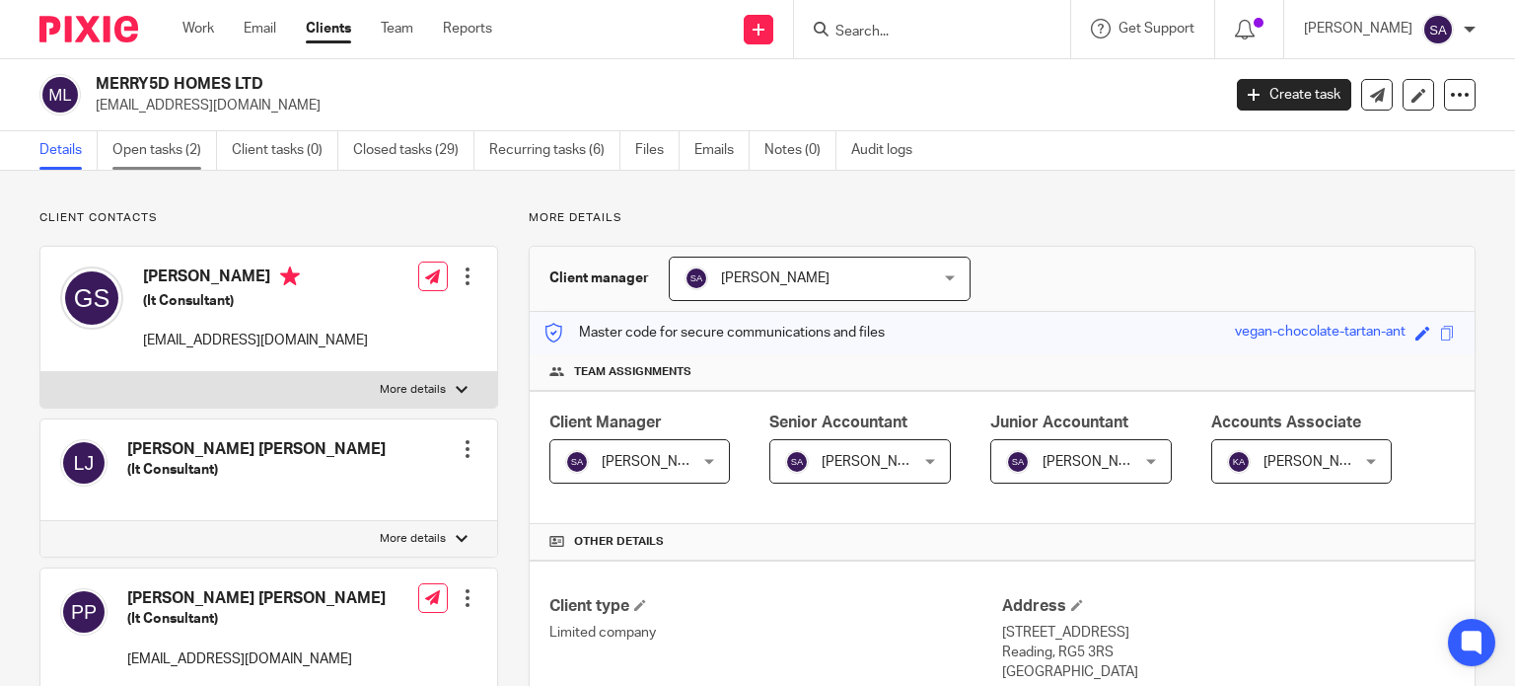
click at [129, 163] on link "Open tasks (2)" at bounding box center [164, 150] width 105 height 38
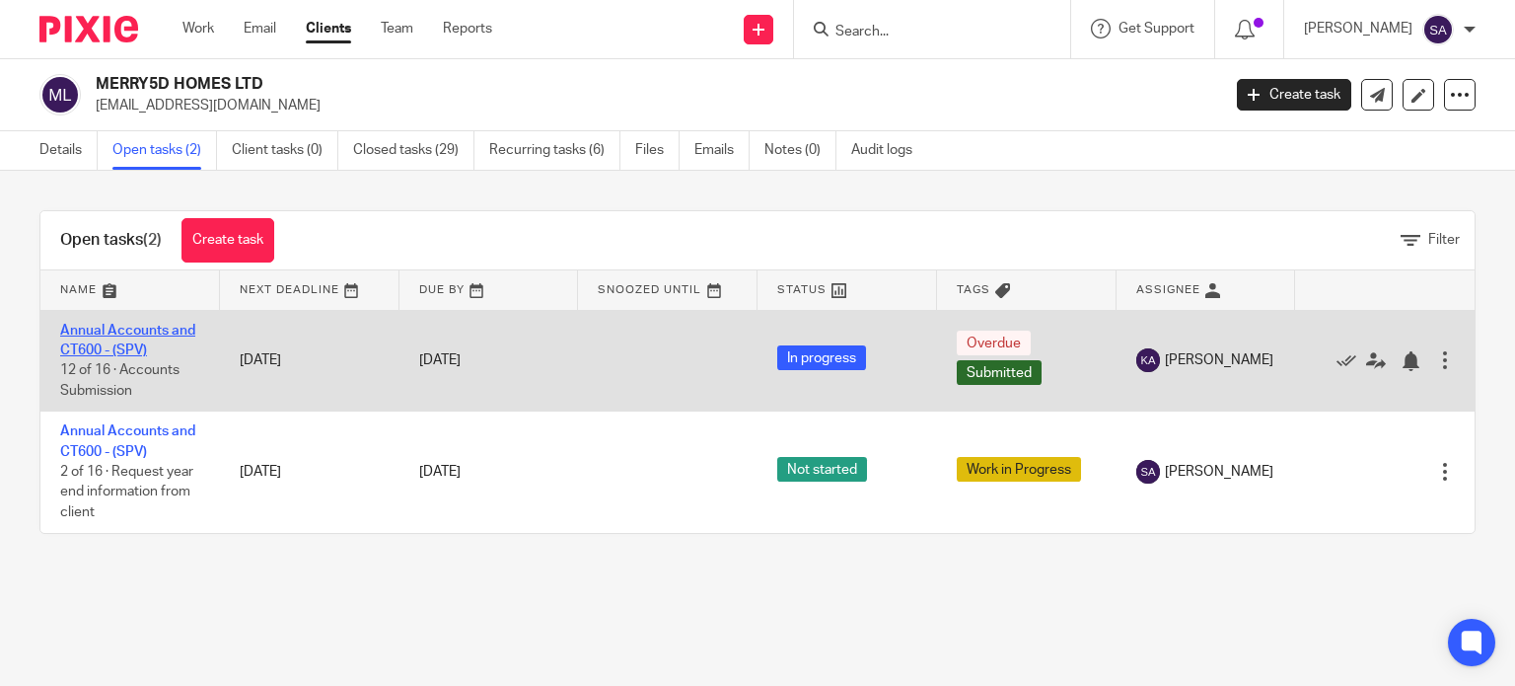
click at [136, 334] on link "Annual Accounts and CT600 - (SPV)" at bounding box center [127, 341] width 135 height 34
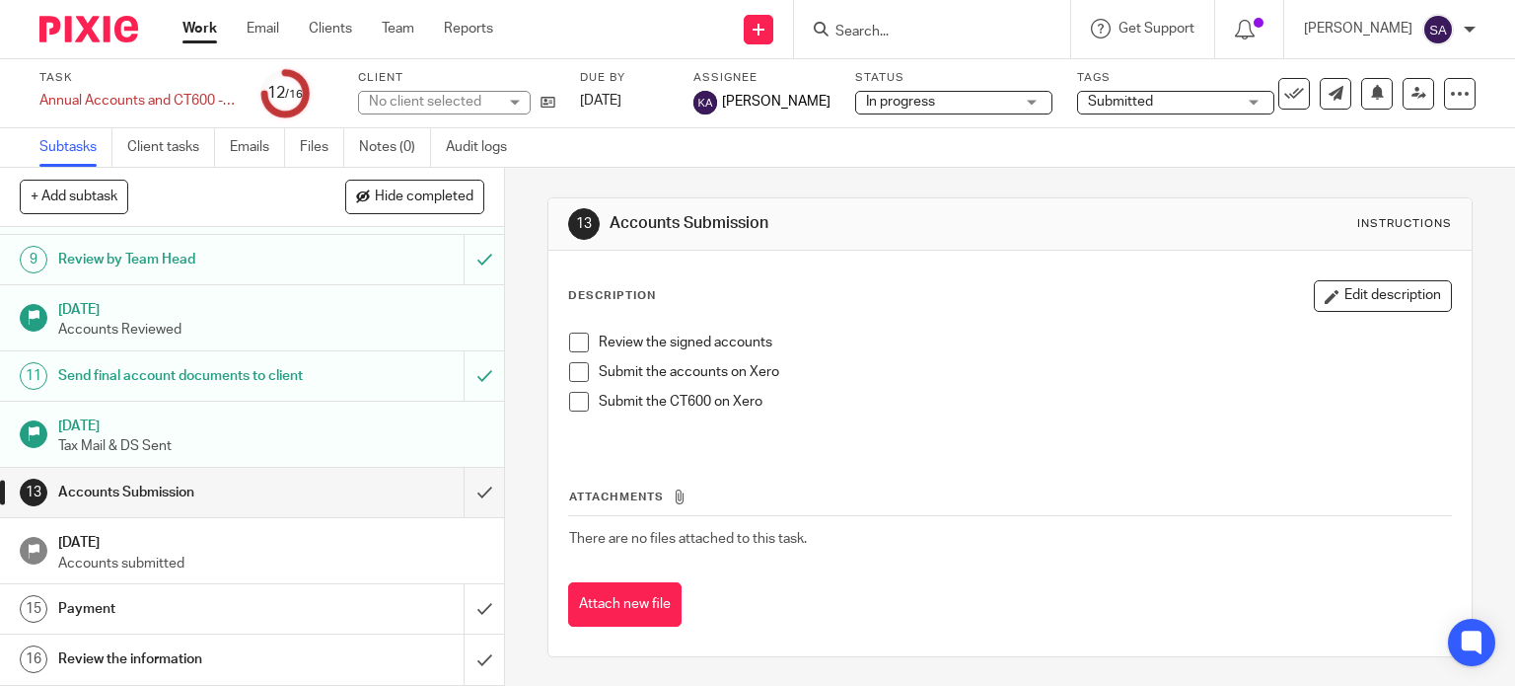
scroll to position [520, 0]
click at [456, 485] on input "submit" at bounding box center [252, 492] width 504 height 49
click at [463, 617] on input "submit" at bounding box center [252, 608] width 504 height 49
click at [466, 671] on input "submit" at bounding box center [252, 658] width 504 height 49
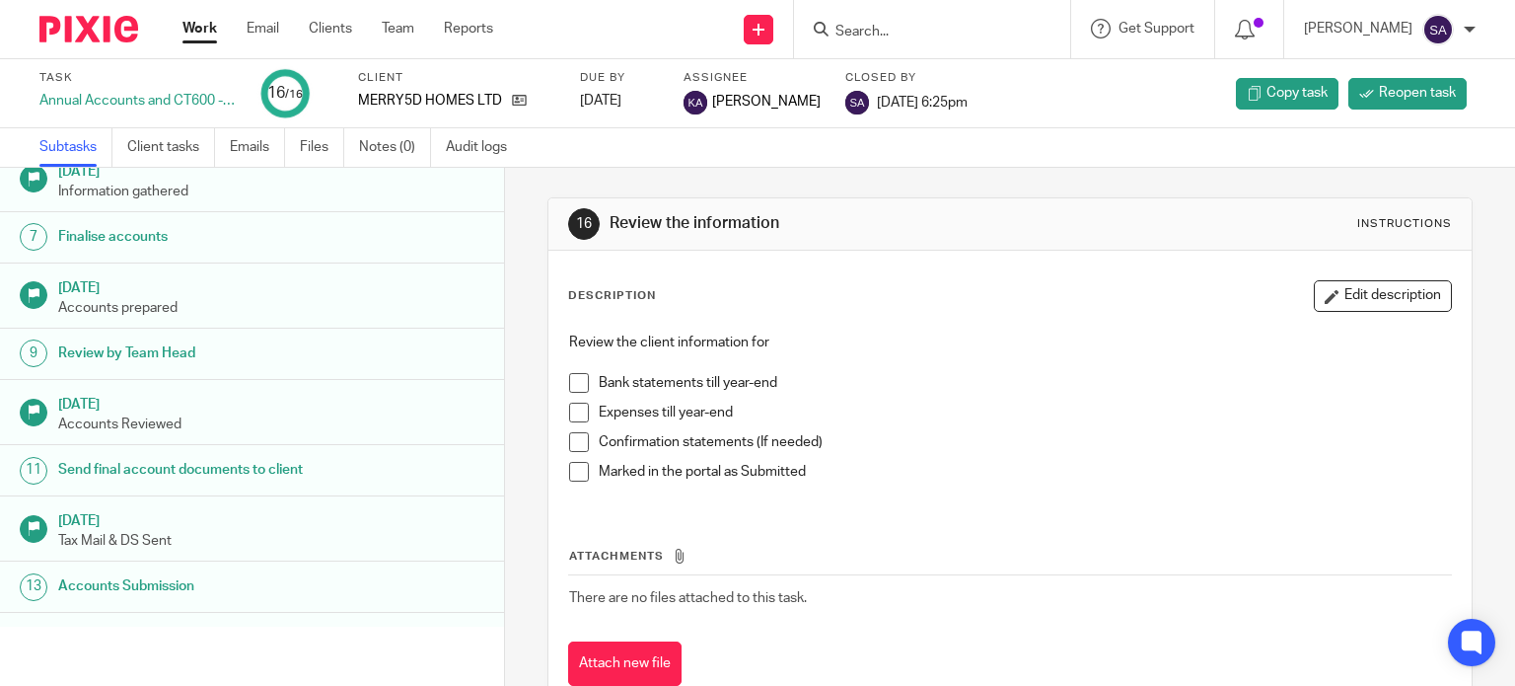
scroll to position [480, 0]
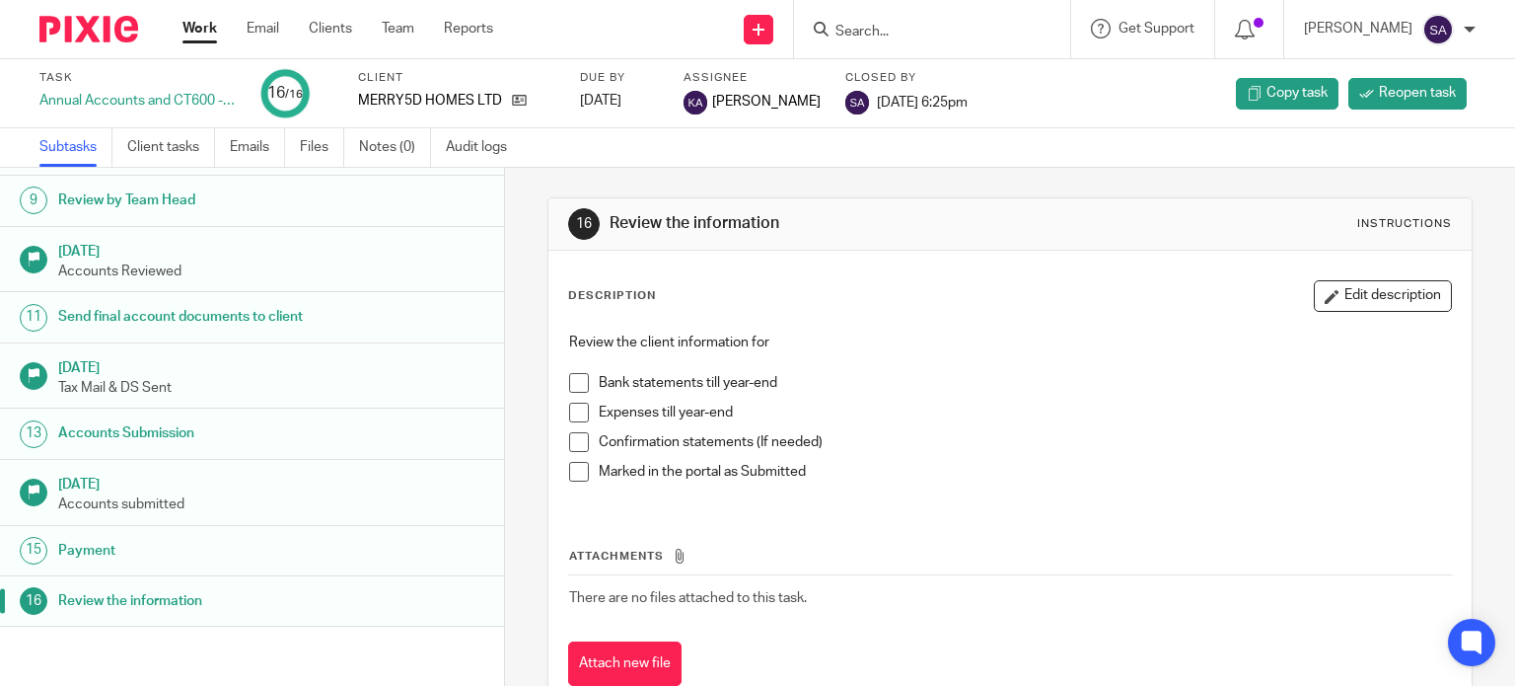
click at [212, 27] on link "Work" at bounding box center [200, 29] width 35 height 20
